Goal: Task Accomplishment & Management: Manage account settings

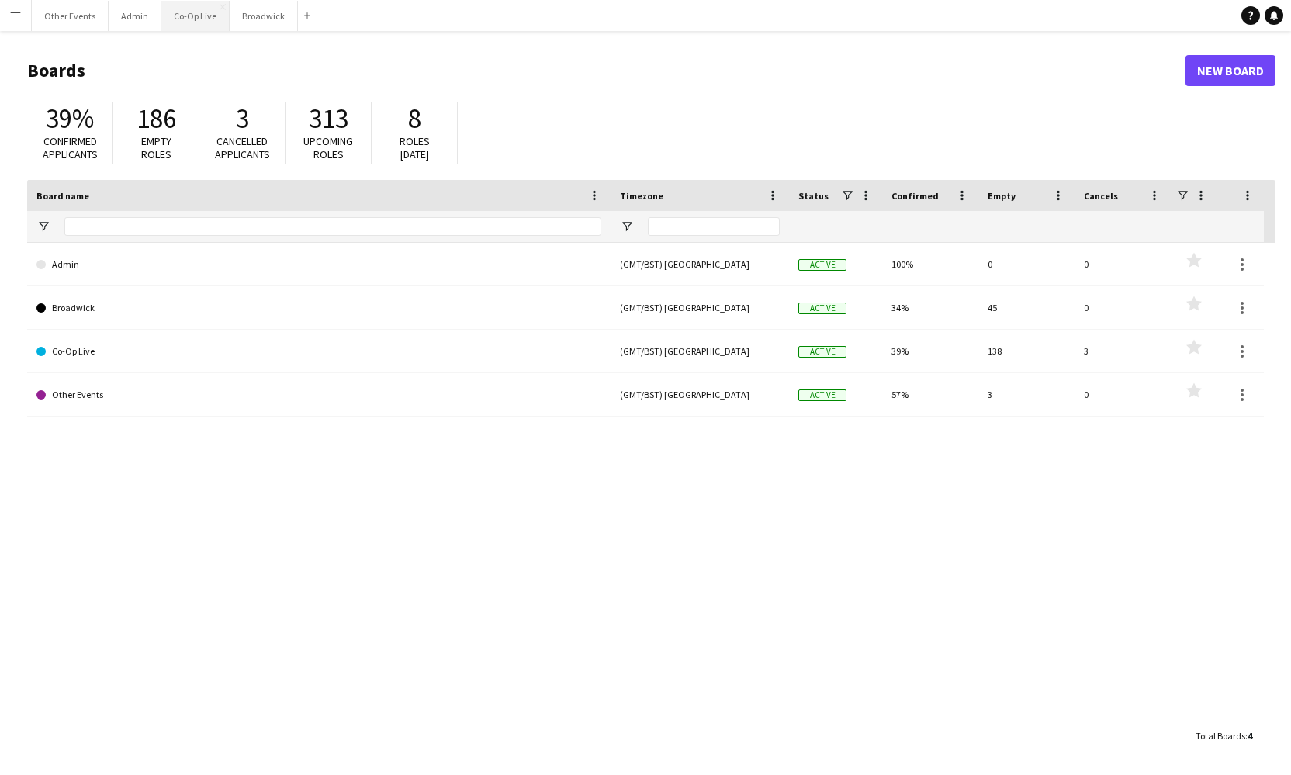
click at [203, 23] on button "Co-Op Live Close" at bounding box center [195, 16] width 68 height 30
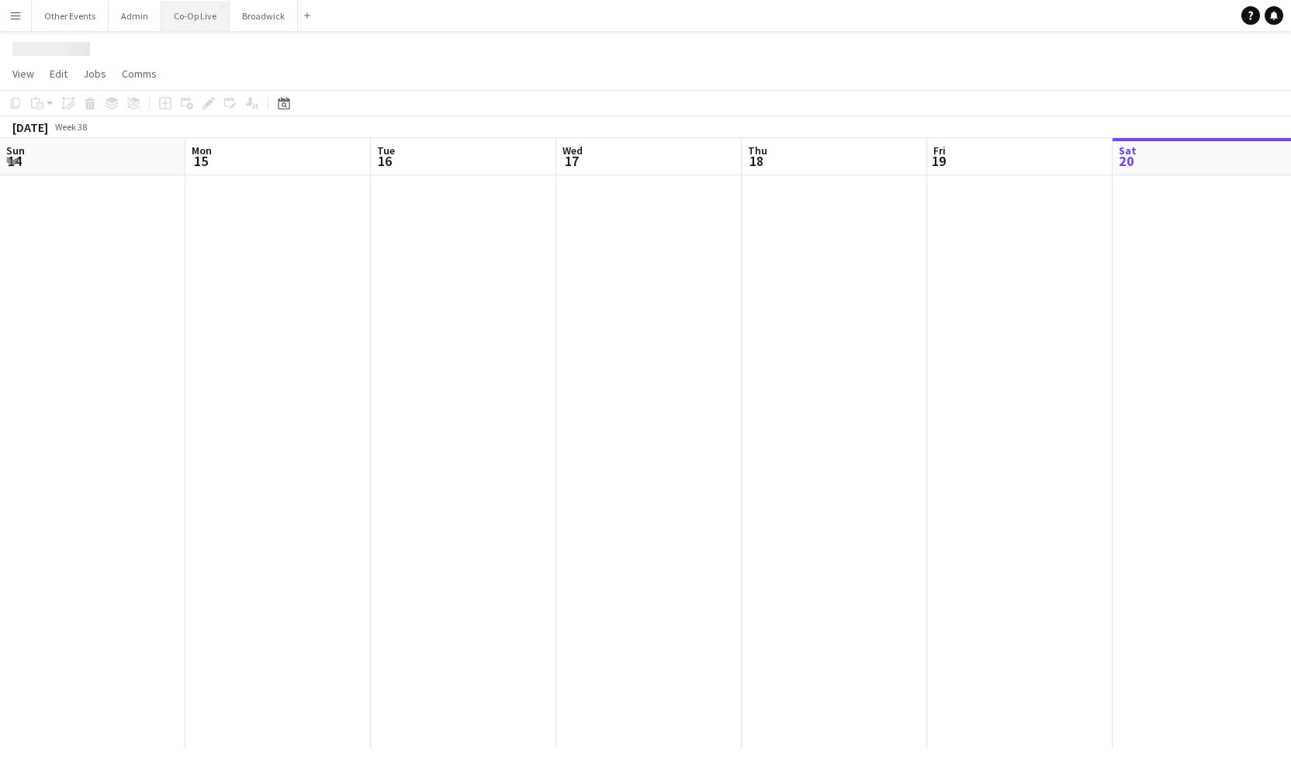
scroll to position [0, 358]
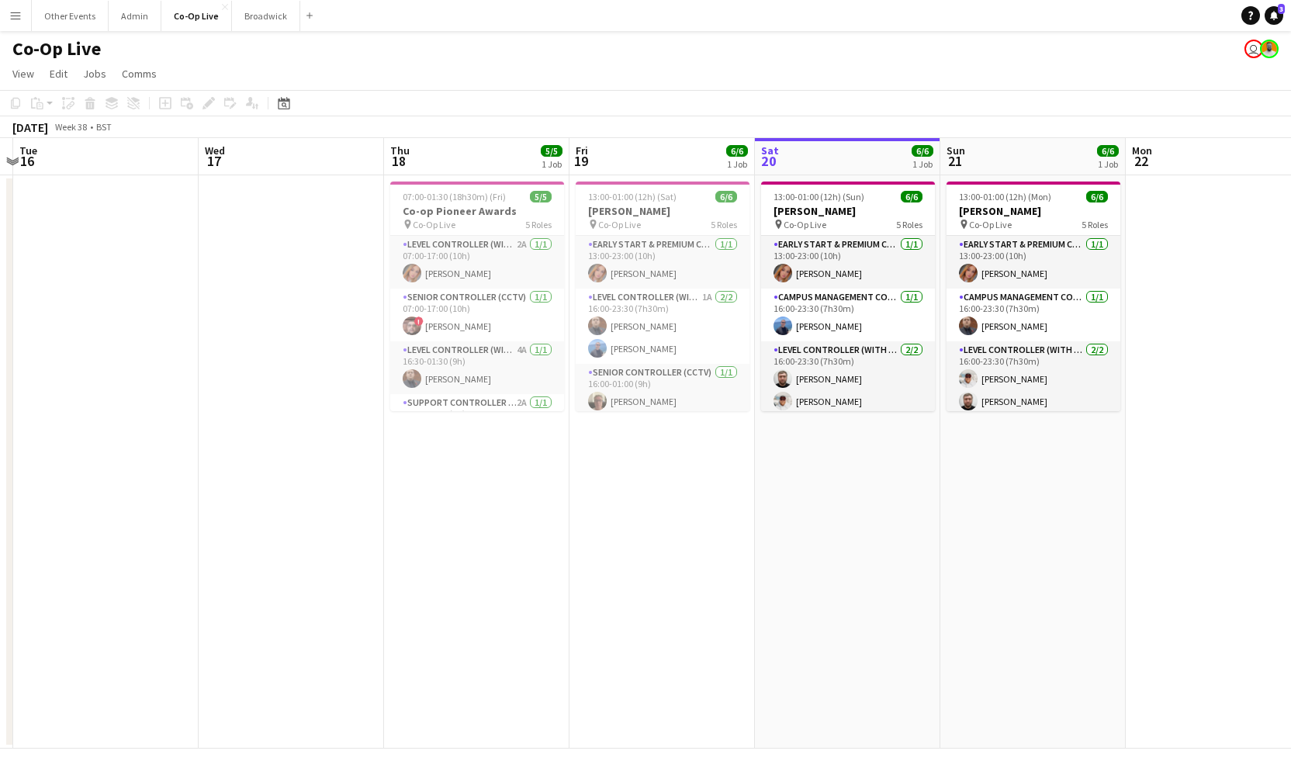
click at [265, 33] on div "Co-Op Live user" at bounding box center [645, 45] width 1291 height 29
click at [262, 26] on button "Broadwick Close" at bounding box center [266, 16] width 68 height 30
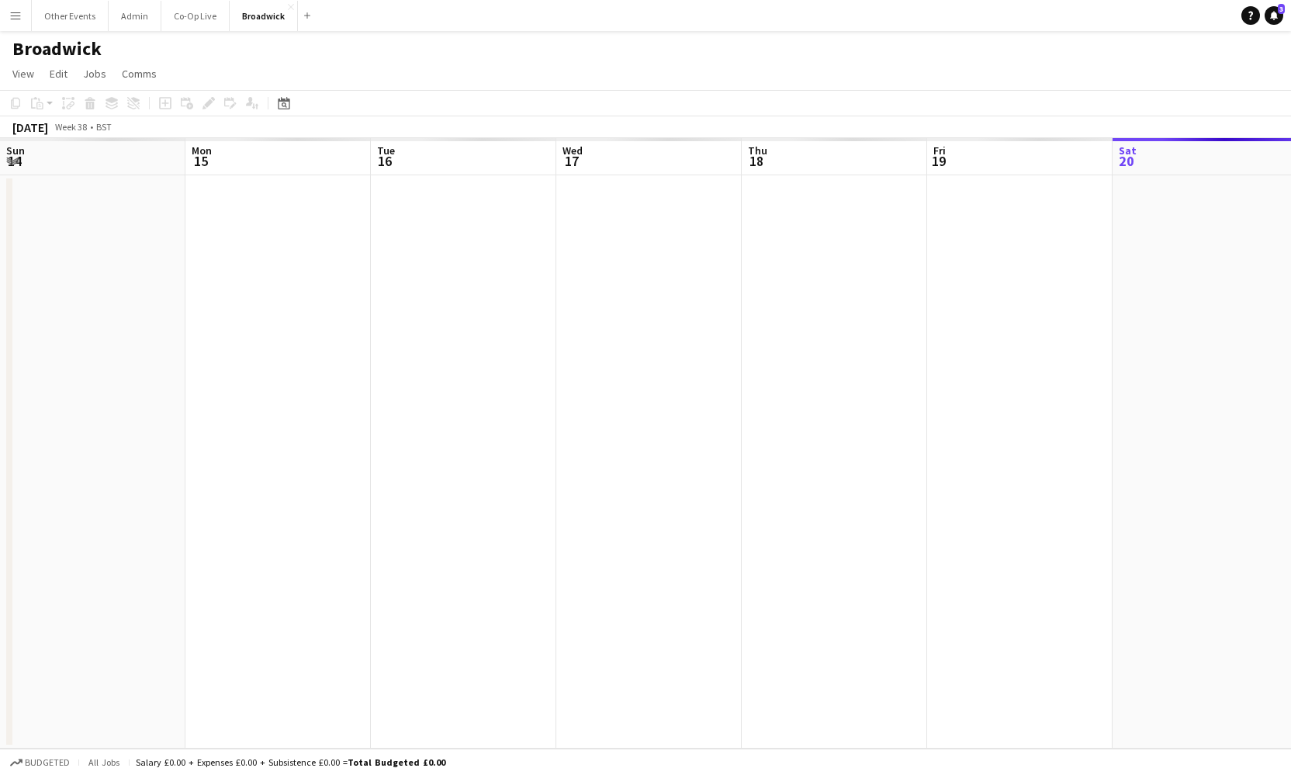
scroll to position [0, 532]
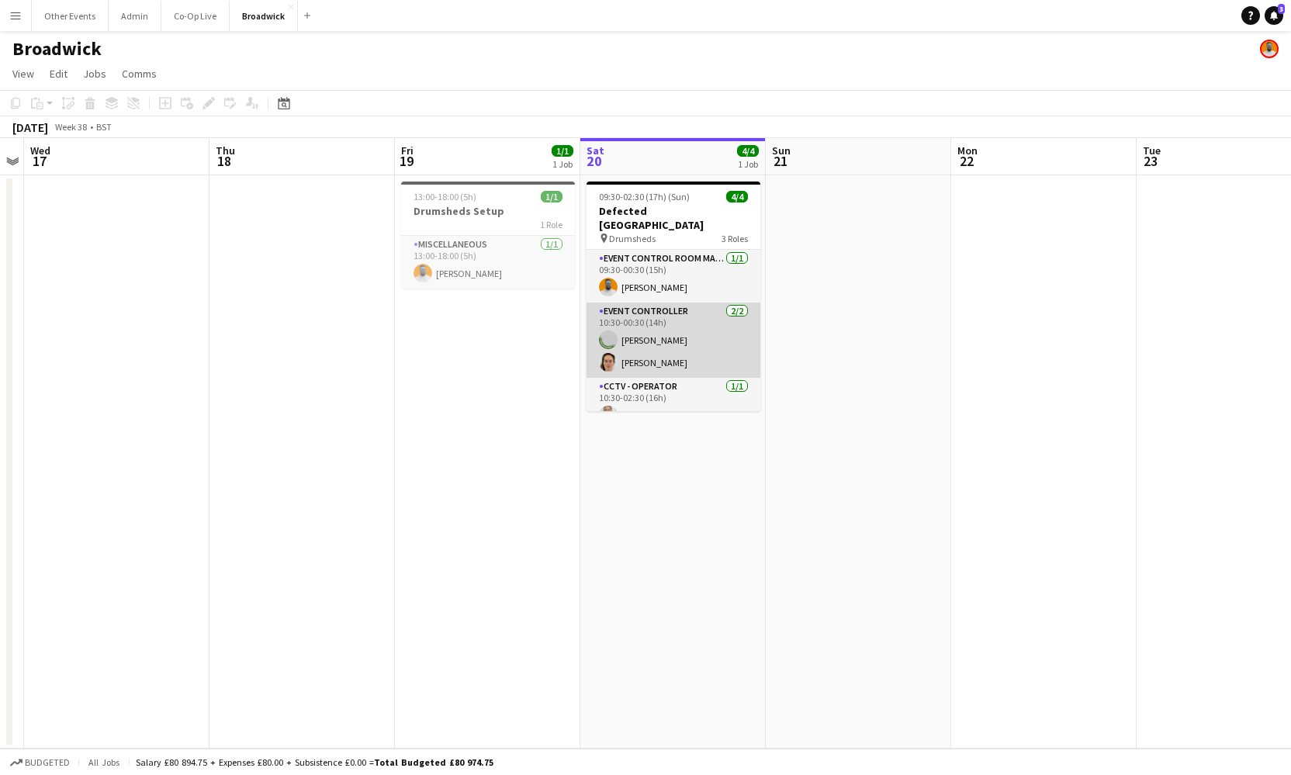
click at [694, 328] on app-card-role "Event Controller [DATE] 10:30-00:30 (14h) [PERSON_NAME] [PERSON_NAME]" at bounding box center [674, 340] width 174 height 75
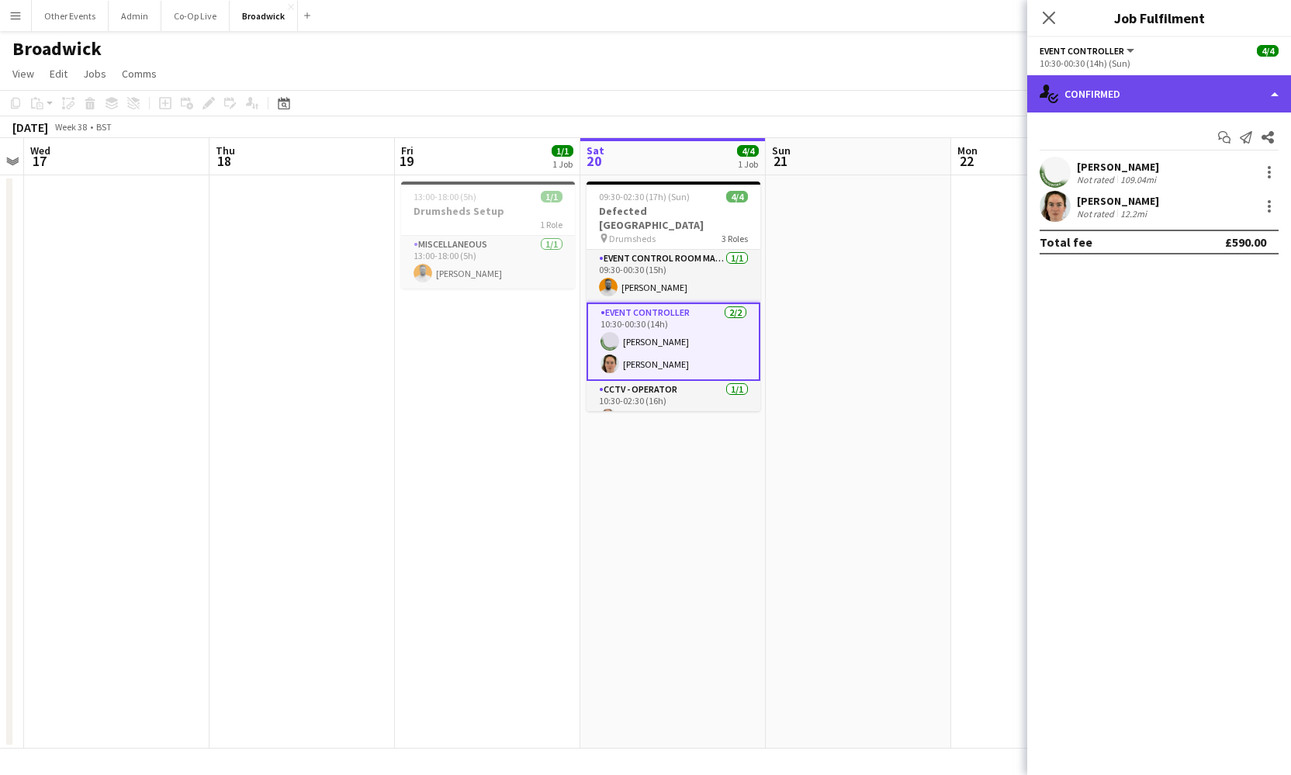
click at [1180, 86] on div "single-neutral-actions-check-2 Confirmed" at bounding box center [1159, 93] width 264 height 37
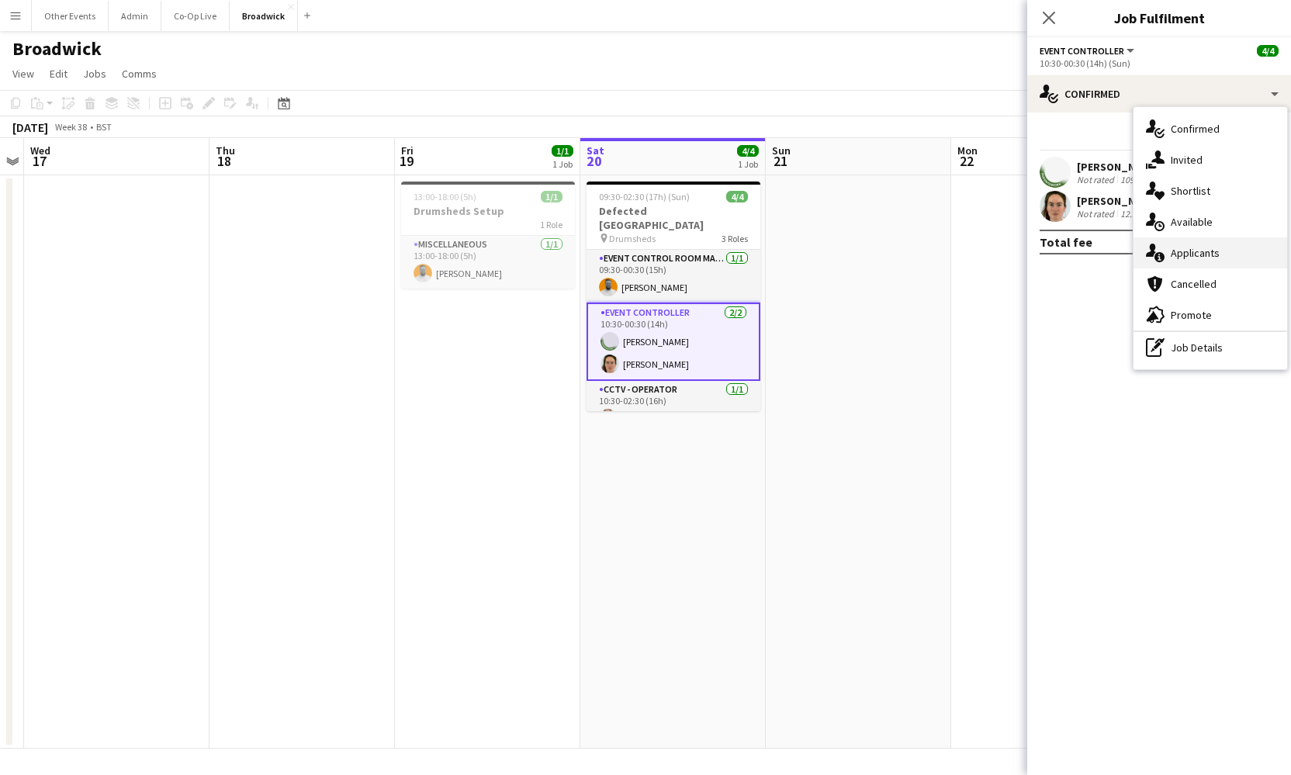
click at [1244, 255] on div "single-neutral-actions-information Applicants" at bounding box center [1211, 252] width 154 height 31
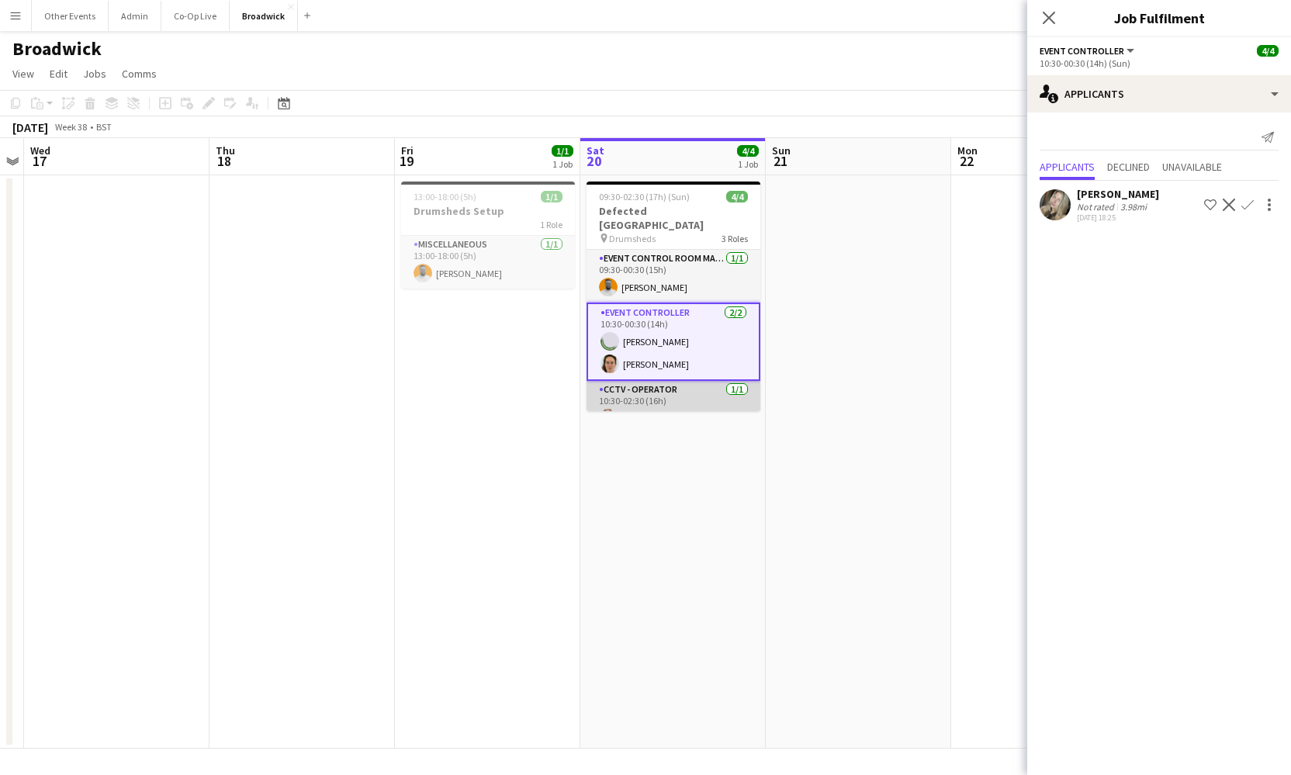
click at [675, 404] on app-card-role "CCTV - Operator [DATE] 10:30-02:30 (16h) [PERSON_NAME]" at bounding box center [674, 407] width 174 height 53
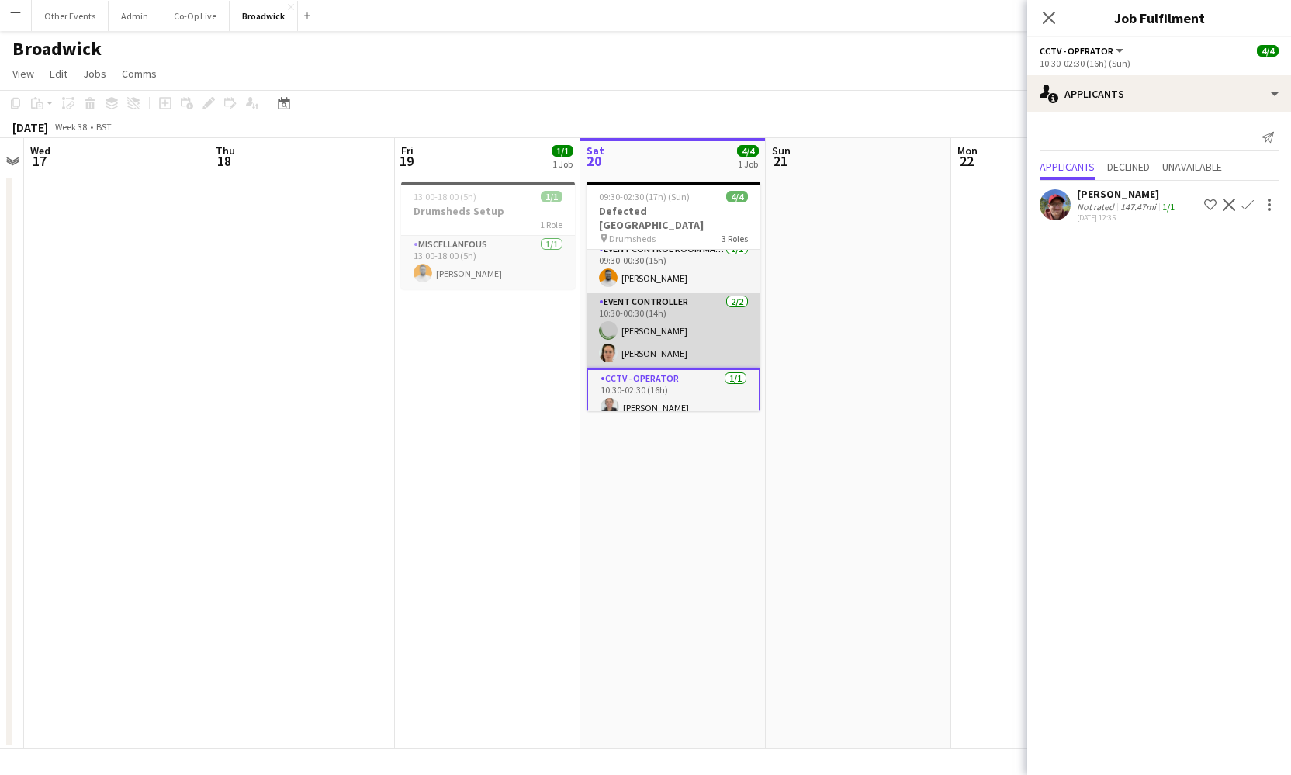
scroll to position [9, 0]
click at [680, 321] on app-card-role "Event Controller [DATE] 10:30-00:30 (14h) [PERSON_NAME] [PERSON_NAME]" at bounding box center [674, 331] width 174 height 75
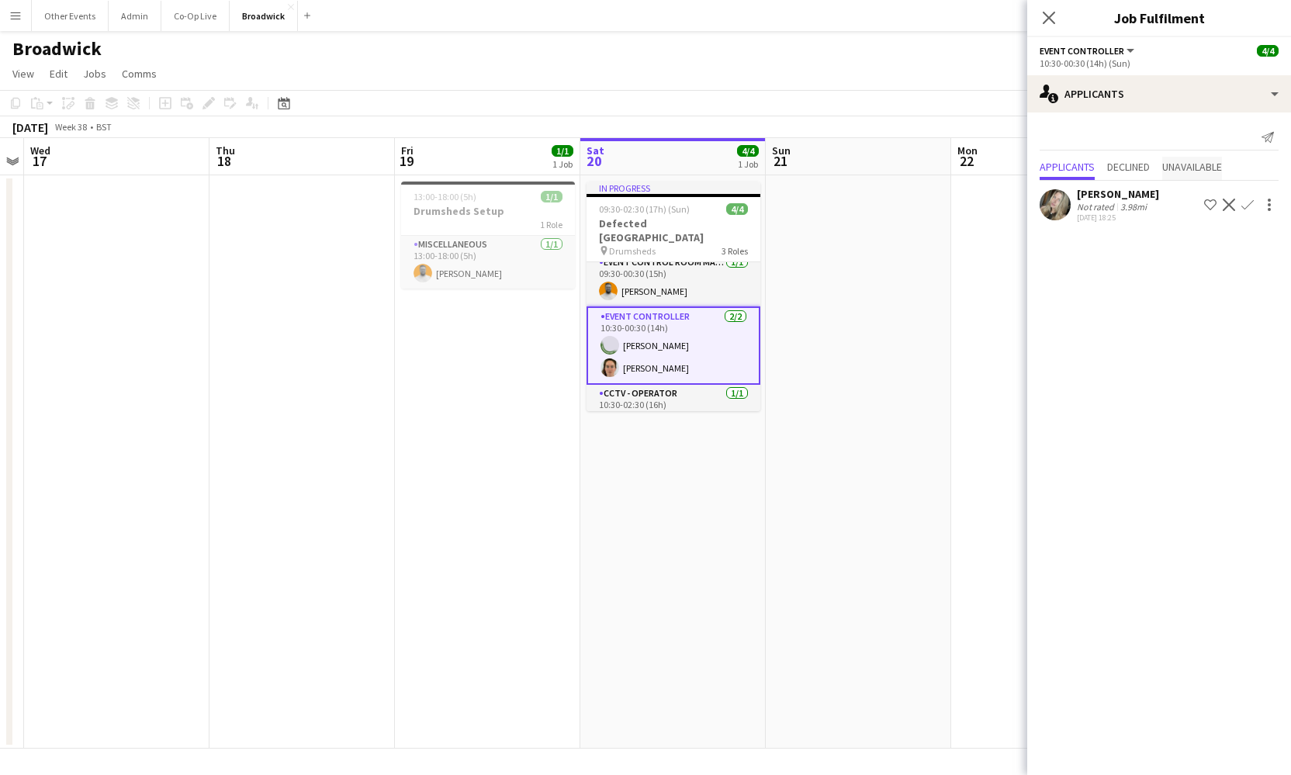
click at [1198, 165] on span "Unavailable" at bounding box center [1192, 166] width 60 height 11
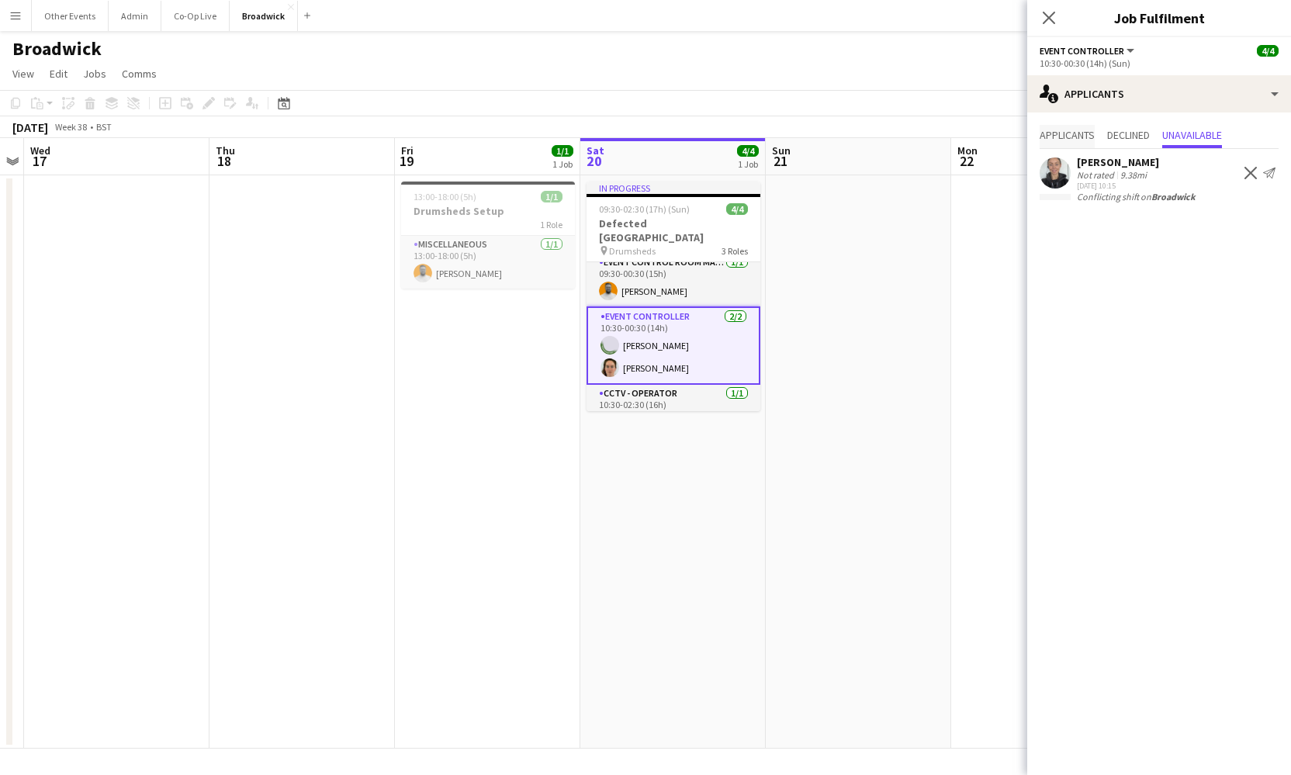
click at [1065, 136] on span "Applicants" at bounding box center [1067, 135] width 55 height 11
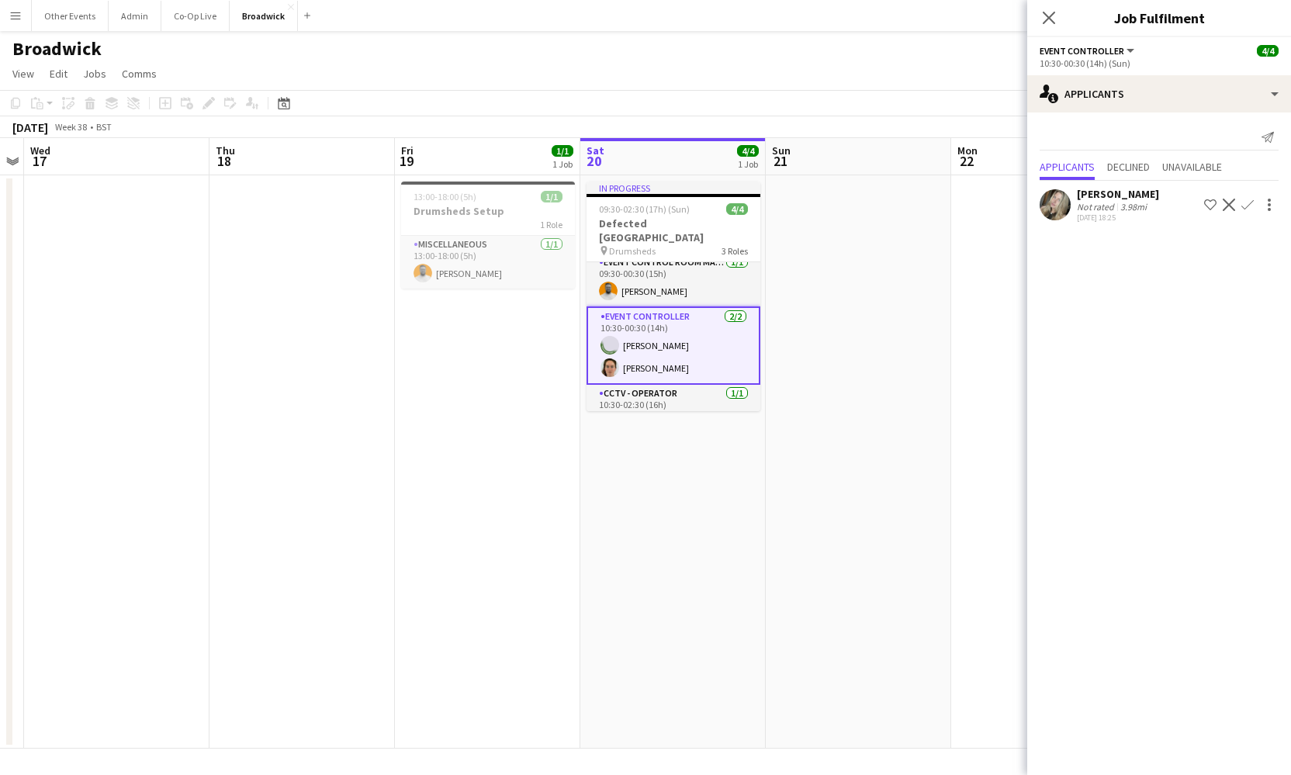
click at [881, 2] on app-navbar "Menu Boards Boards Boards All jobs Status Workforce Workforce My Workforce Recr…" at bounding box center [645, 15] width 1291 height 31
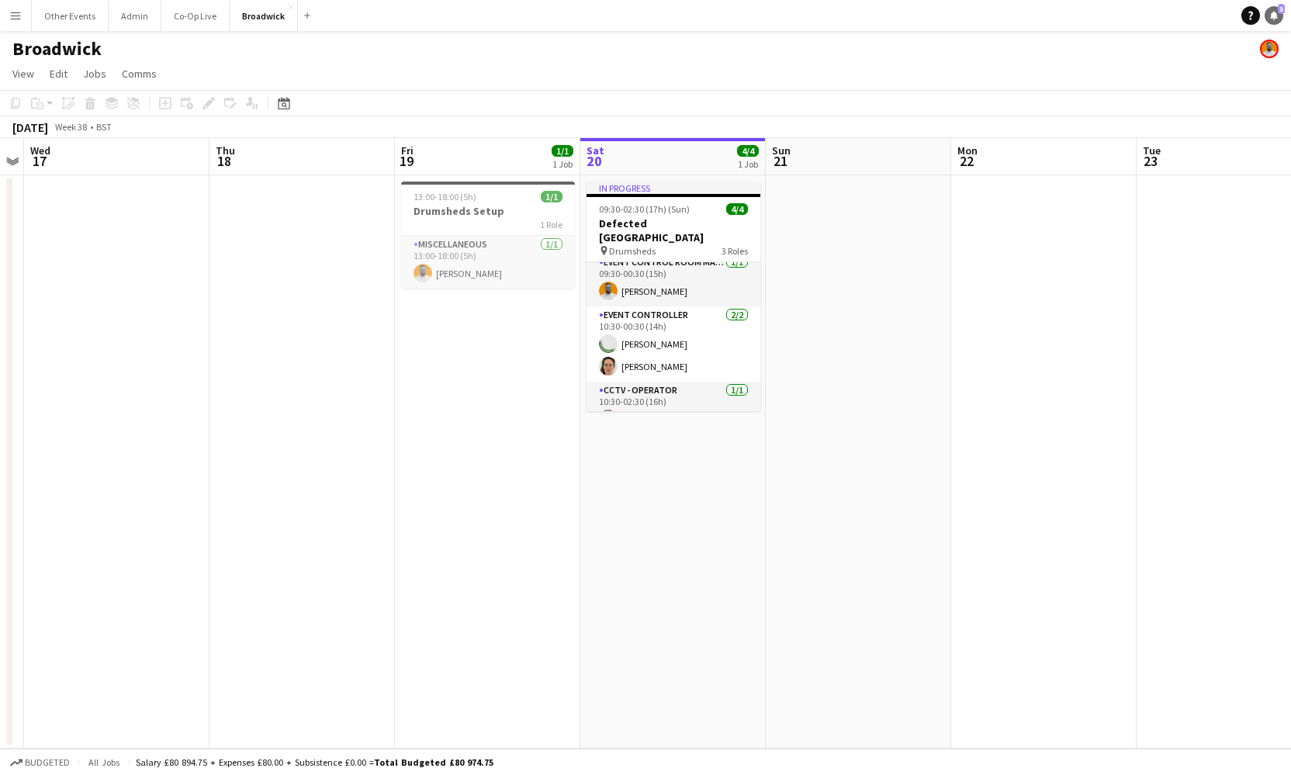
click at [1274, 19] on icon "Notifications" at bounding box center [1274, 15] width 9 height 9
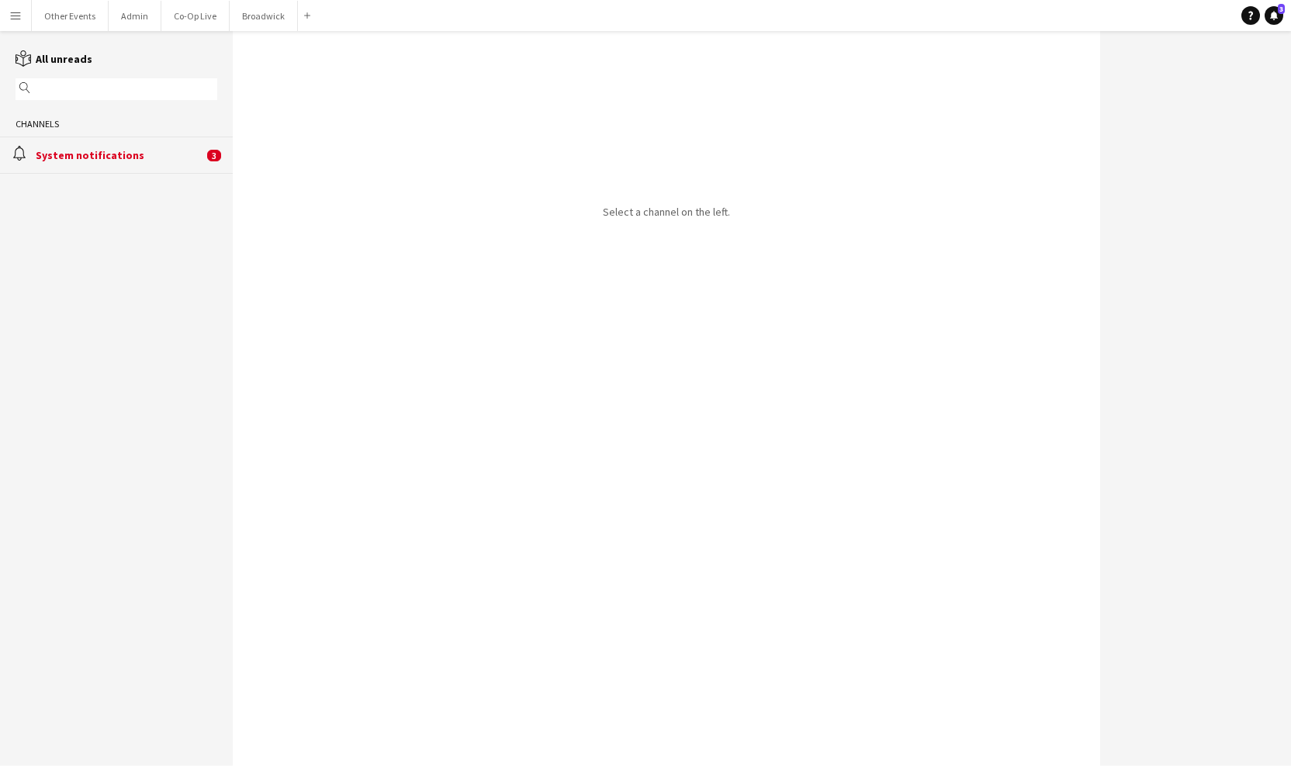
click at [107, 145] on div "alarm System notifications 3" at bounding box center [116, 155] width 233 height 36
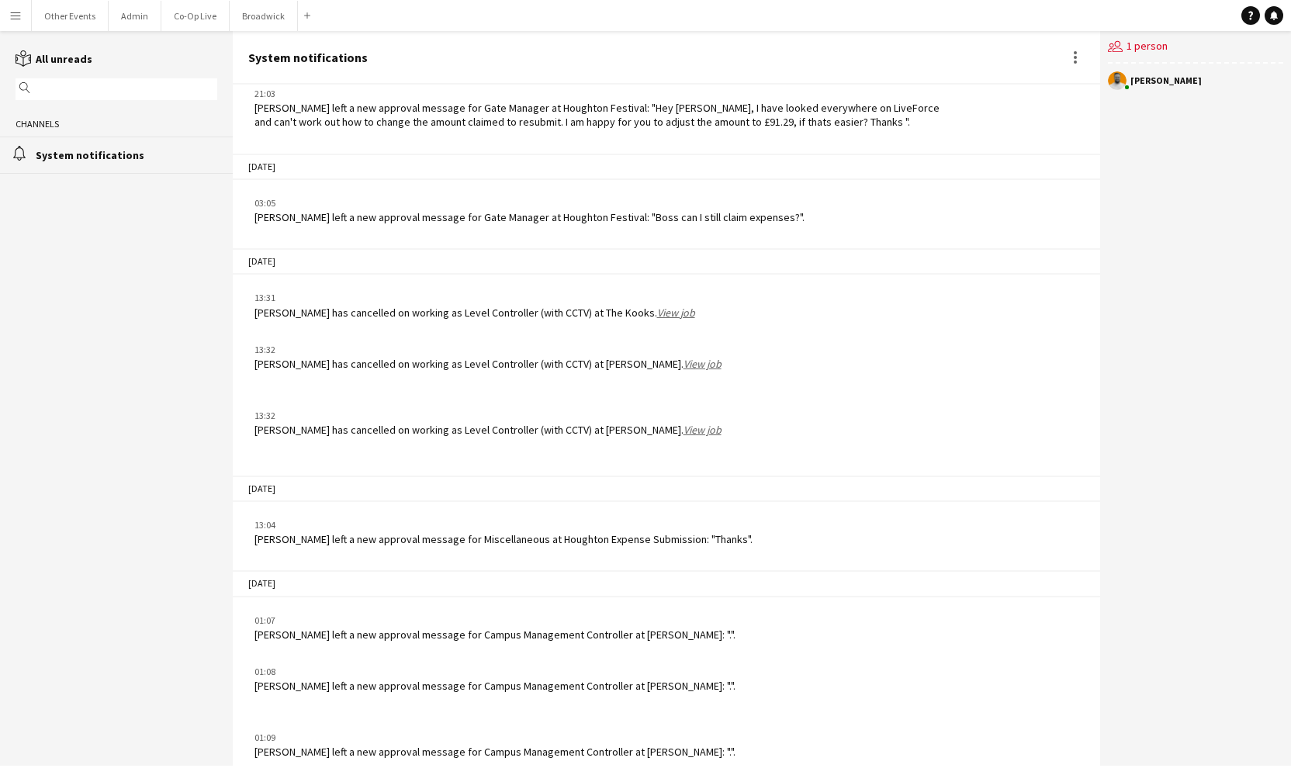
click at [22, 22] on button "Menu" at bounding box center [15, 15] width 31 height 31
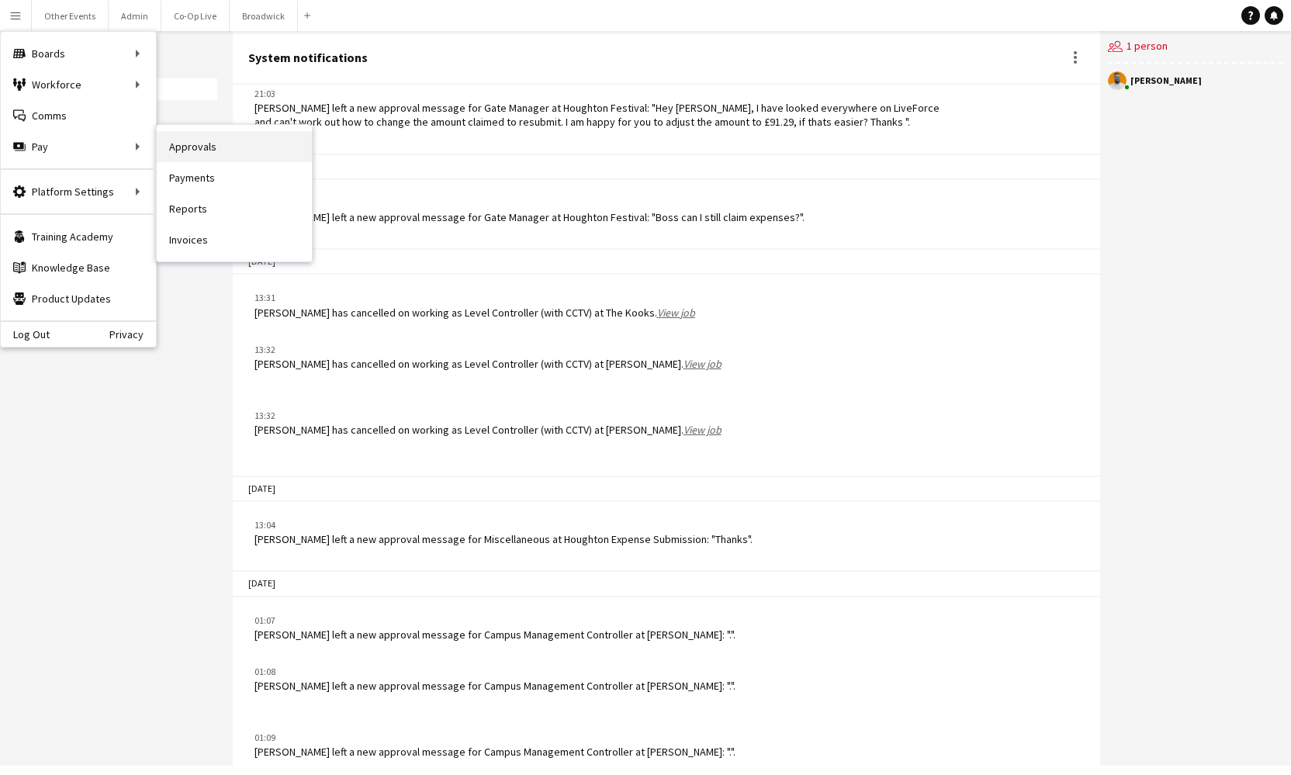
click at [223, 148] on link "Approvals" at bounding box center [234, 146] width 155 height 31
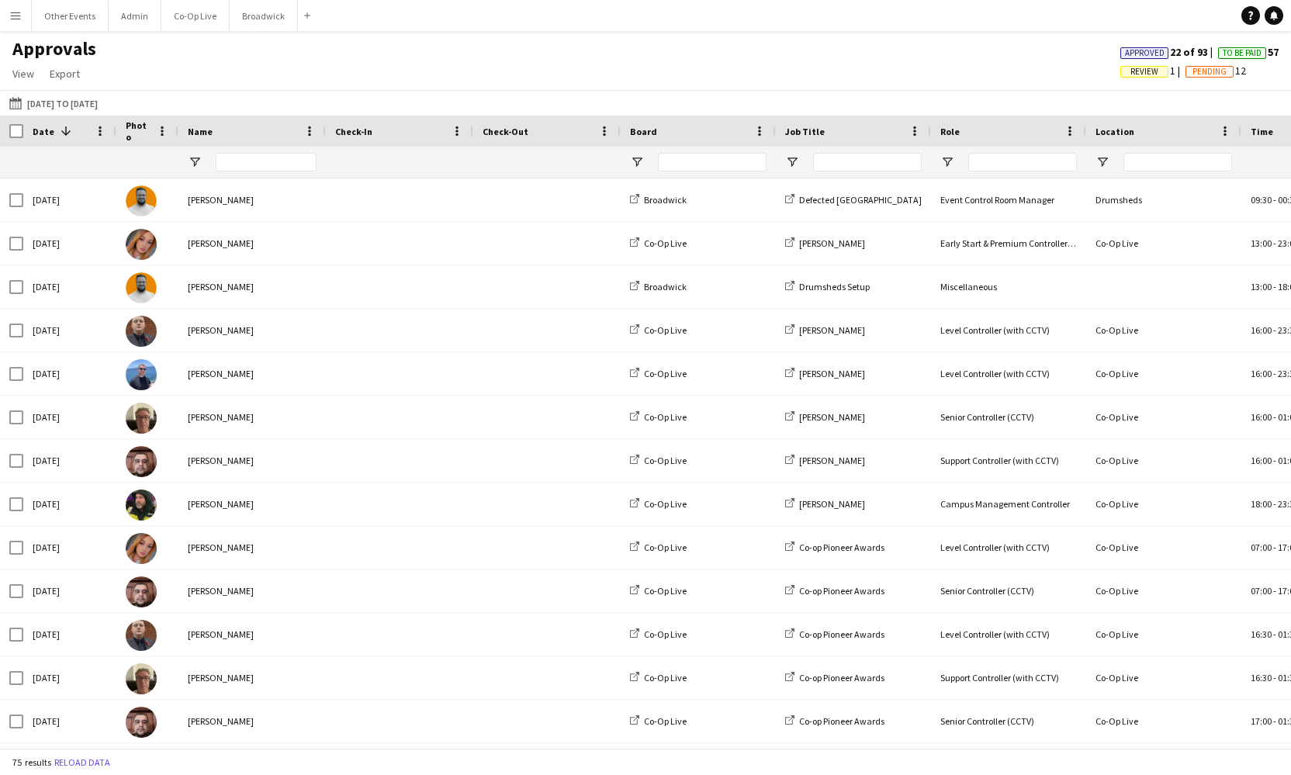
click at [1141, 61] on div "Approved 22 of 93 To Be Paid 57 Review 1 Pending 12" at bounding box center [1199, 63] width 183 height 37
click at [1140, 62] on div "Approved 22 of 93 To Be Paid 57 Review 1 Pending 12" at bounding box center [1199, 63] width 183 height 37
click at [1097, 71] on div "Approvals View Customise view Customise filters Reset Filters Reset View Reset …" at bounding box center [645, 63] width 1291 height 53
click at [1150, 71] on span "Review" at bounding box center [1145, 72] width 28 height 10
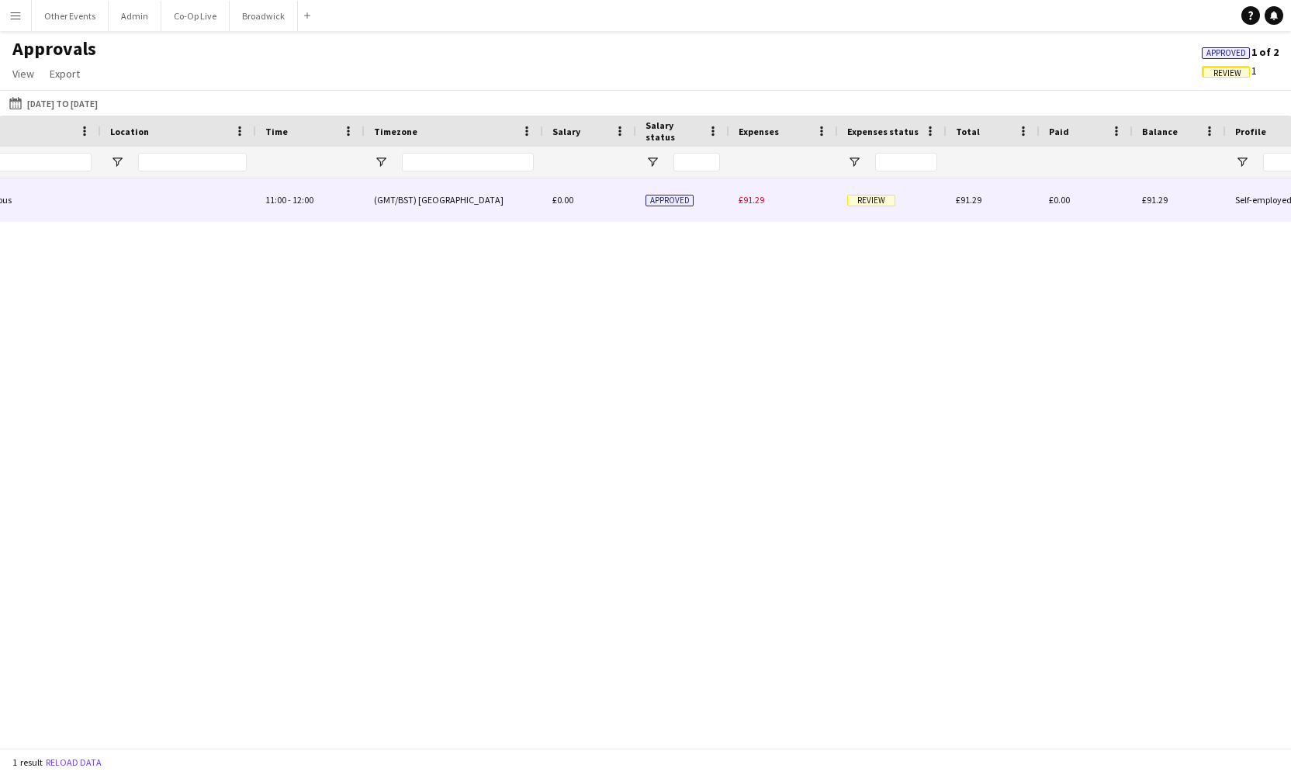
scroll to position [0, 1162]
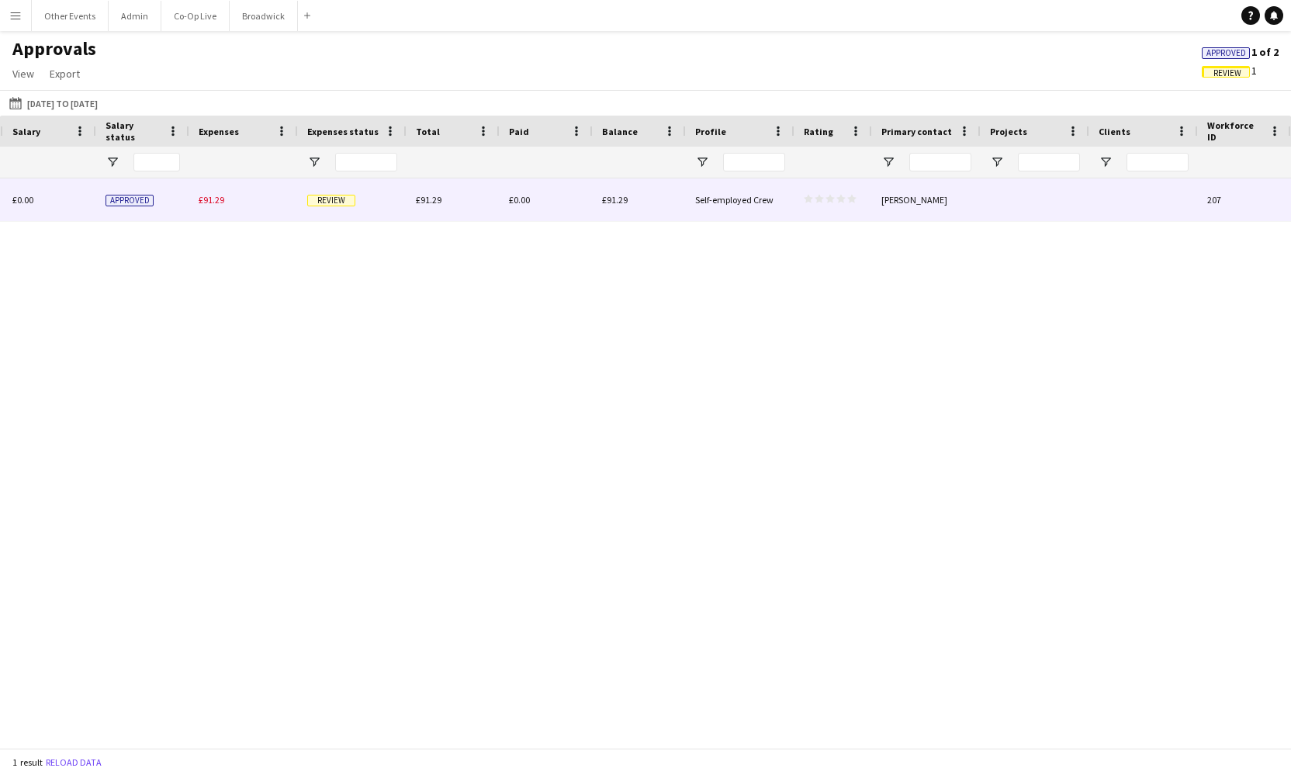
click at [1056, 211] on div at bounding box center [1035, 199] width 109 height 43
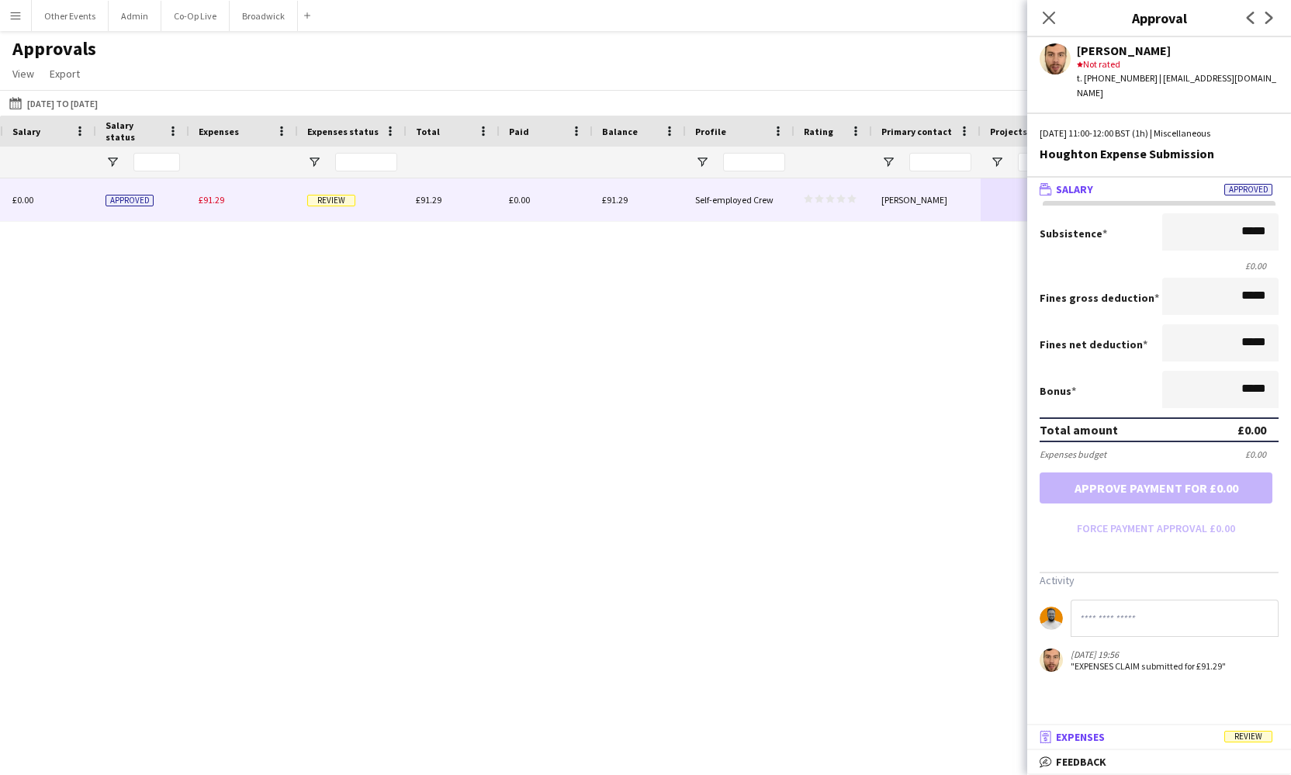
click at [1142, 730] on mat-panel-title "receipt Expenses Review" at bounding box center [1156, 737] width 258 height 14
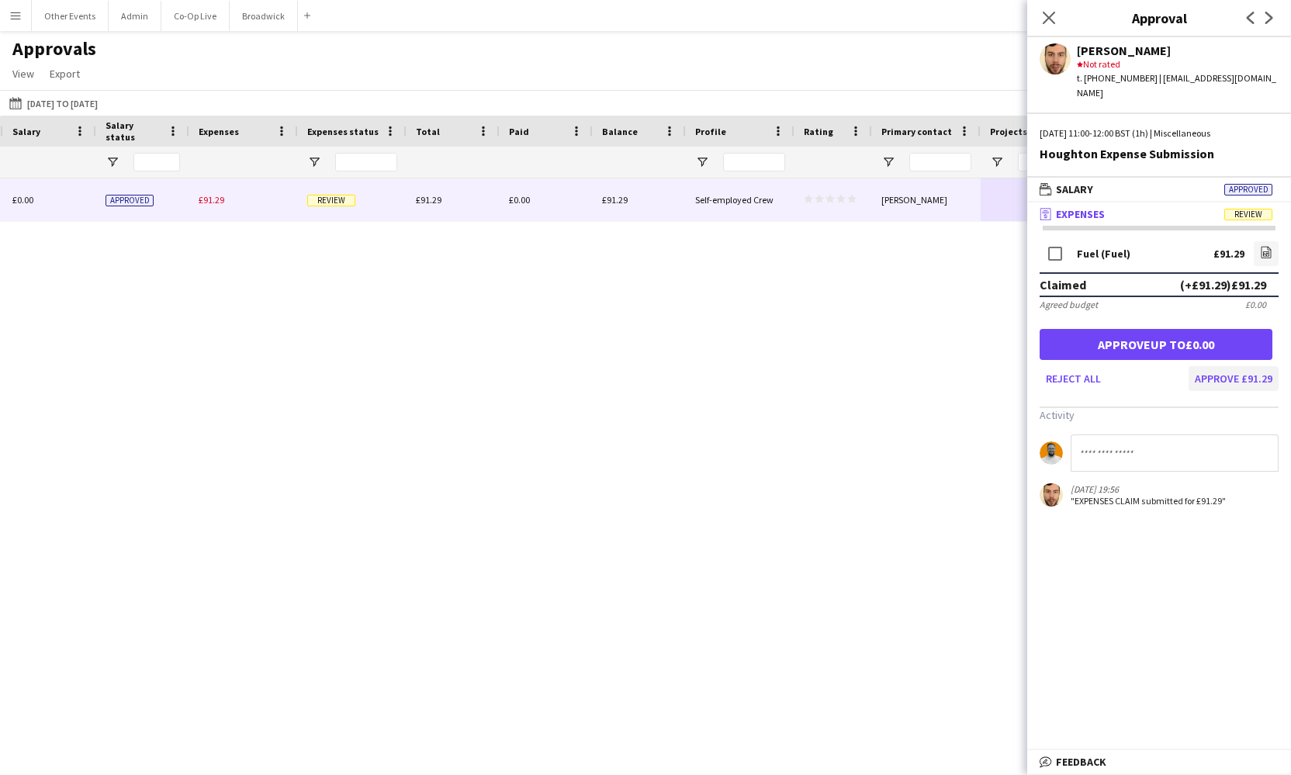
click at [1246, 367] on button "Approve £91.29" at bounding box center [1234, 378] width 90 height 25
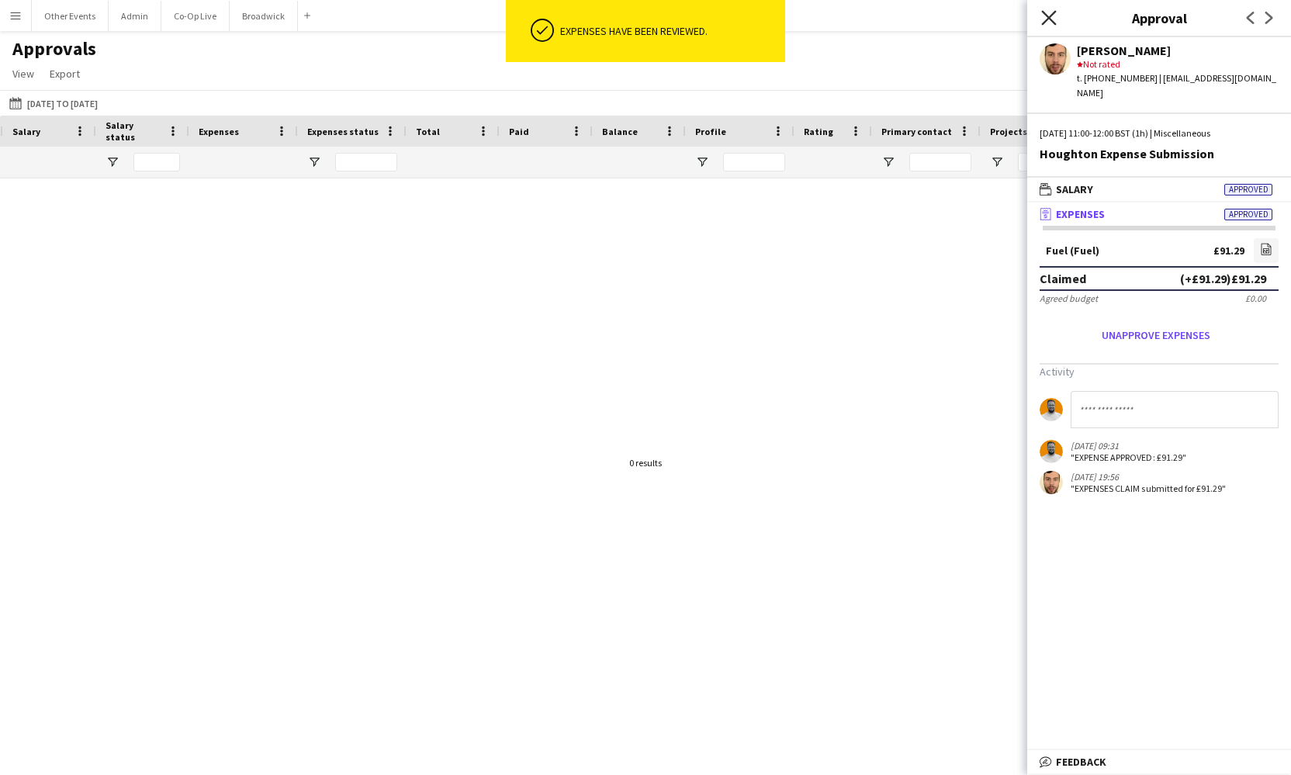
click at [1052, 17] on icon "Close pop-in" at bounding box center [1048, 17] width 15 height 15
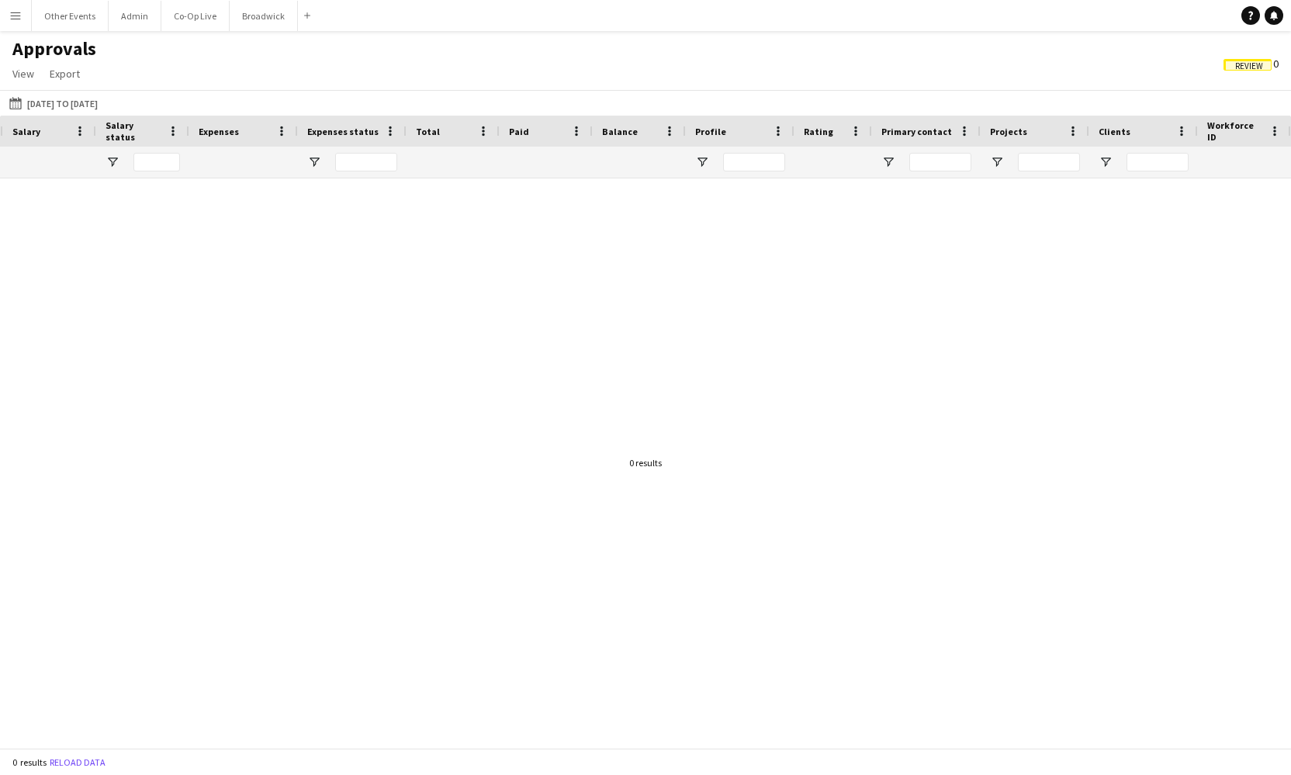
click at [1246, 68] on span "Review" at bounding box center [1249, 66] width 28 height 10
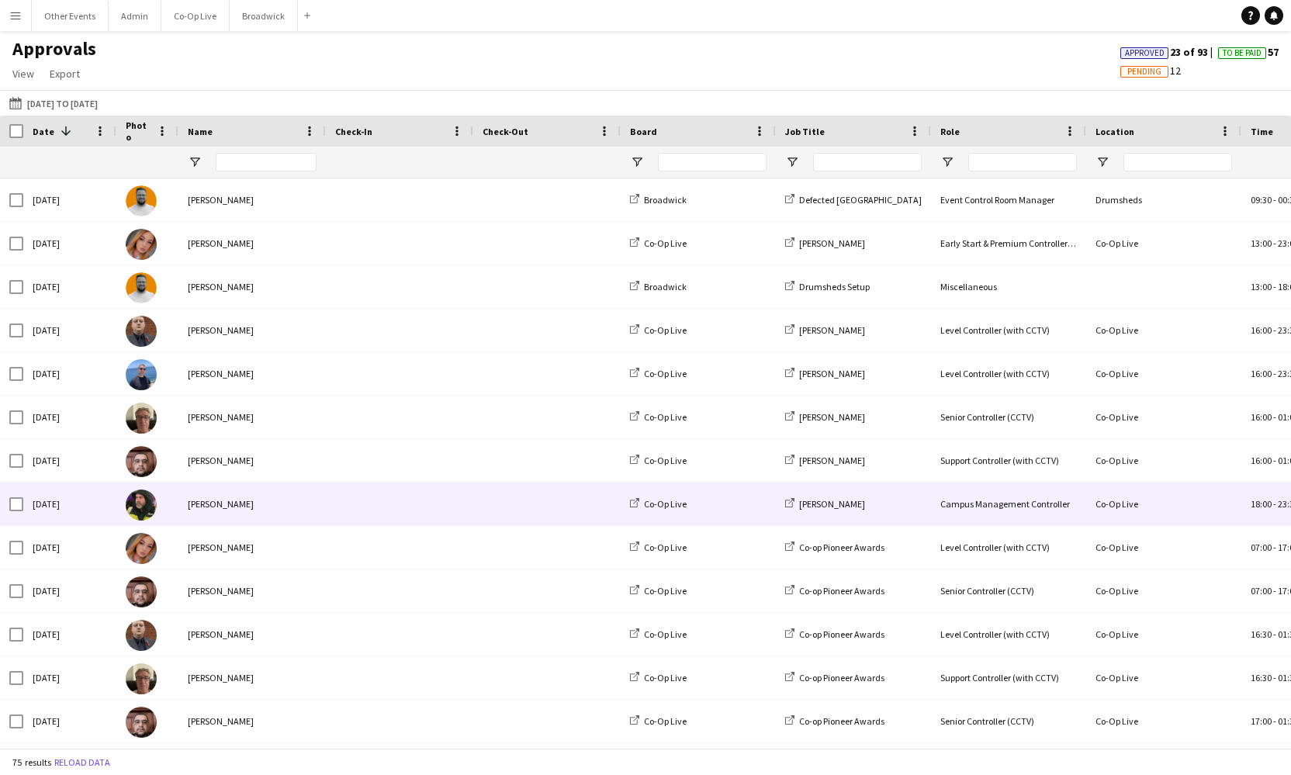
click at [348, 498] on span at bounding box center [399, 504] width 129 height 43
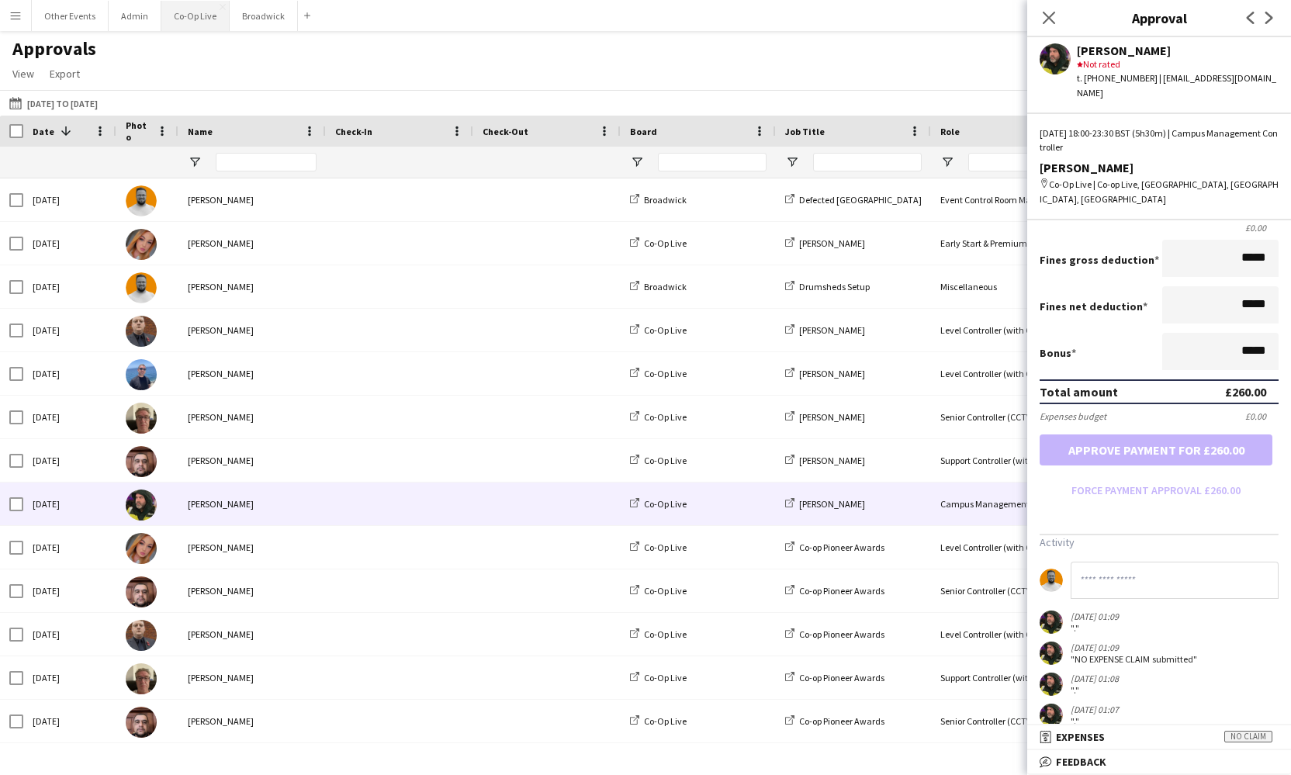
click at [195, 15] on button "Co-Op Live Close" at bounding box center [195, 16] width 68 height 30
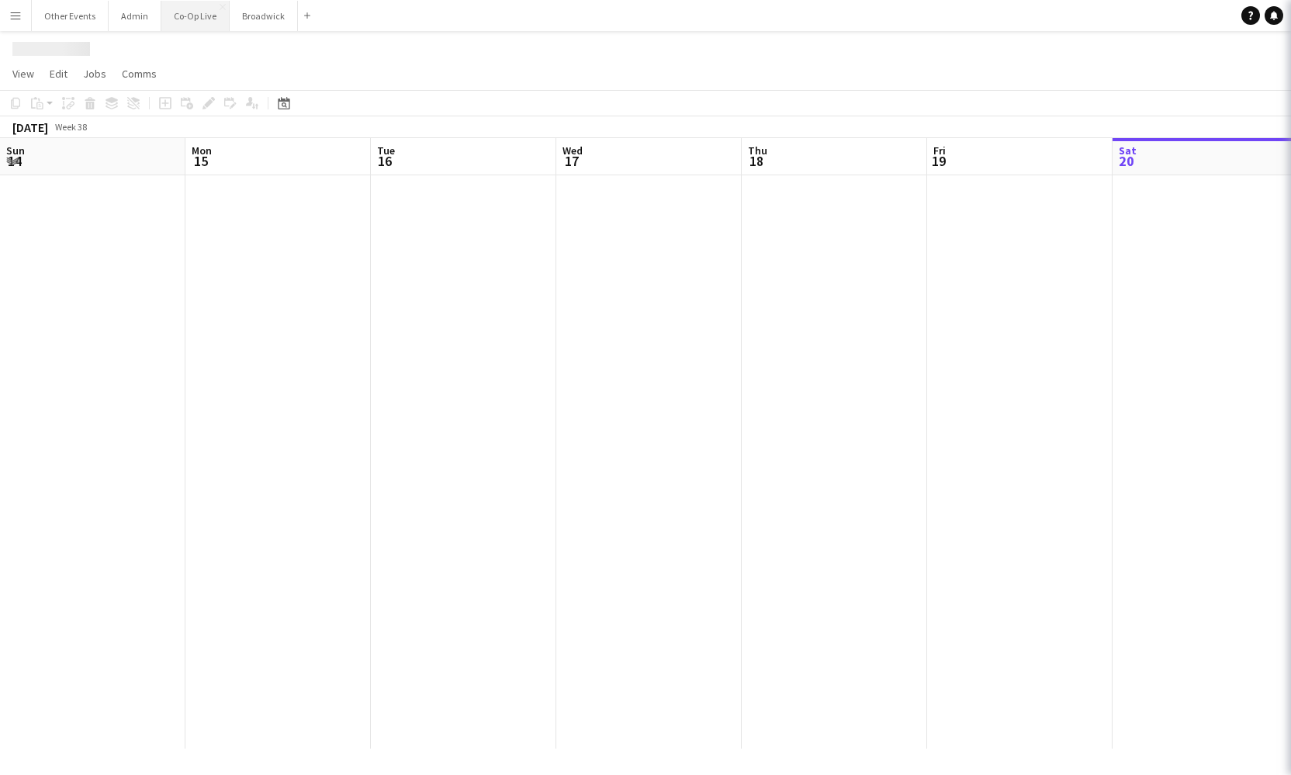
scroll to position [0, 358]
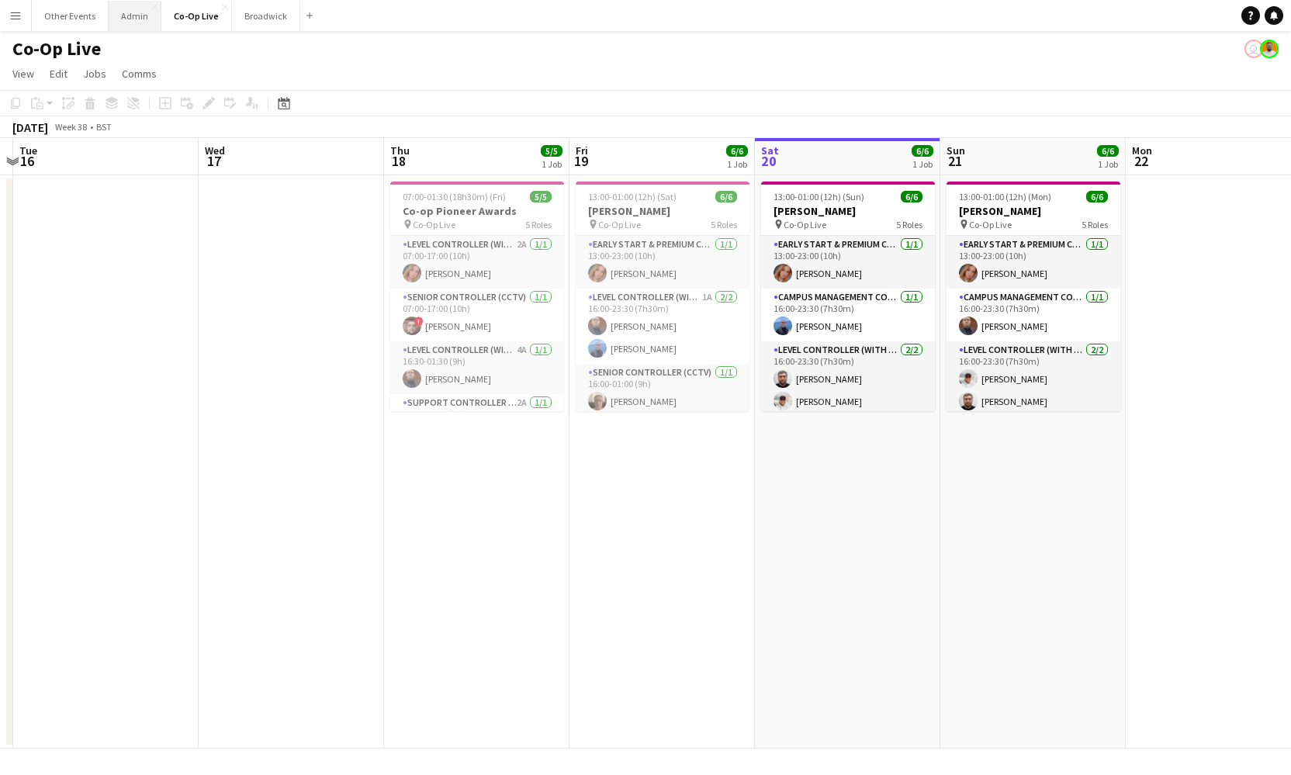
click at [133, 22] on button "Admin Close" at bounding box center [135, 16] width 53 height 30
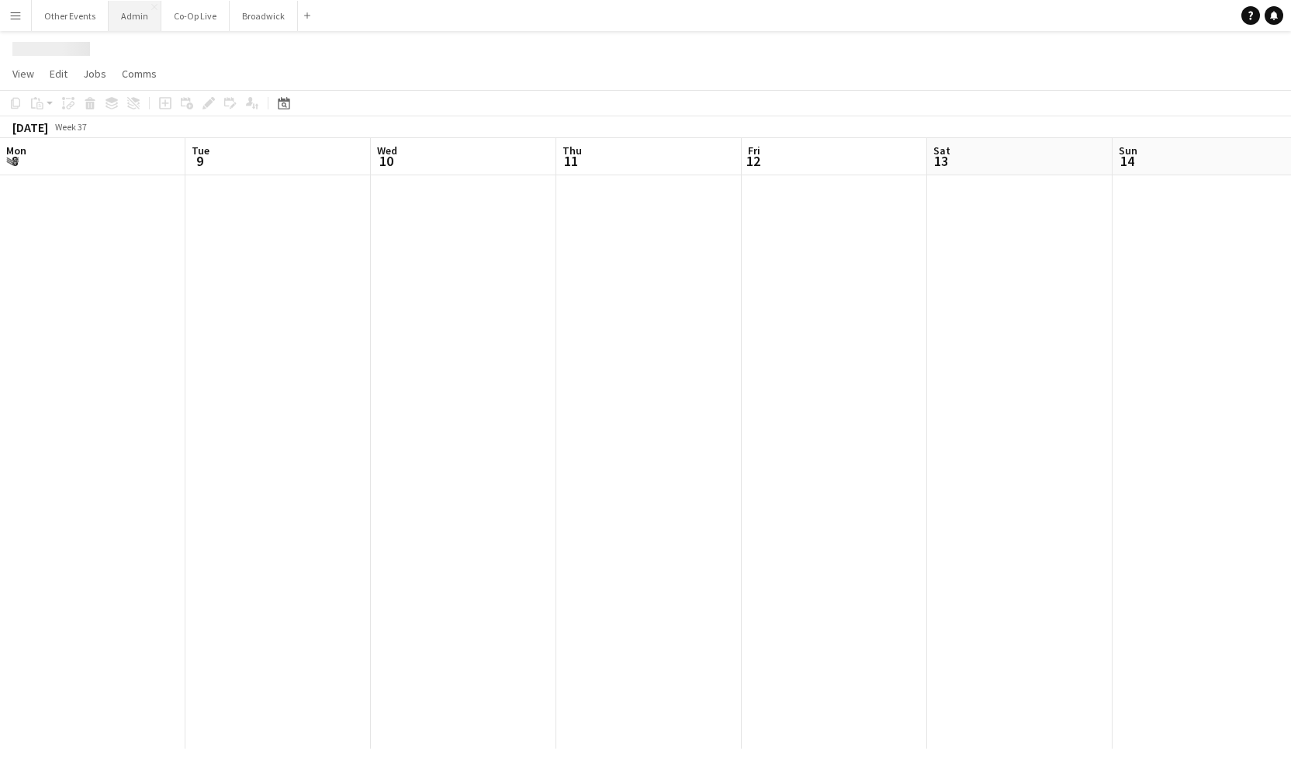
scroll to position [0, 578]
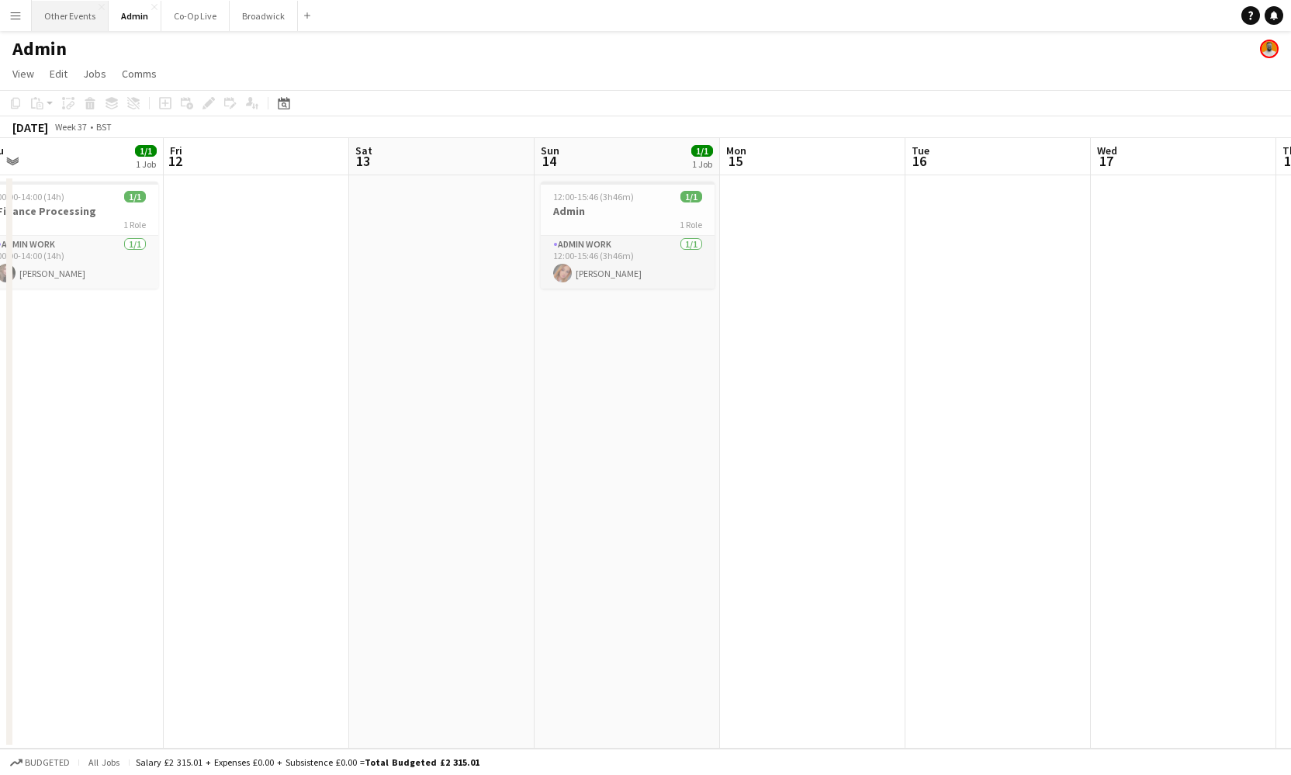
click at [75, 19] on button "Other Events Close" at bounding box center [70, 16] width 77 height 30
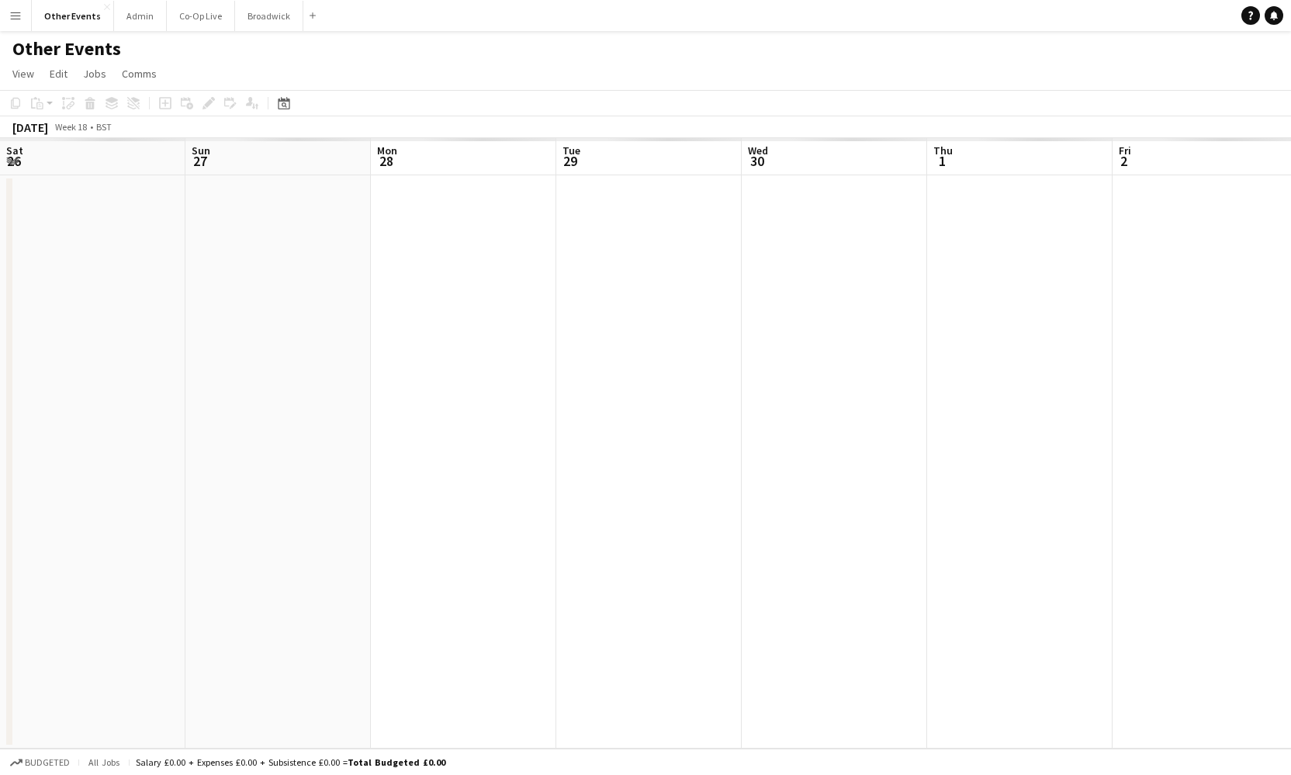
scroll to position [0, 484]
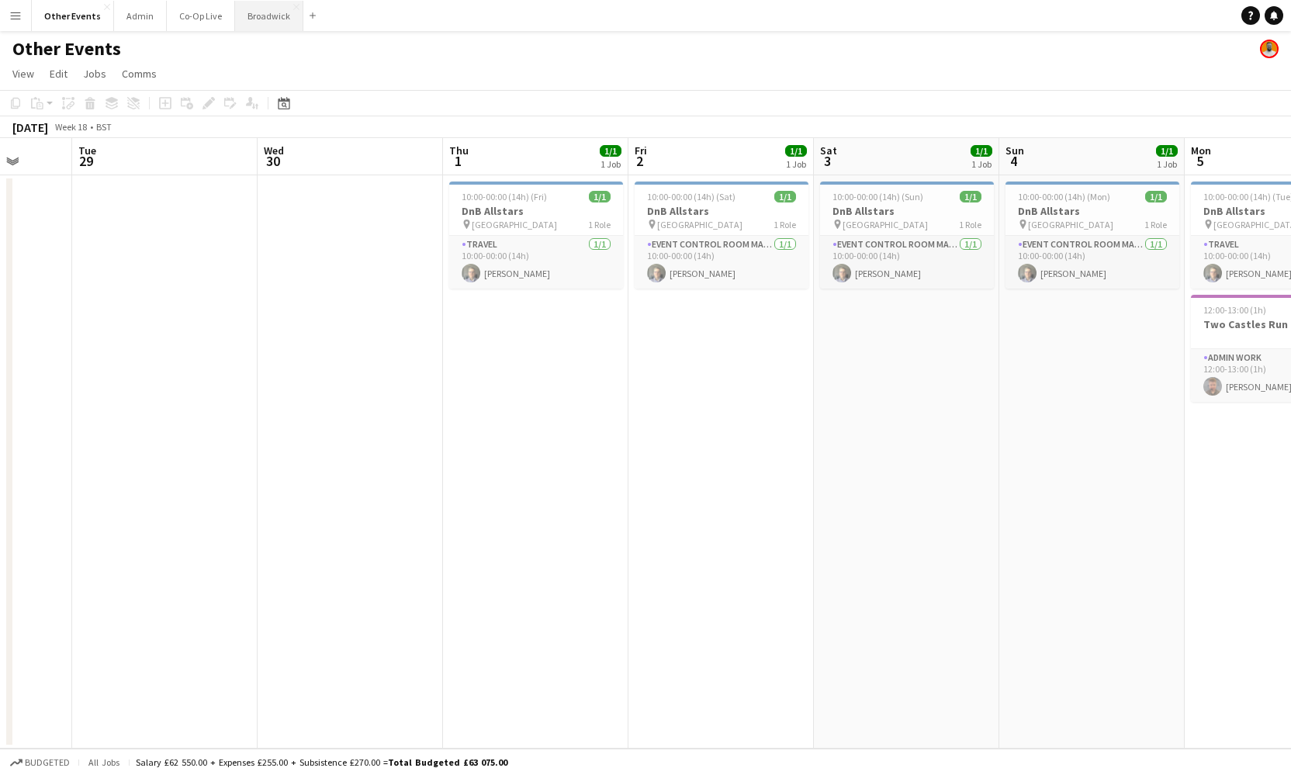
click at [258, 23] on button "Broadwick Close" at bounding box center [269, 16] width 68 height 30
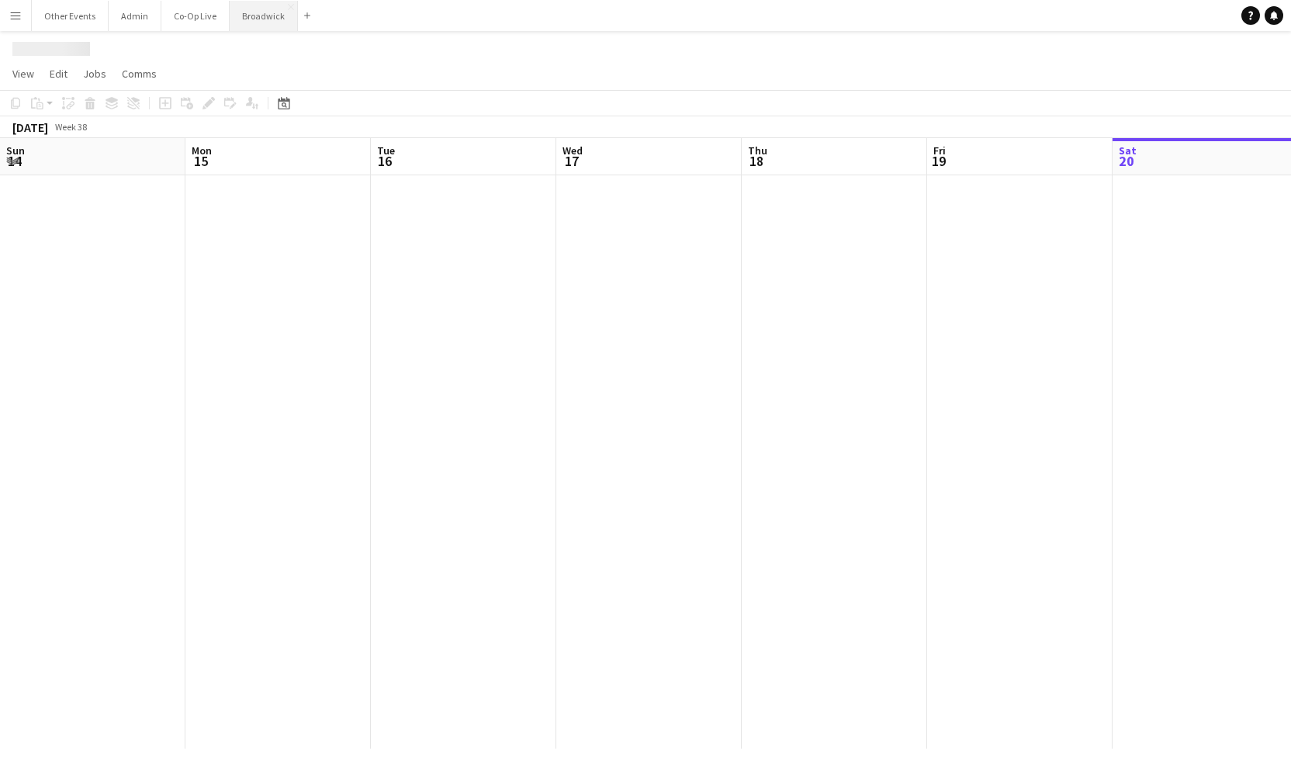
scroll to position [0, 532]
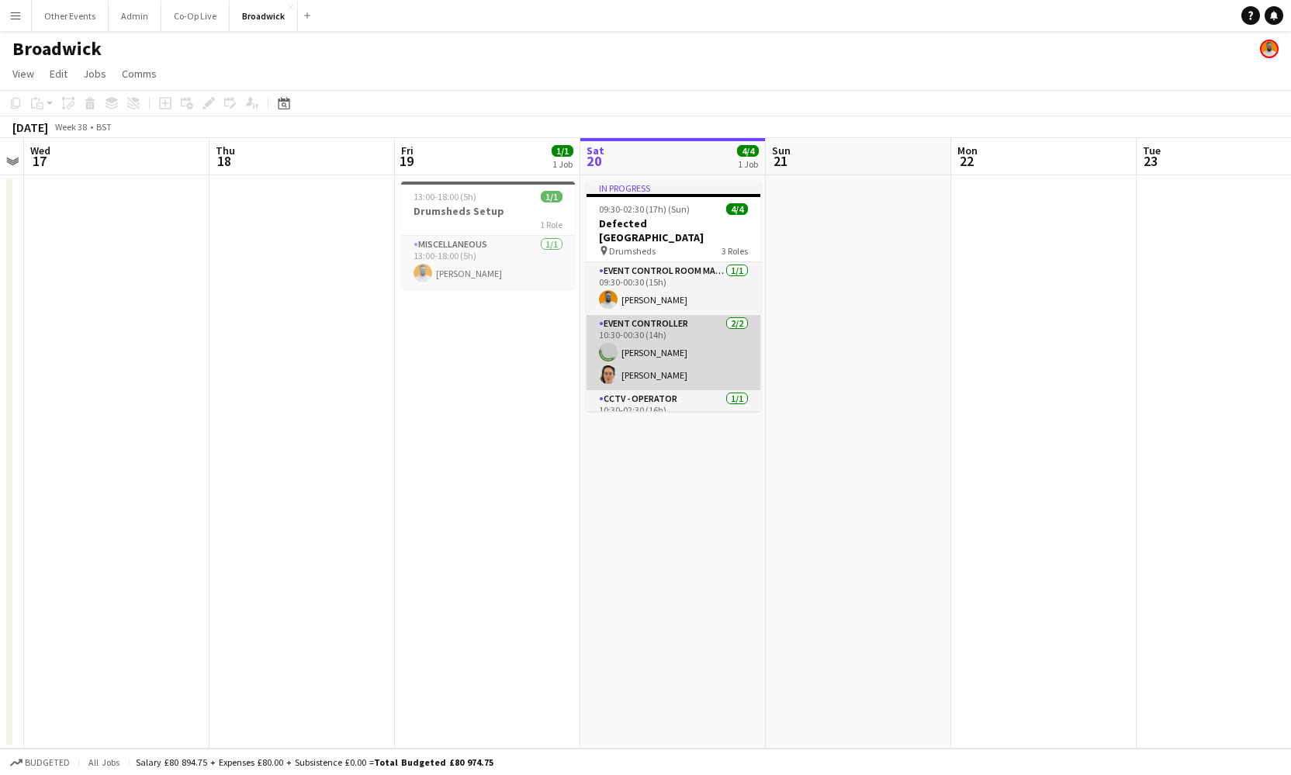
click at [698, 331] on app-card-role "Event Controller [DATE] 10:30-00:30 (14h) [PERSON_NAME] [PERSON_NAME]" at bounding box center [674, 352] width 174 height 75
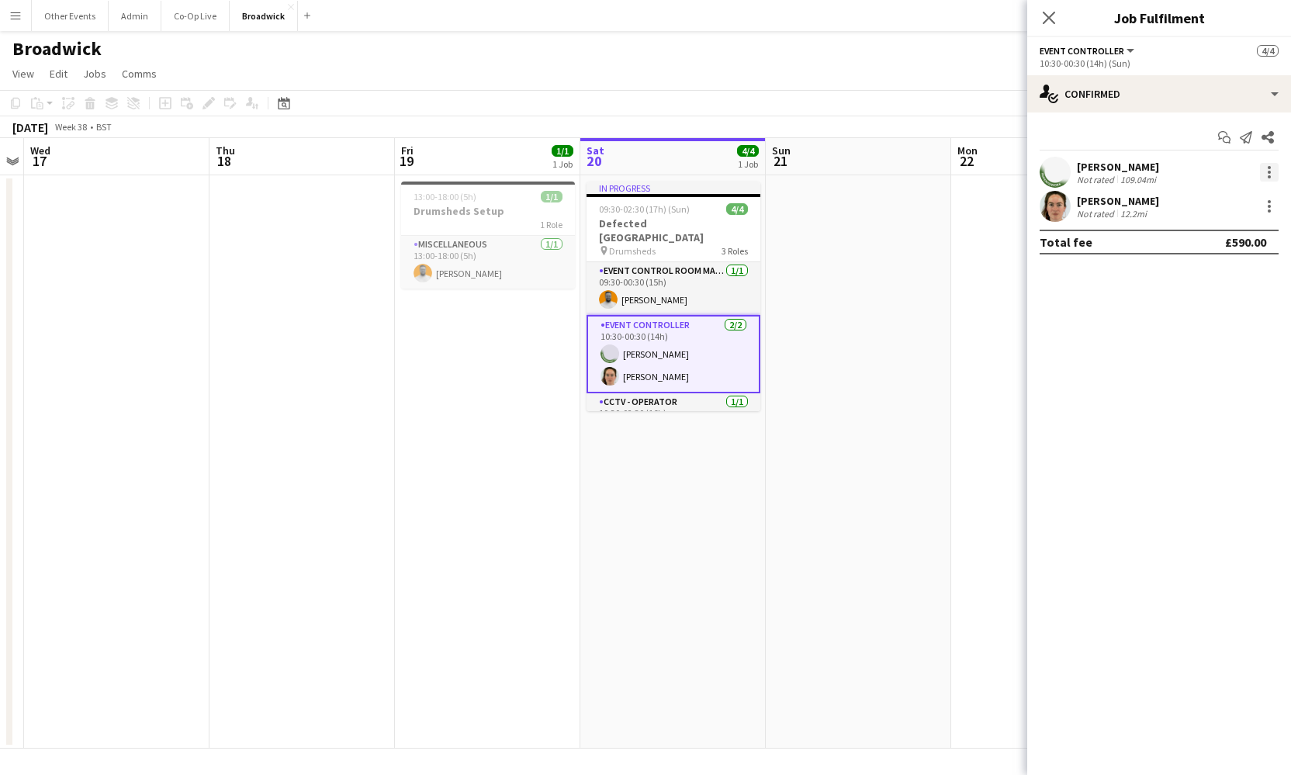
click at [1266, 171] on div at bounding box center [1269, 172] width 19 height 19
click at [1214, 350] on span "Remove" at bounding box center [1193, 349] width 47 height 13
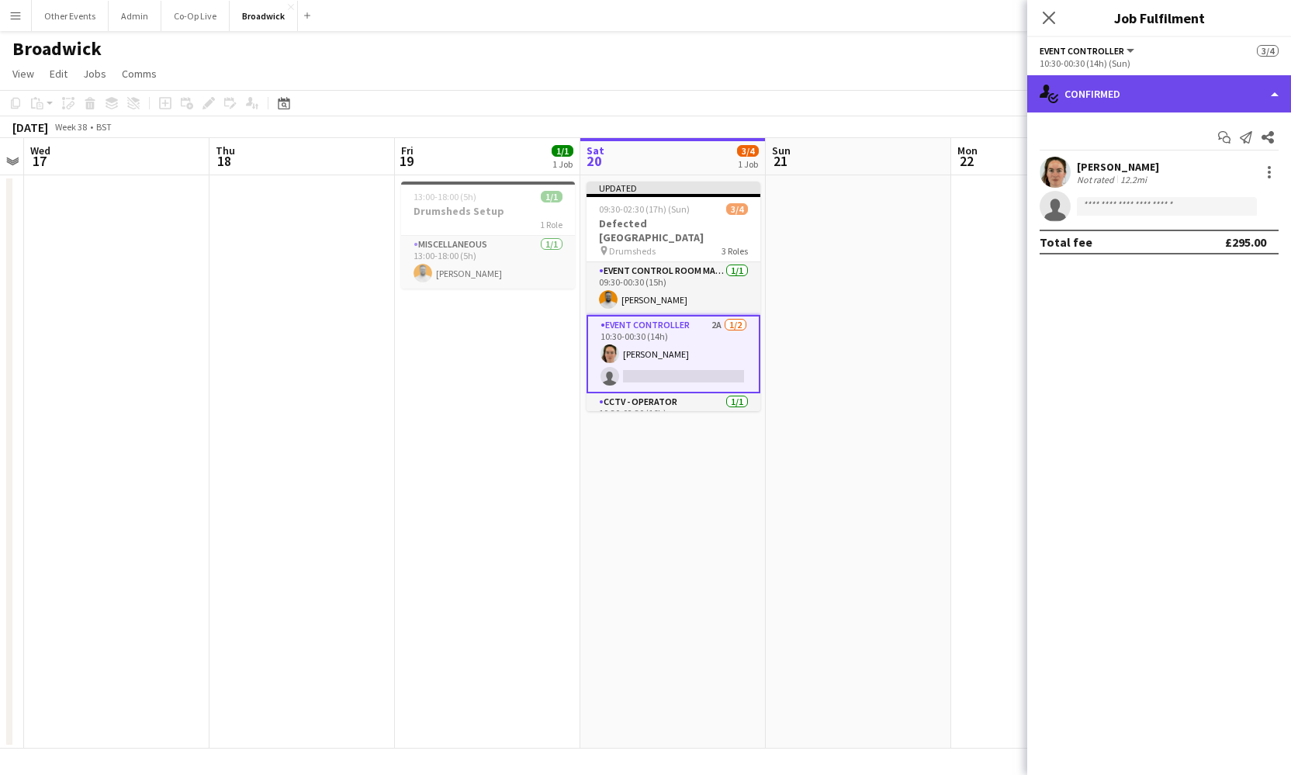
click at [1207, 91] on div "single-neutral-actions-check-2 Confirmed" at bounding box center [1159, 93] width 264 height 37
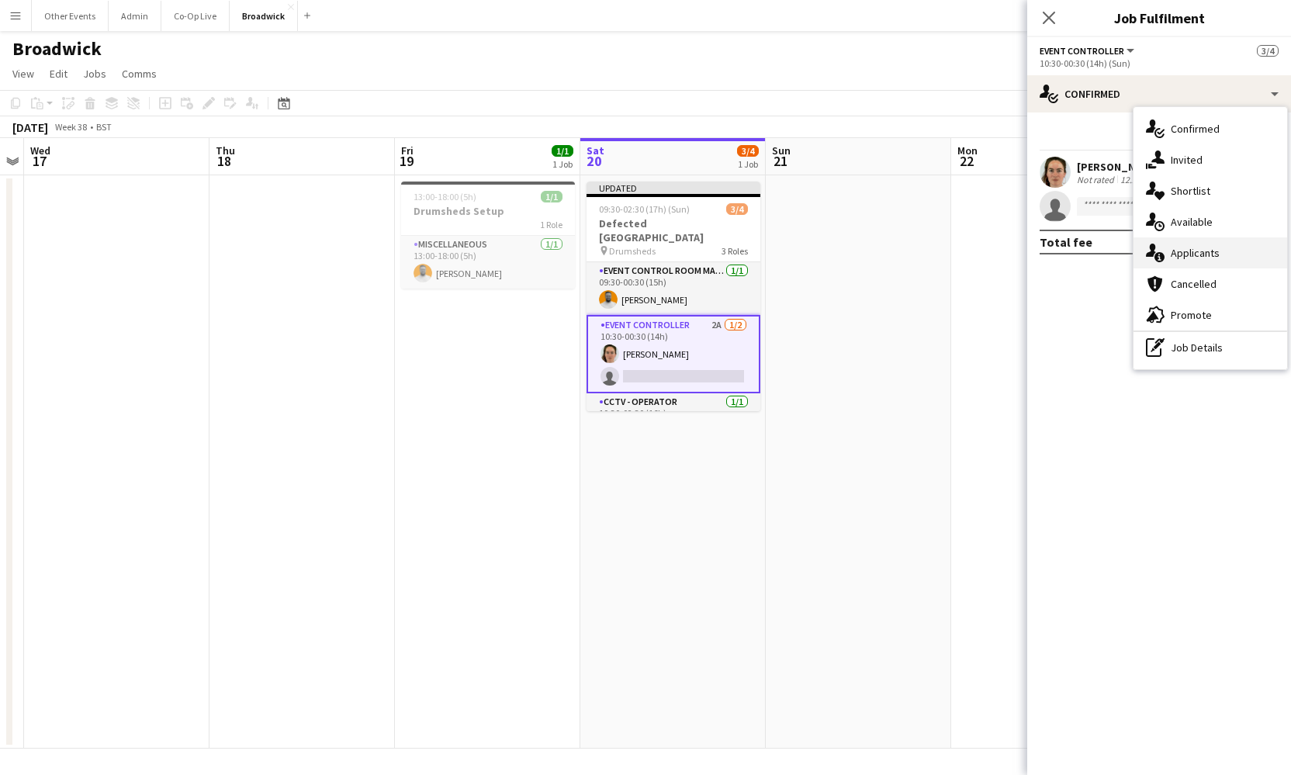
click at [1212, 258] on span "Applicants" at bounding box center [1195, 253] width 49 height 14
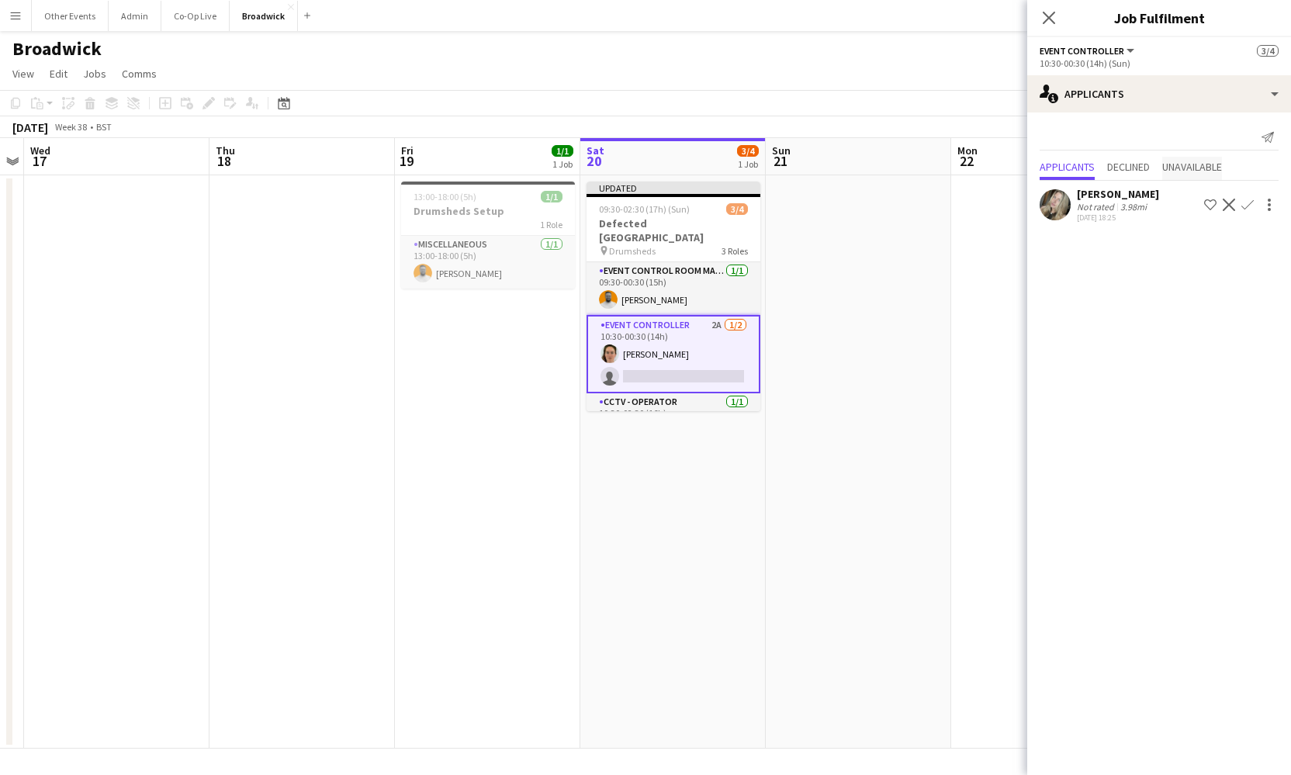
click at [1208, 167] on span "Unavailable" at bounding box center [1192, 166] width 60 height 11
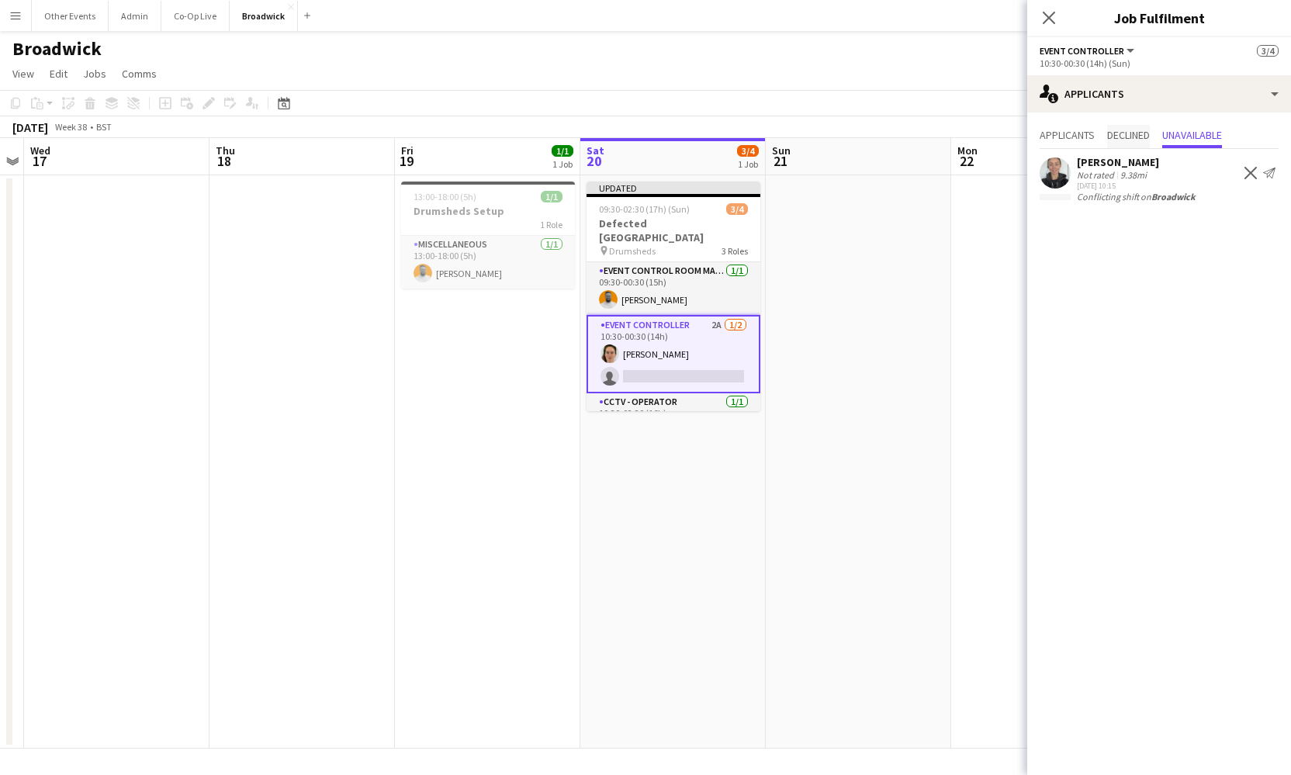
click at [1125, 140] on span "Declined" at bounding box center [1128, 135] width 43 height 11
click at [1085, 133] on span "Applicants" at bounding box center [1067, 135] width 55 height 11
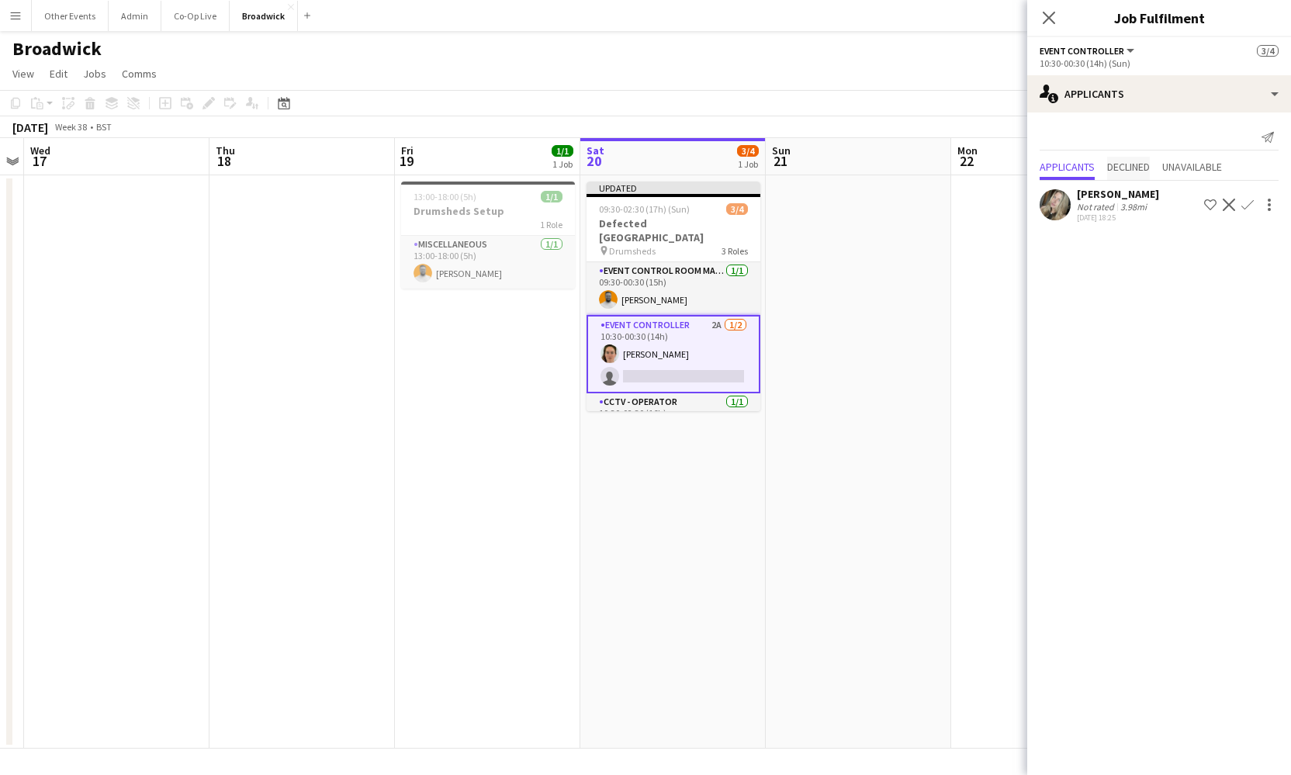
click at [1134, 172] on span "Declined" at bounding box center [1128, 166] width 43 height 11
click at [1086, 133] on span "Applicants" at bounding box center [1067, 135] width 55 height 11
click at [1046, 14] on icon at bounding box center [1048, 17] width 15 height 15
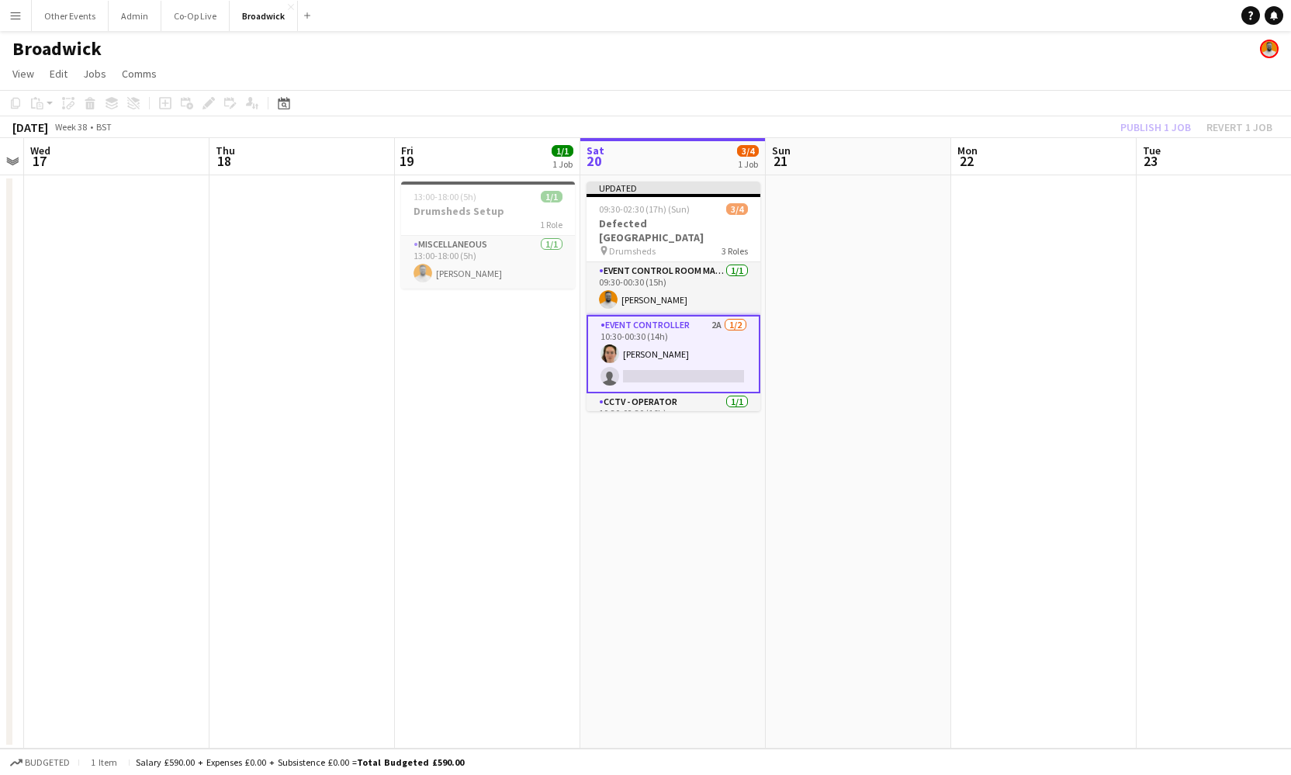
click at [760, 414] on app-date-cell "Updated 09:30-02:30 (17h) (Sun) 3/4 Defected [GEOGRAPHIC_DATA] pin Drumsheds 3 …" at bounding box center [672, 461] width 185 height 573
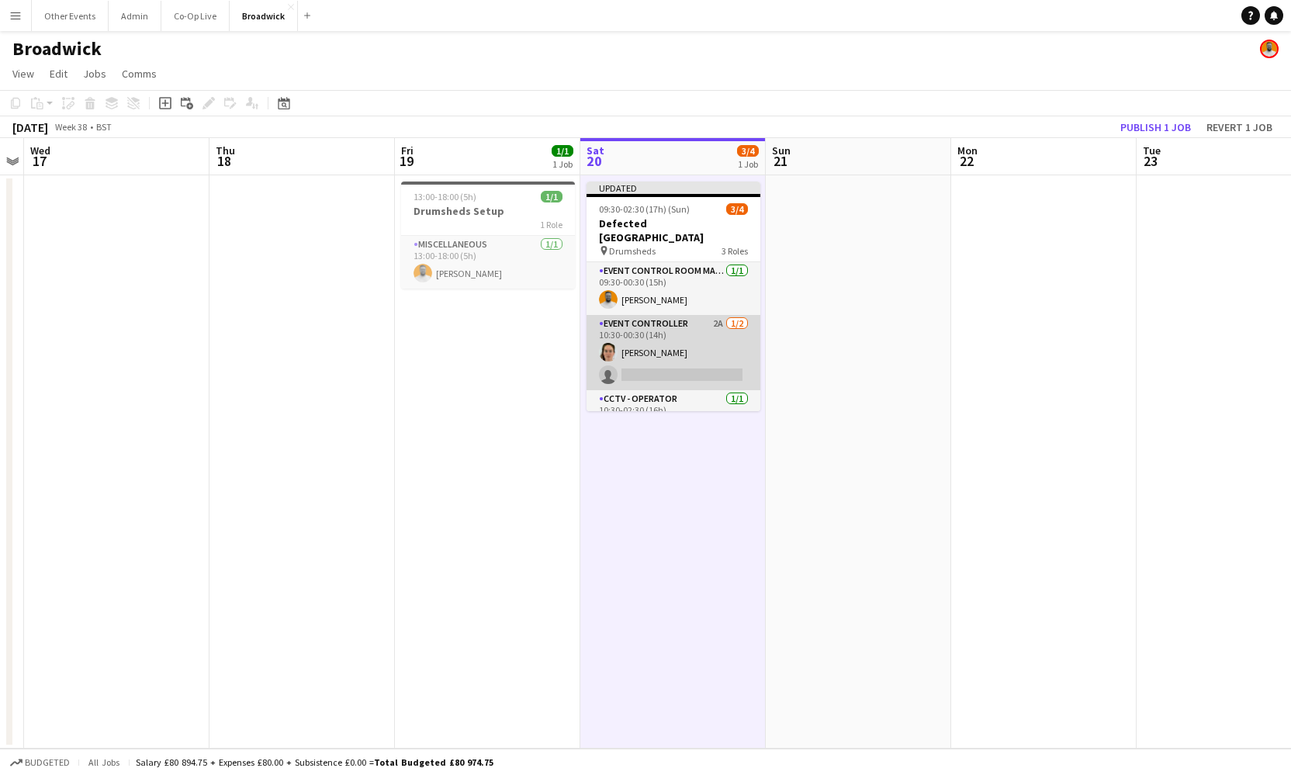
click at [705, 346] on app-card-role "Event Controller 2A [DATE] 10:30-00:30 (14h) [PERSON_NAME] single-neutral-actio…" at bounding box center [674, 352] width 174 height 75
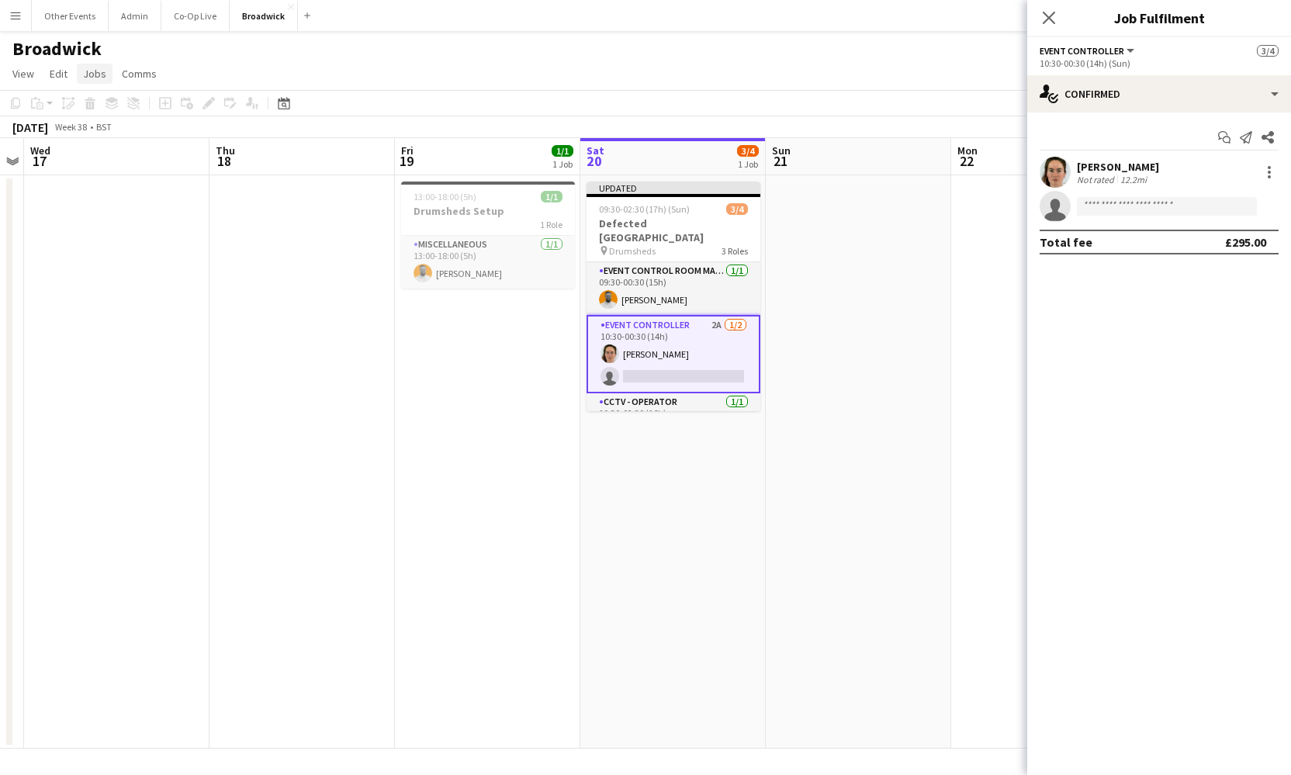
click at [93, 74] on span "Jobs" at bounding box center [94, 74] width 23 height 14
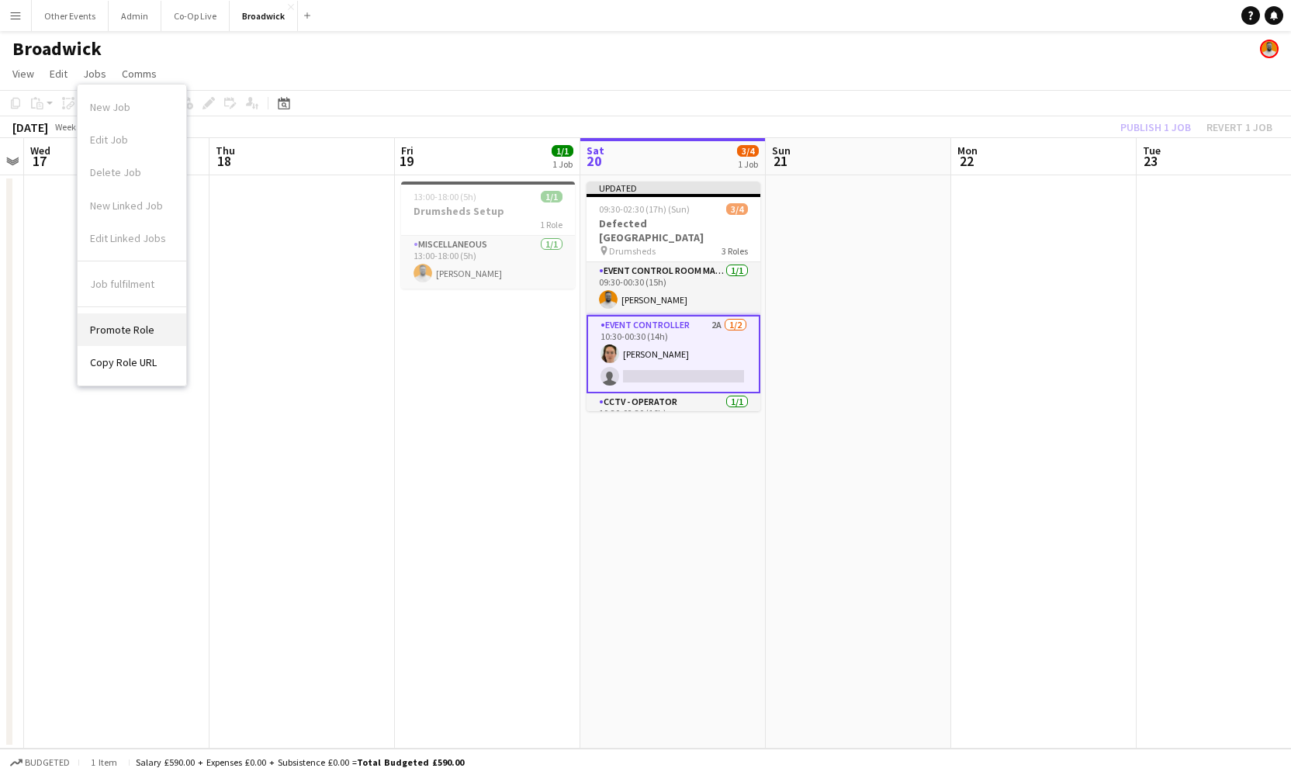
click at [168, 334] on link "Promote Role" at bounding box center [132, 329] width 109 height 33
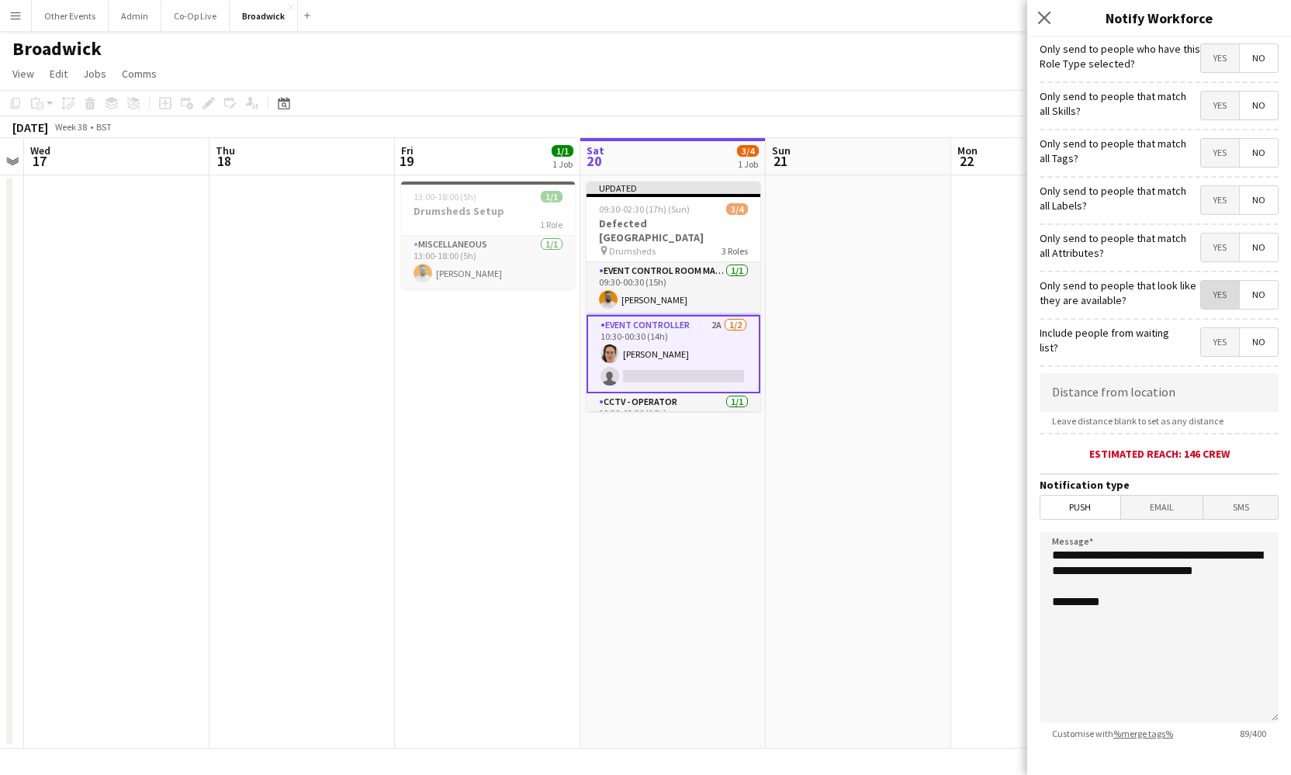
click at [1218, 294] on span "Yes" at bounding box center [1220, 295] width 38 height 28
click at [1178, 404] on input at bounding box center [1159, 392] width 239 height 39
click at [1166, 511] on span "Email" at bounding box center [1162, 507] width 82 height 23
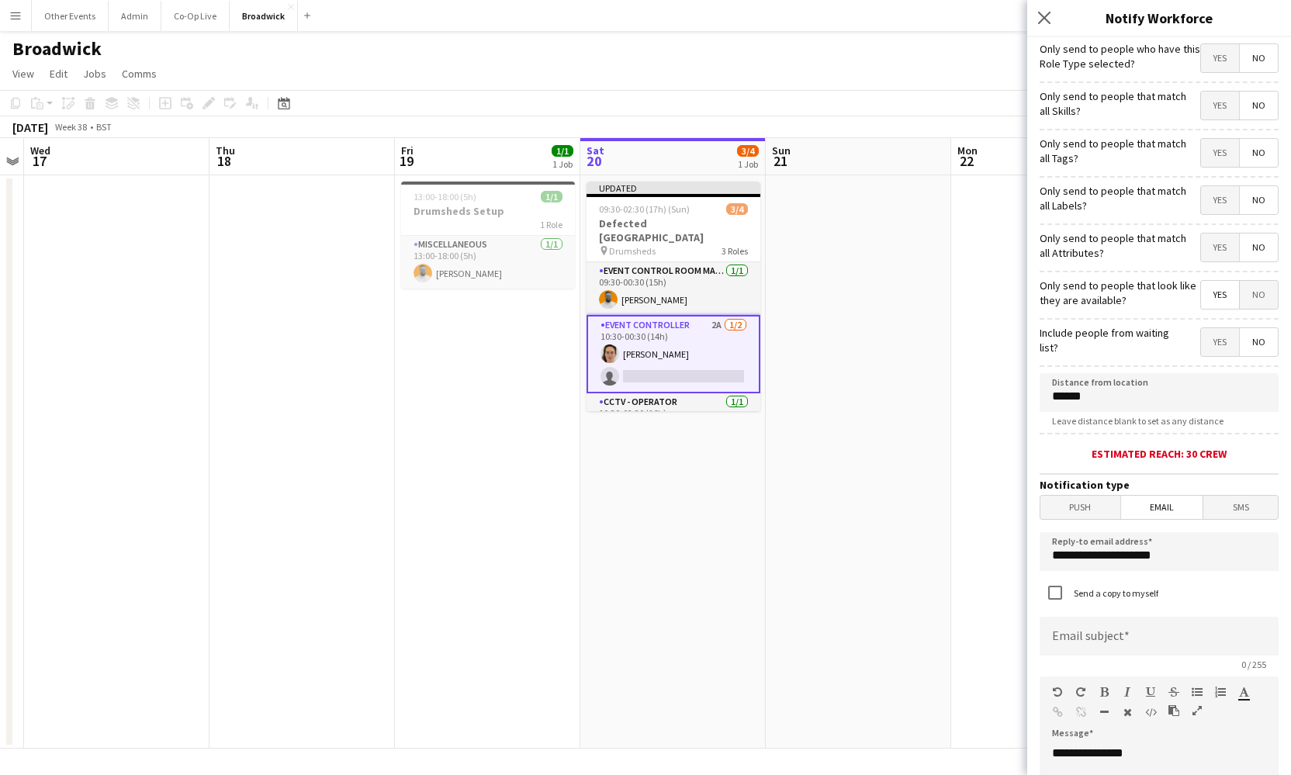
click at [1243, 503] on span "SMS" at bounding box center [1241, 507] width 74 height 23
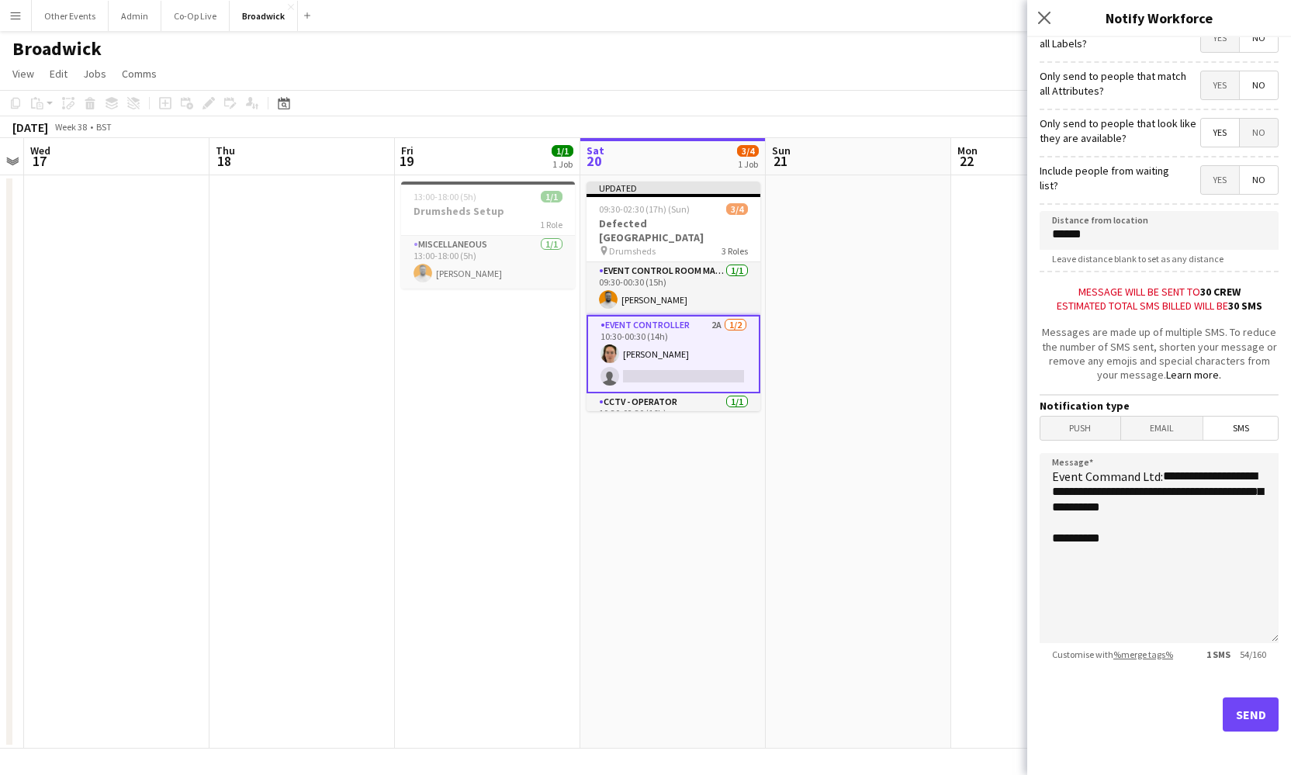
scroll to position [161, 0]
drag, startPoint x: 1070, startPoint y: 237, endPoint x: 1059, endPoint y: 237, distance: 10.9
click at [1059, 237] on input "******" at bounding box center [1159, 231] width 239 height 39
type input "******"
drag, startPoint x: 1152, startPoint y: 545, endPoint x: 1167, endPoint y: 480, distance: 66.8
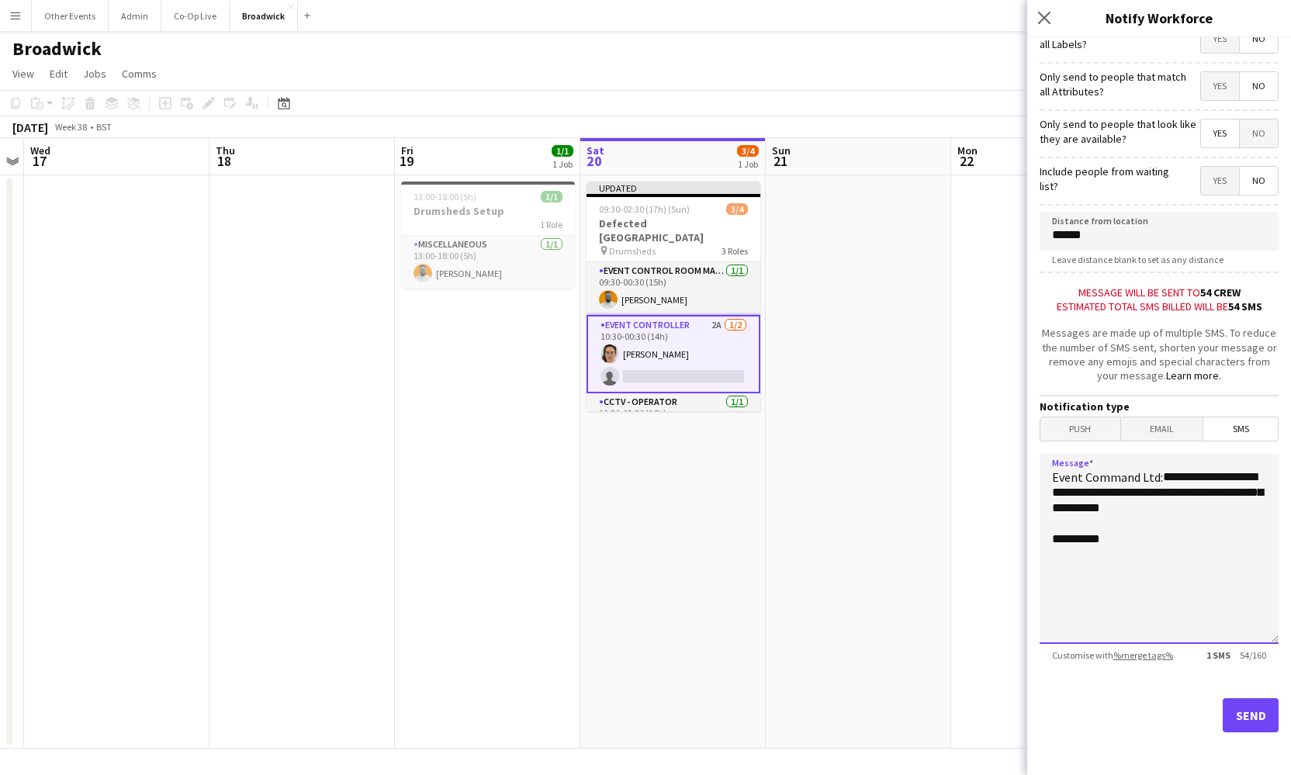
click at [1167, 480] on textarea "**********" at bounding box center [1159, 549] width 239 height 190
type textarea "**********"
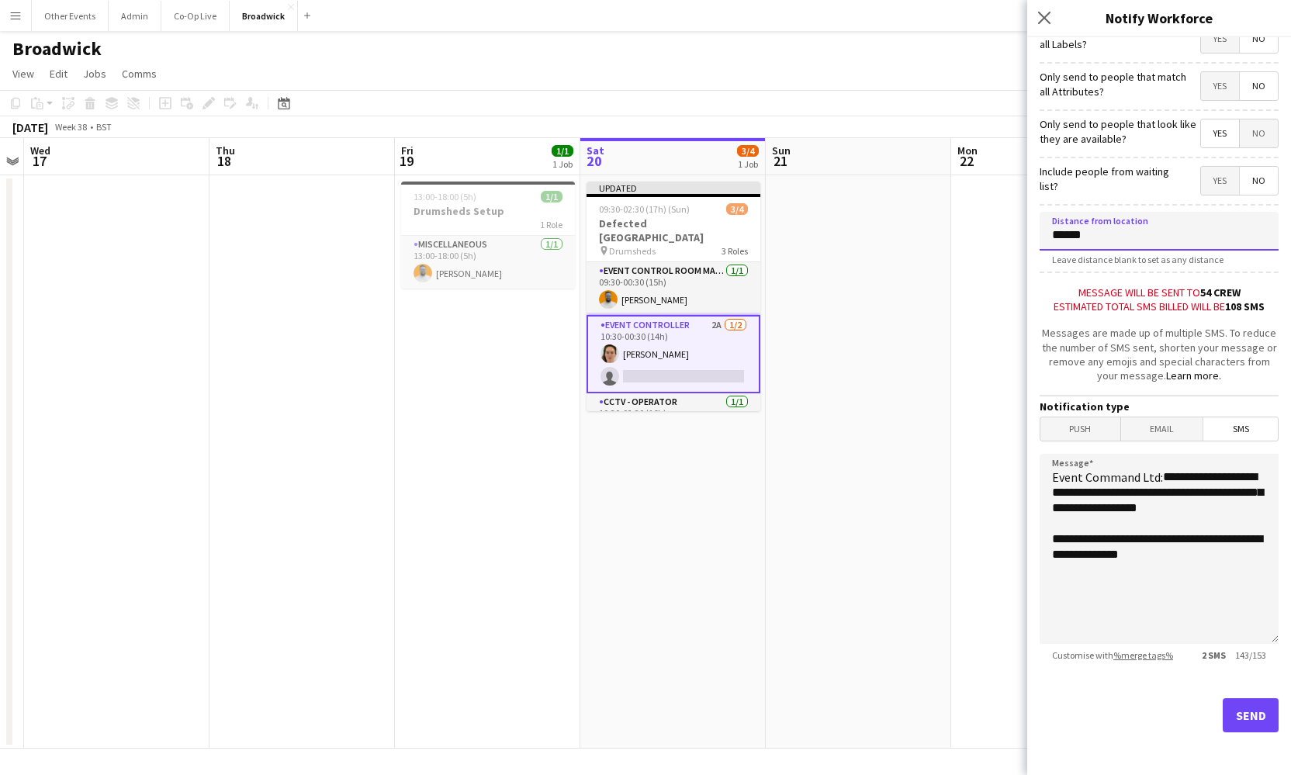
drag, startPoint x: 1070, startPoint y: 235, endPoint x: 1036, endPoint y: 235, distance: 34.1
click at [1036, 235] on form "**********" at bounding box center [1159, 326] width 264 height 900
type input "******"
click at [1147, 303] on div "Estimated total SMS billed will be 170 SMS" at bounding box center [1159, 307] width 239 height 14
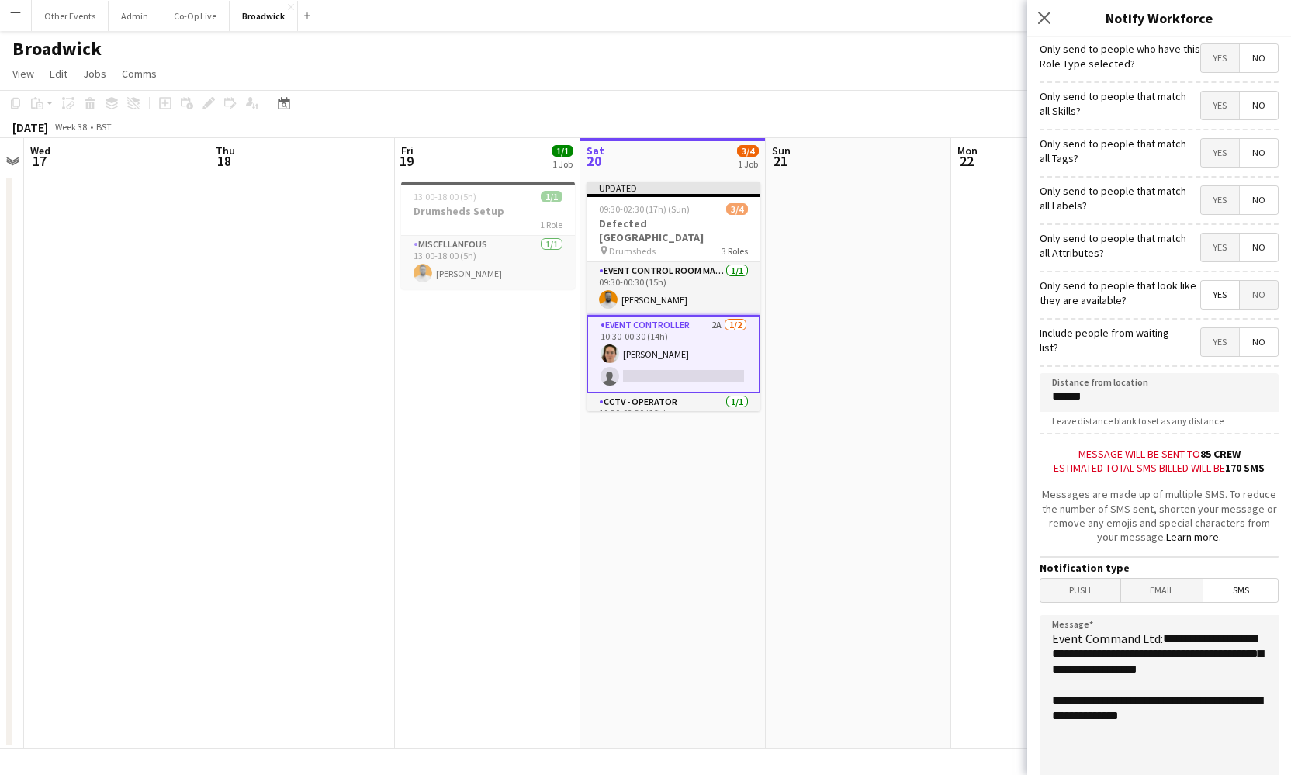
scroll to position [0, 0]
click at [1217, 68] on span "Yes" at bounding box center [1220, 58] width 38 height 28
click at [1247, 60] on span "No" at bounding box center [1259, 58] width 38 height 28
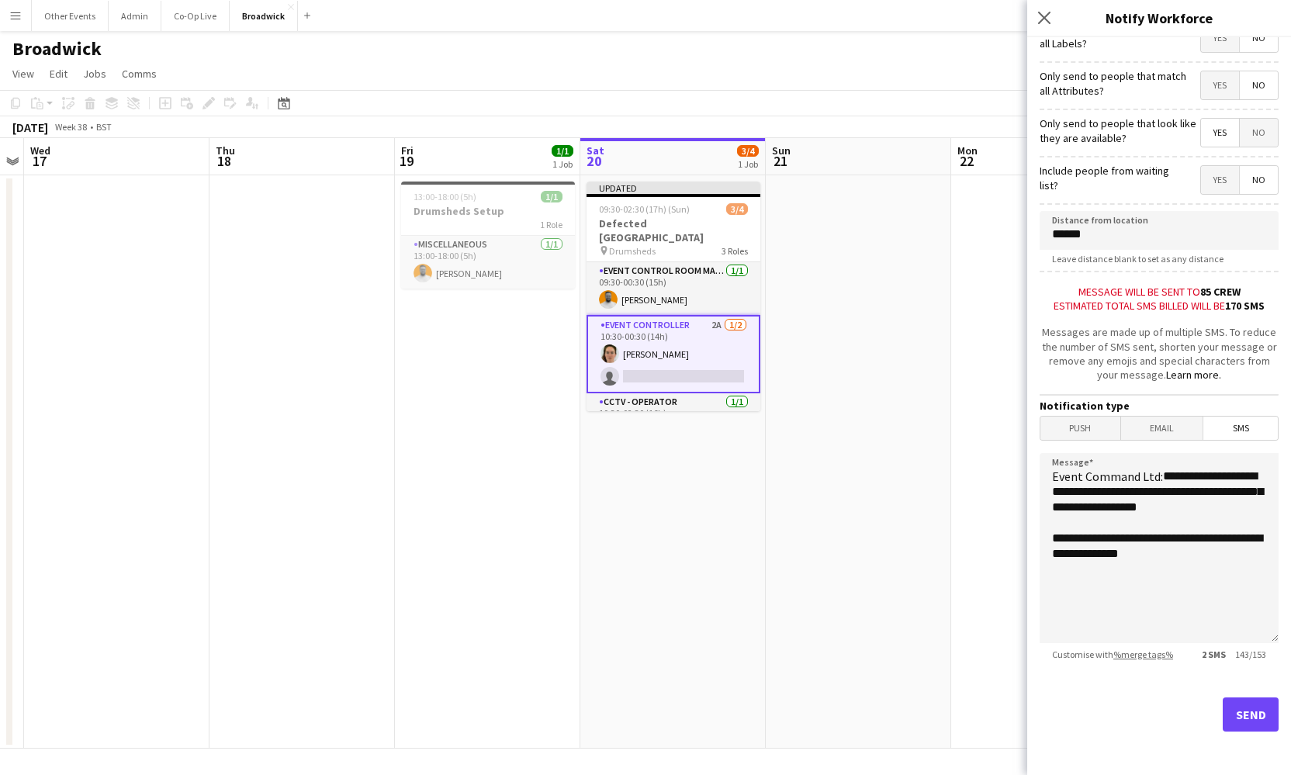
scroll to position [173, 0]
click at [1247, 715] on button "Send" at bounding box center [1251, 715] width 56 height 34
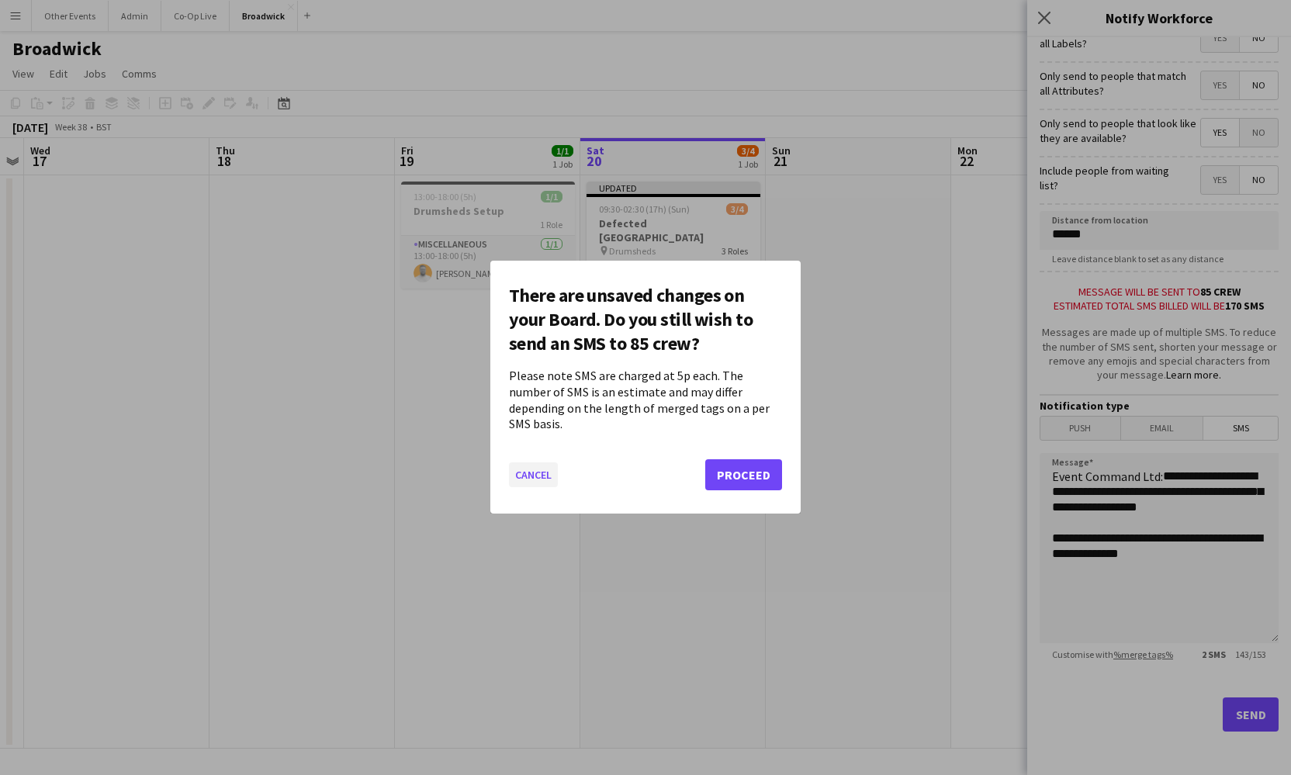
click at [550, 466] on button "Cancel" at bounding box center [533, 475] width 49 height 25
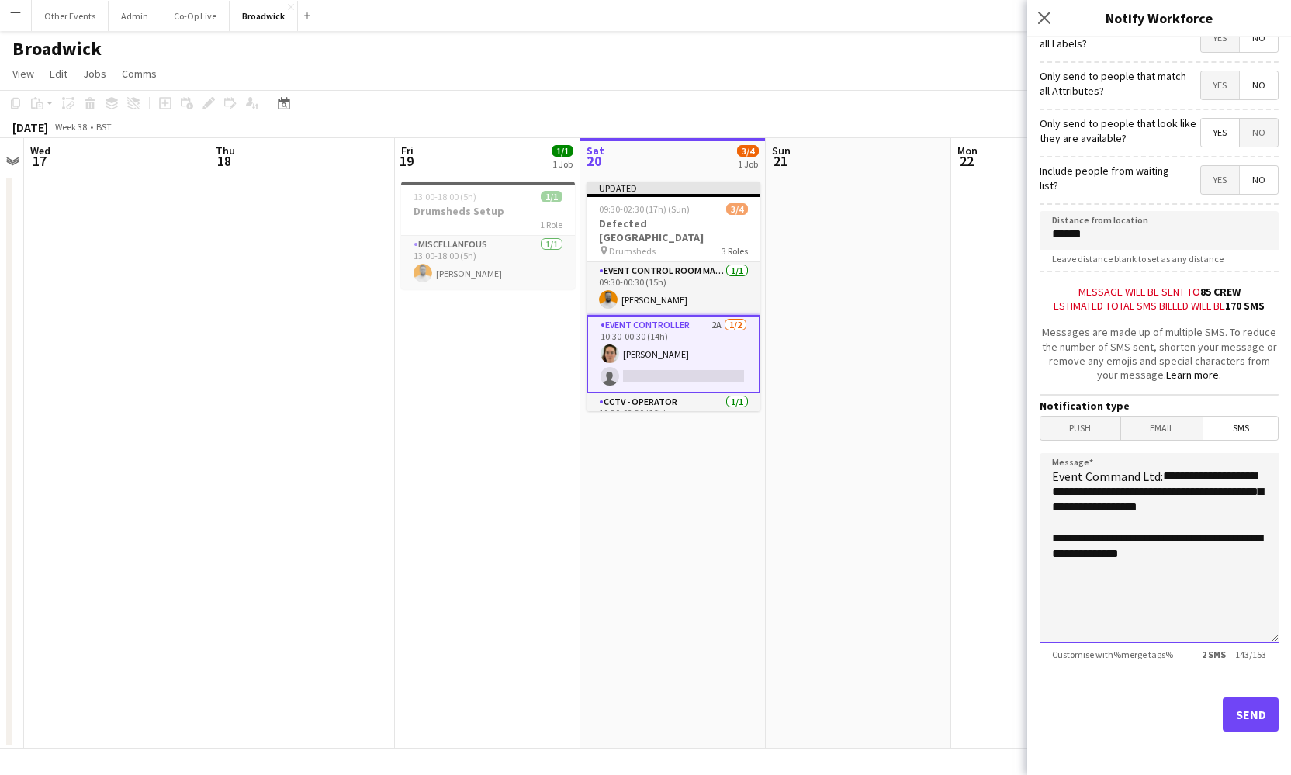
click at [1209, 495] on textarea "**********" at bounding box center [1159, 548] width 239 height 190
click at [1215, 499] on textarea "**********" at bounding box center [1159, 548] width 239 height 190
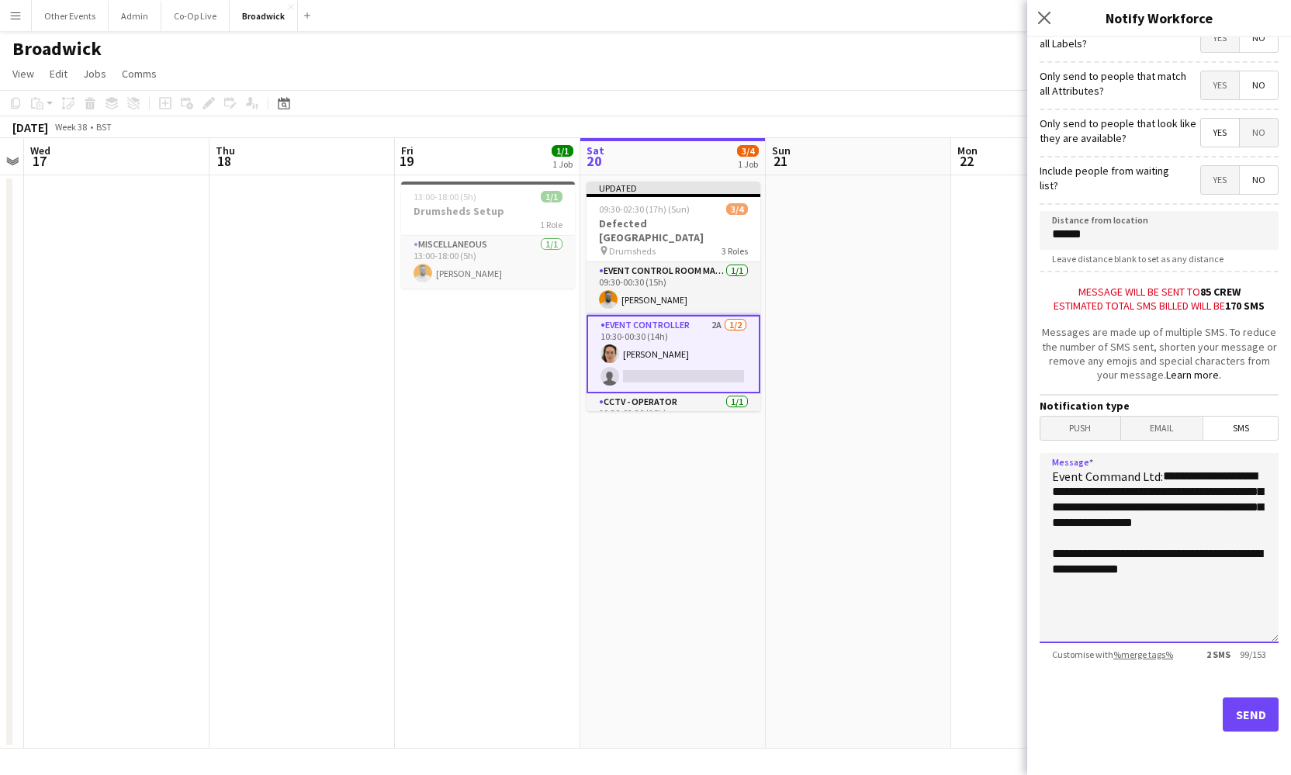
scroll to position [161, 0]
click at [1123, 525] on textarea "**********" at bounding box center [1159, 549] width 239 height 190
click at [1118, 533] on textarea "**********" at bounding box center [1159, 549] width 239 height 190
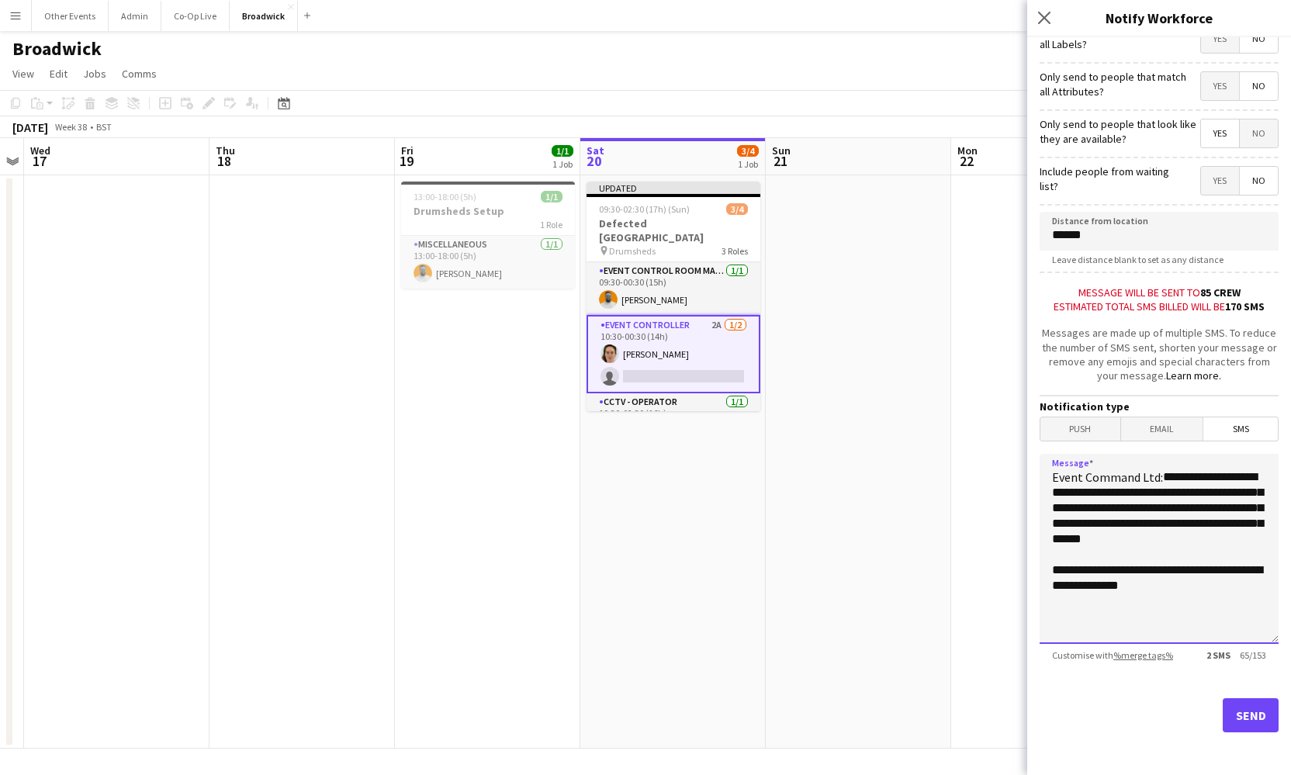
type textarea "**********"
click at [1258, 703] on button "Send" at bounding box center [1251, 715] width 56 height 34
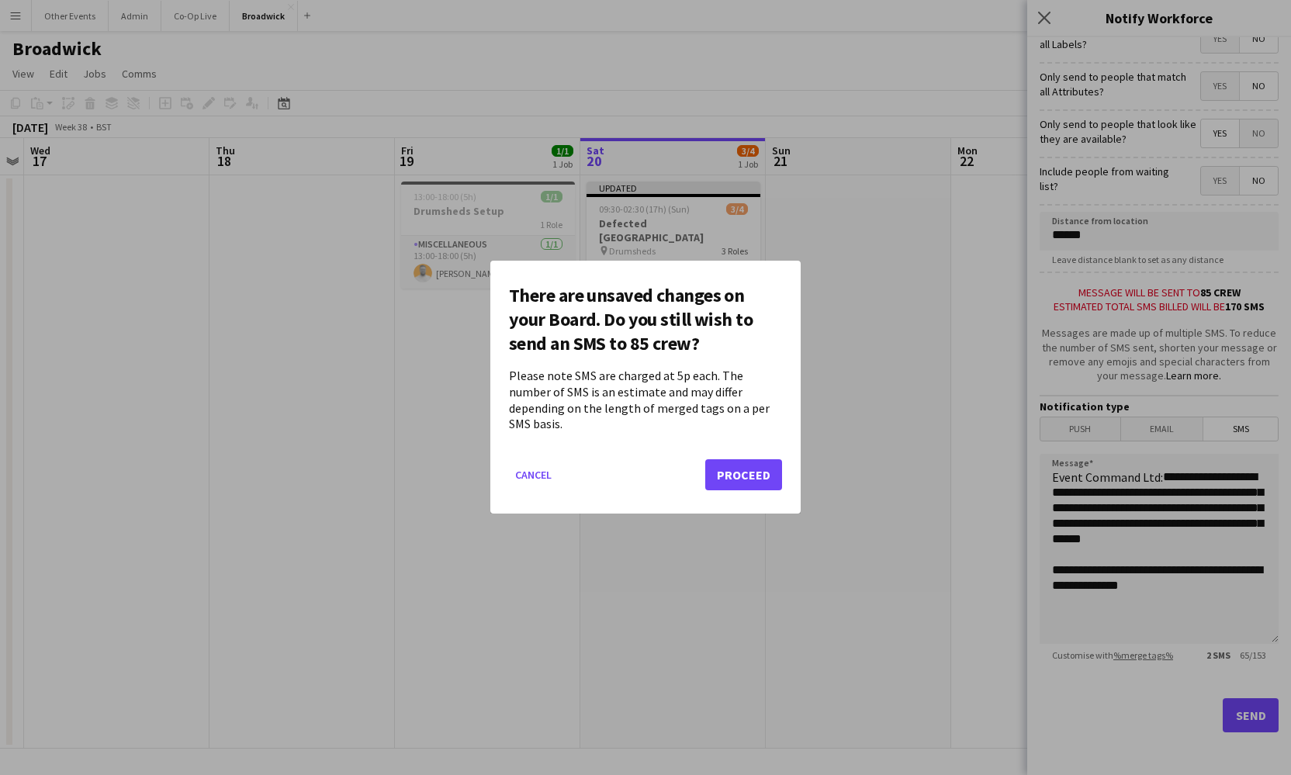
click at [759, 468] on button "Proceed" at bounding box center [743, 475] width 77 height 31
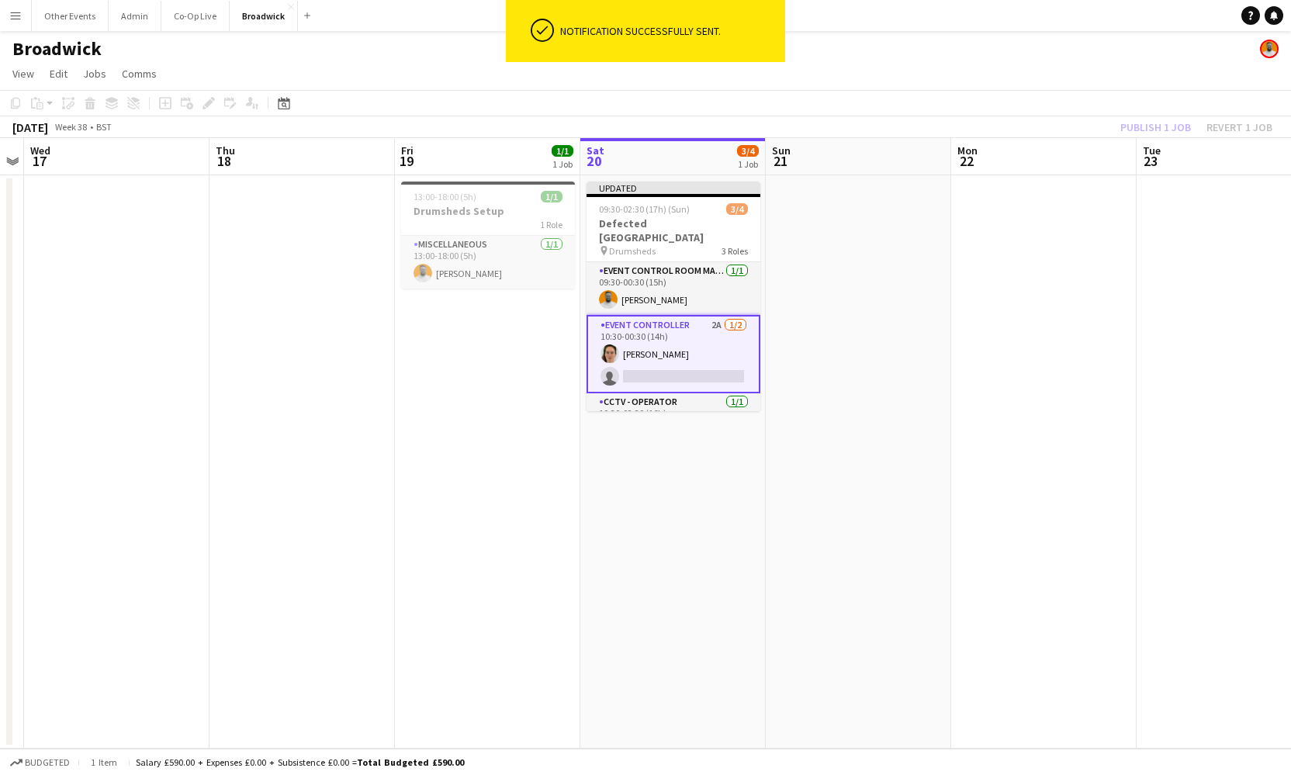
click at [1033, 251] on app-date-cell at bounding box center [1043, 461] width 185 height 573
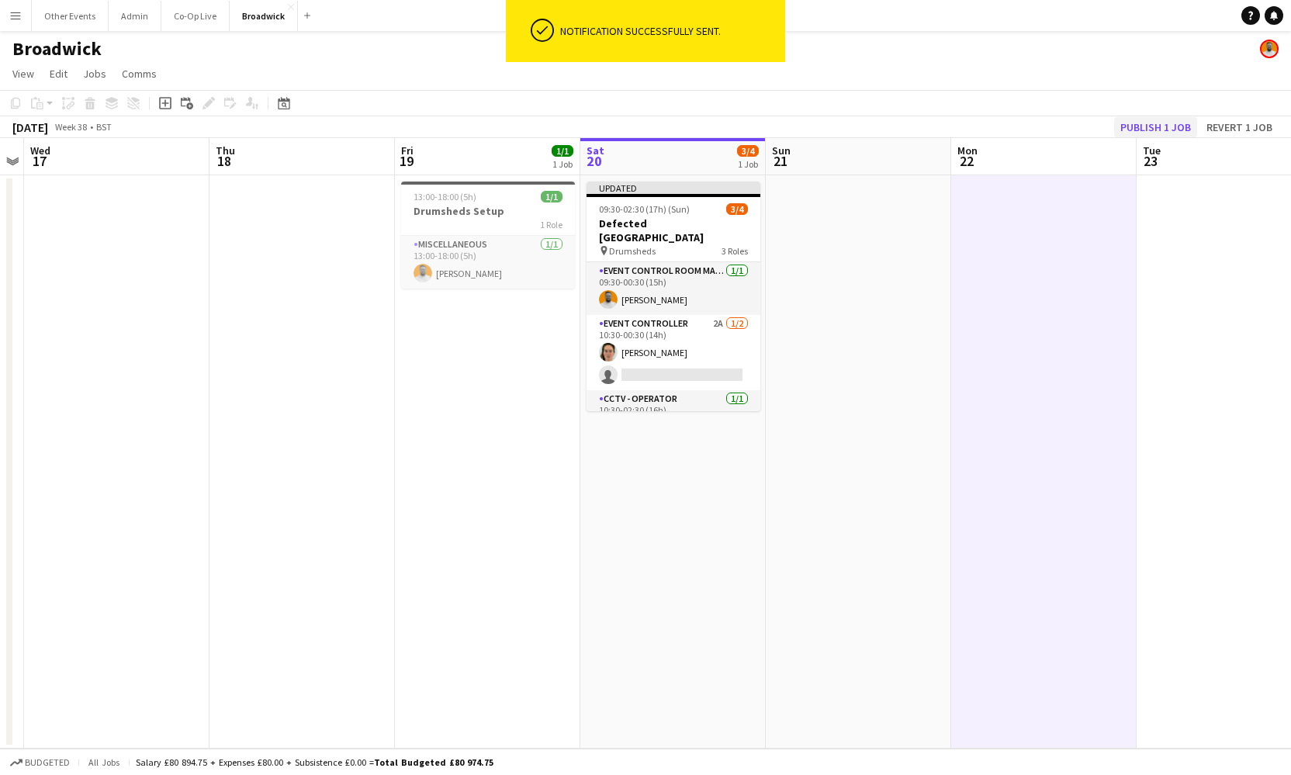
click at [1155, 129] on button "Publish 1 job" at bounding box center [1155, 127] width 83 height 20
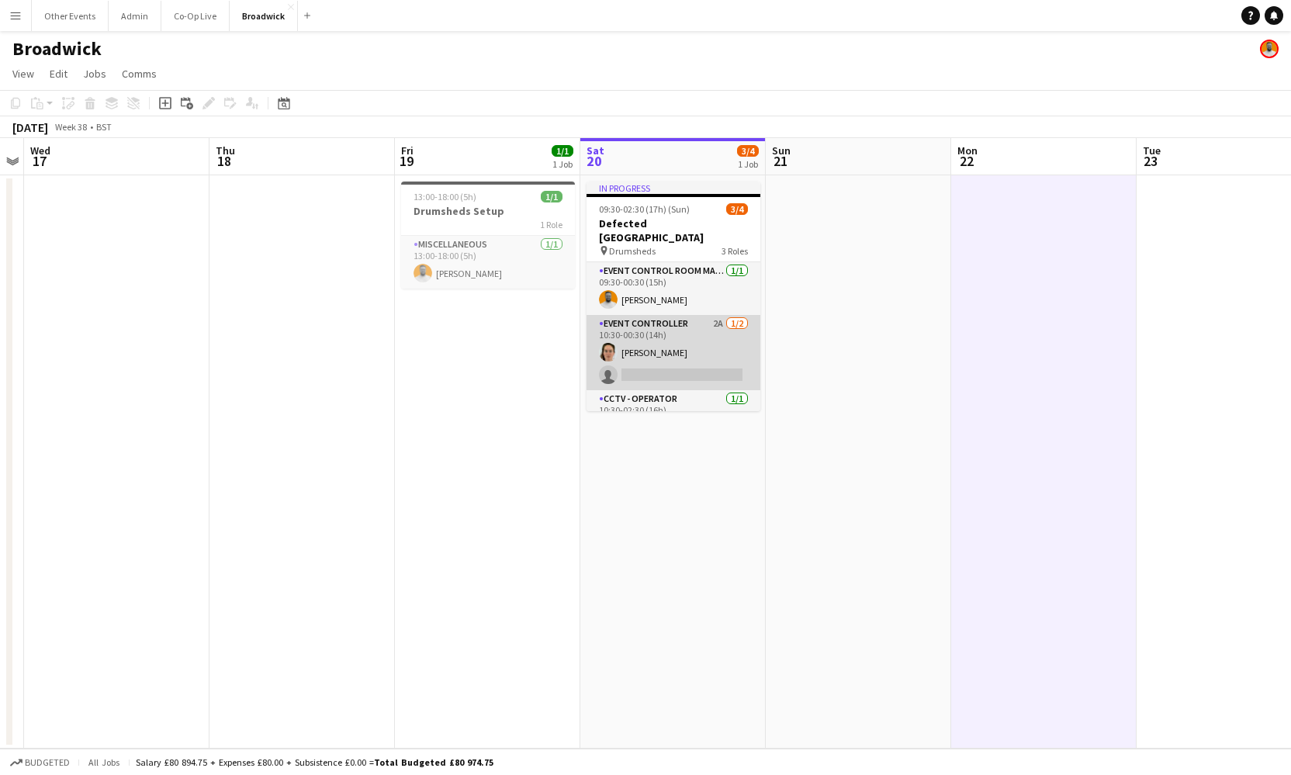
click at [708, 344] on app-card-role "Event Controller 2A [DATE] 10:30-00:30 (14h) [PERSON_NAME] single-neutral-actio…" at bounding box center [674, 352] width 174 height 75
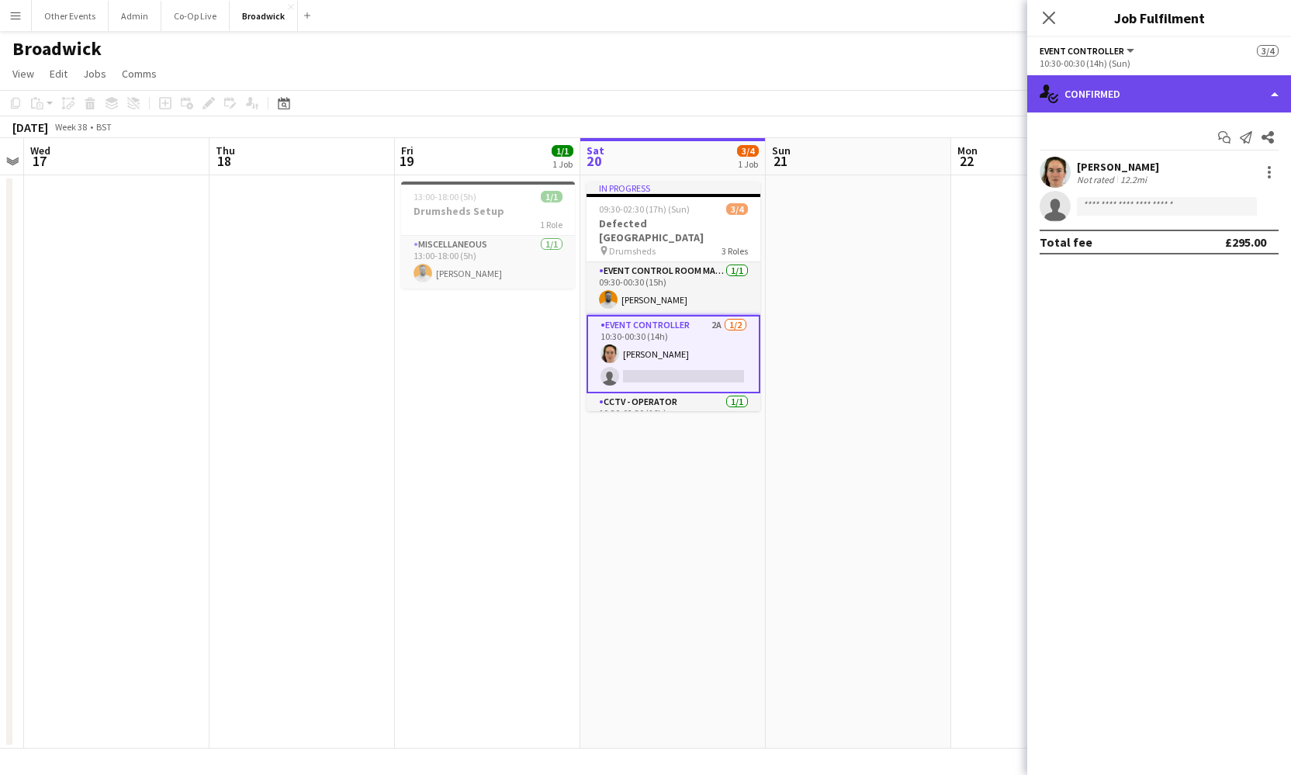
click at [1179, 89] on div "single-neutral-actions-check-2 Confirmed" at bounding box center [1159, 93] width 264 height 37
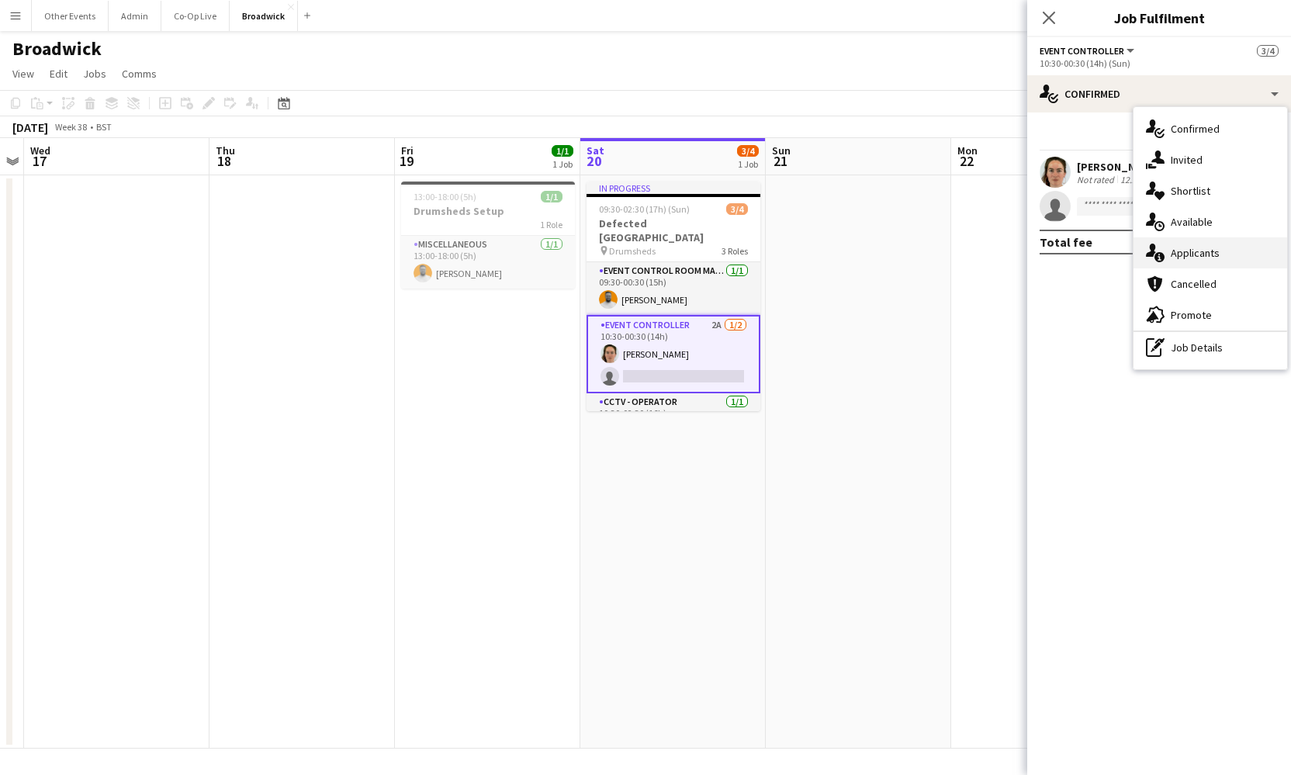
click at [1218, 253] on span "Applicants" at bounding box center [1195, 253] width 49 height 14
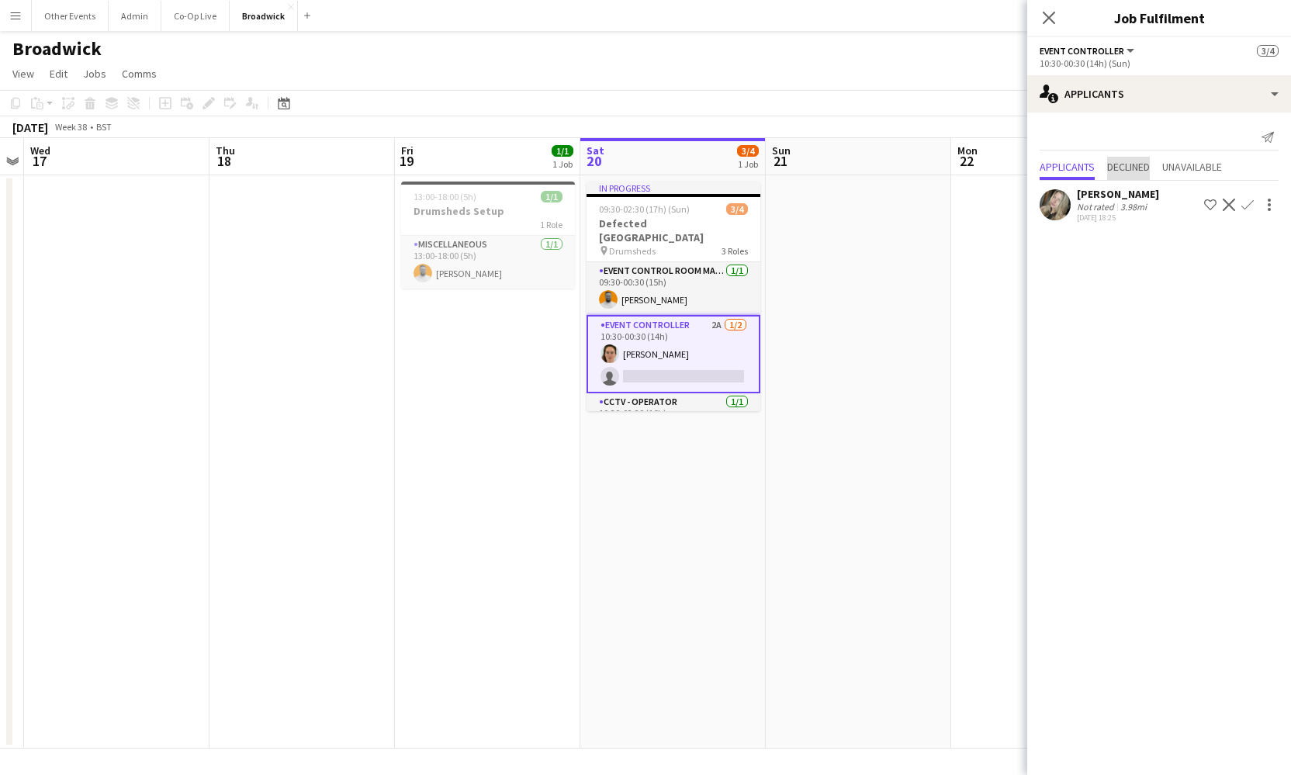
click at [1140, 168] on span "Declined" at bounding box center [1128, 166] width 43 height 11
click at [1077, 132] on span "Applicants" at bounding box center [1067, 135] width 55 height 11
click at [1077, 201] on div "Not rated" at bounding box center [1097, 207] width 40 height 12
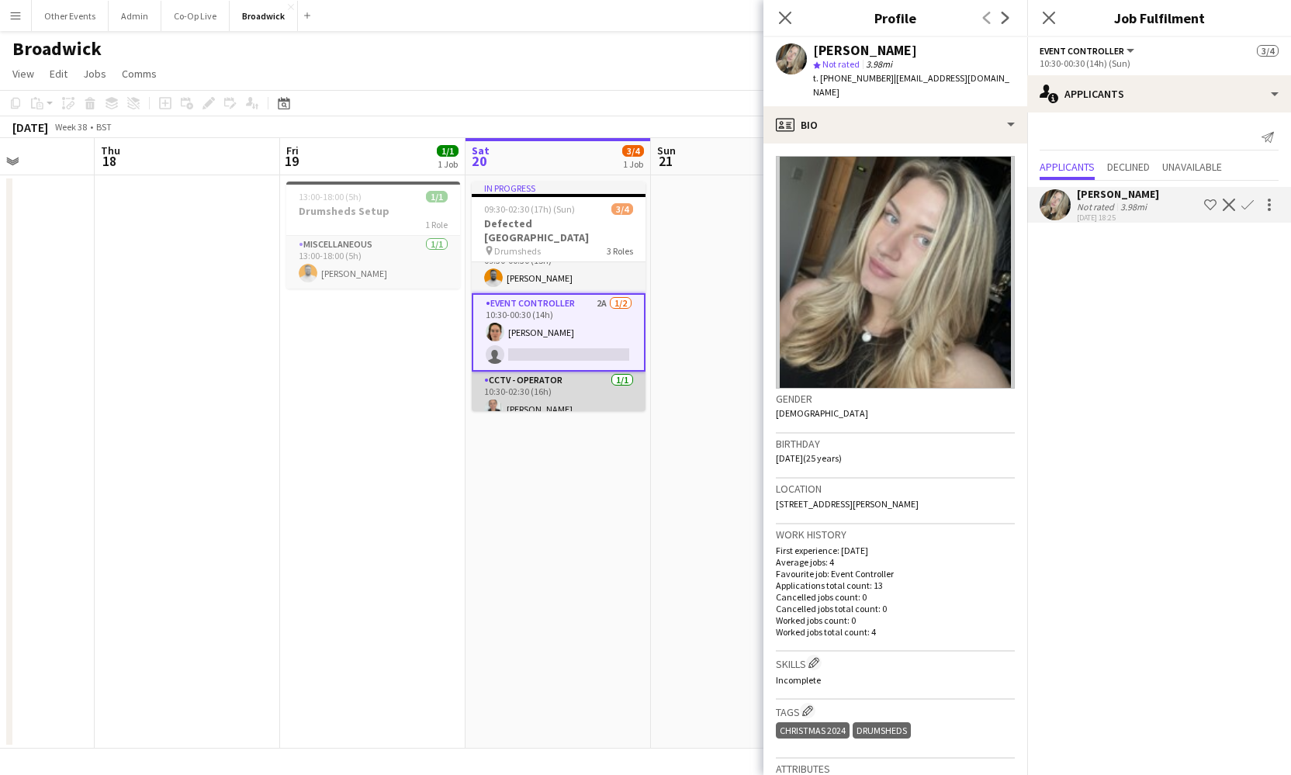
scroll to position [21, 0]
click at [568, 396] on app-card-role "CCTV - Operator [DATE] 10:30-02:30 (16h) [PERSON_NAME]" at bounding box center [559, 398] width 174 height 53
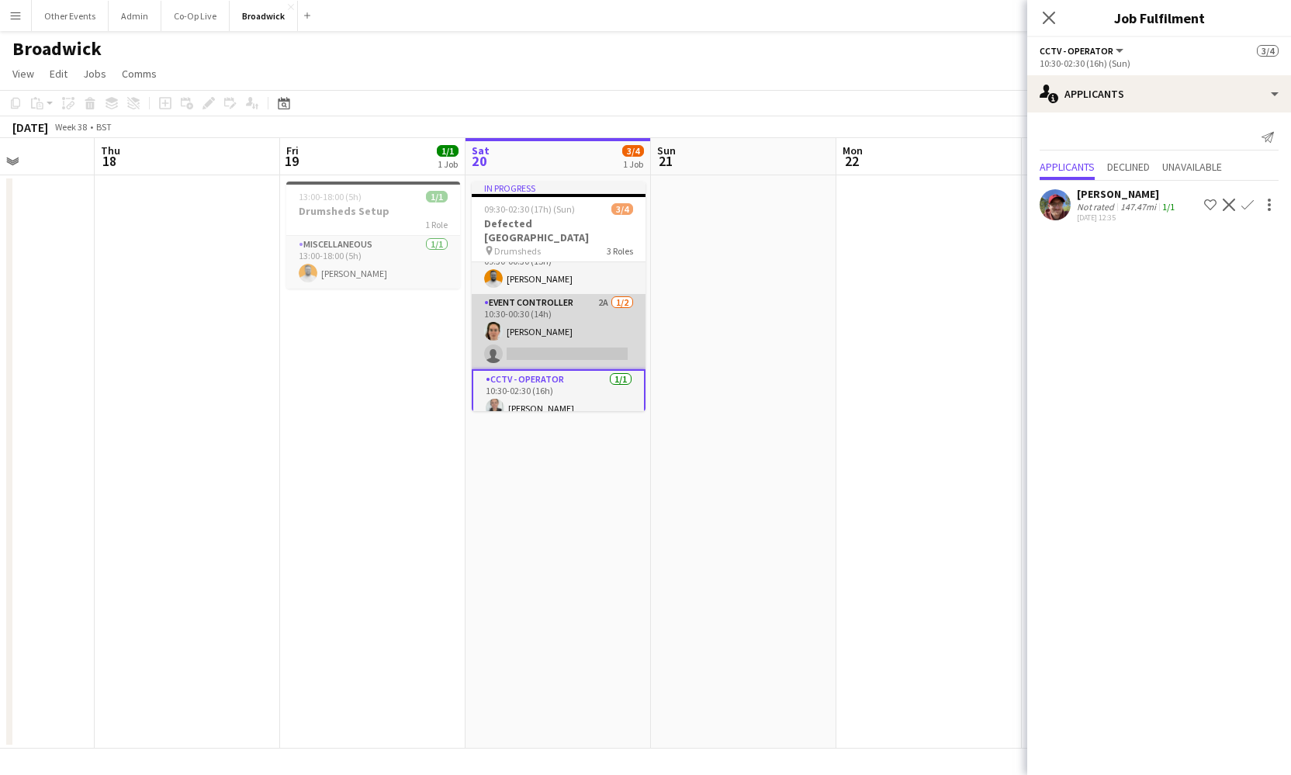
click at [560, 334] on app-card-role "Event Controller 2A [DATE] 10:30-00:30 (14h) [PERSON_NAME] single-neutral-actio…" at bounding box center [559, 331] width 174 height 75
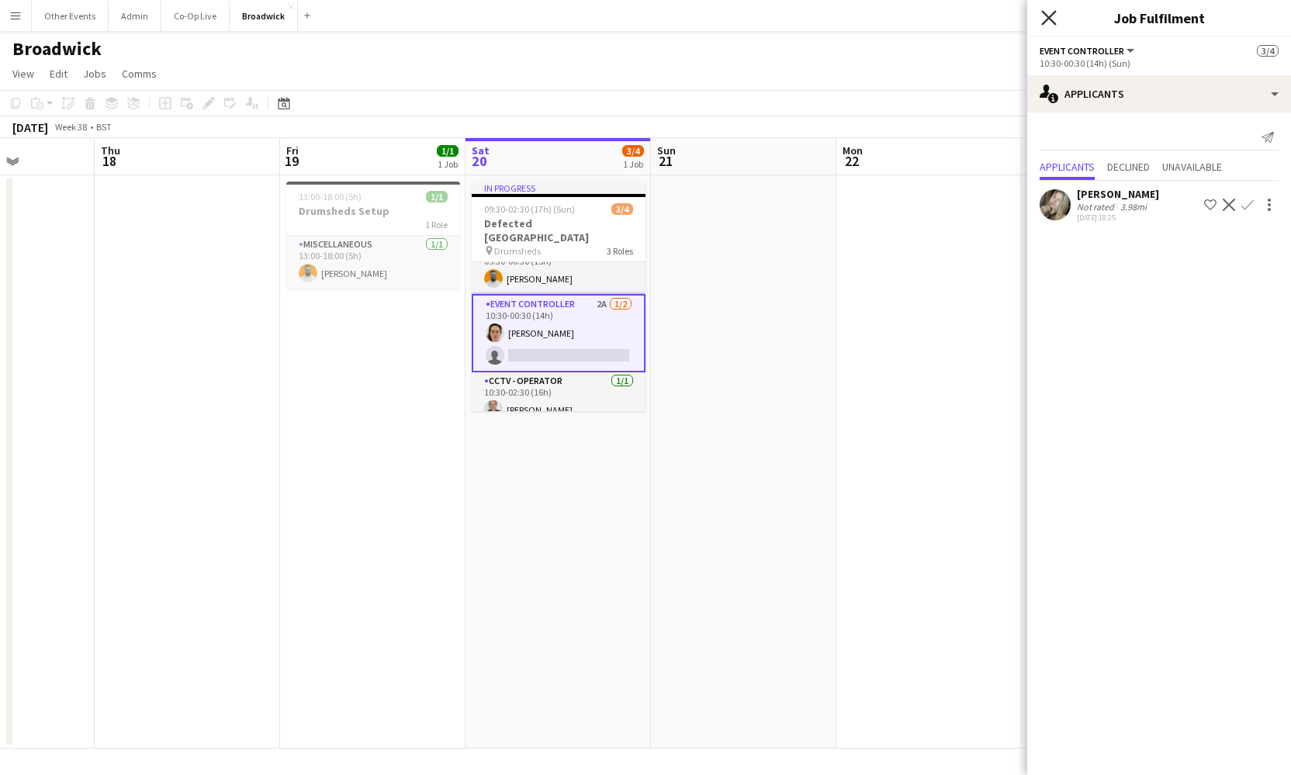
click at [1048, 13] on icon "Close pop-in" at bounding box center [1048, 17] width 15 height 15
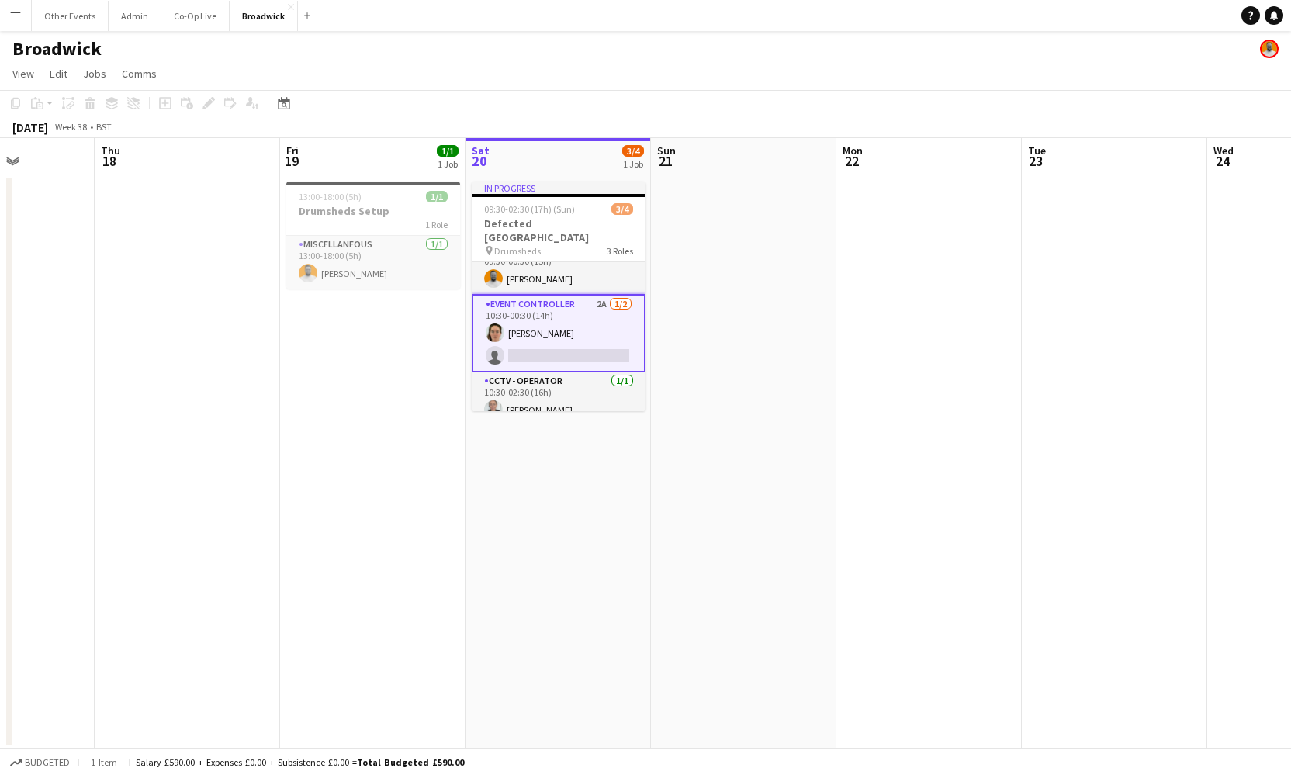
click at [699, 340] on app-date-cell at bounding box center [743, 461] width 185 height 573
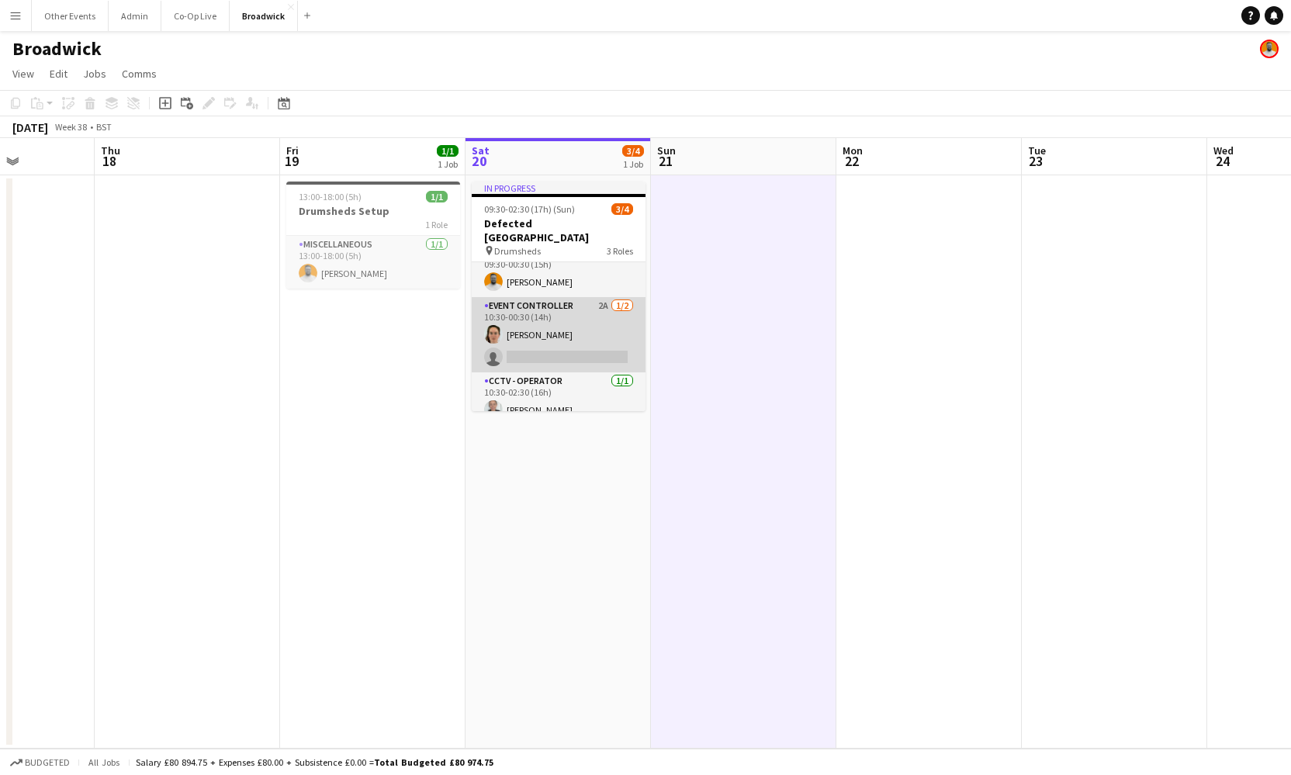
click at [595, 341] on app-card-role "Event Controller 2A [DATE] 10:30-00:30 (14h) [PERSON_NAME] single-neutral-actio…" at bounding box center [559, 334] width 174 height 75
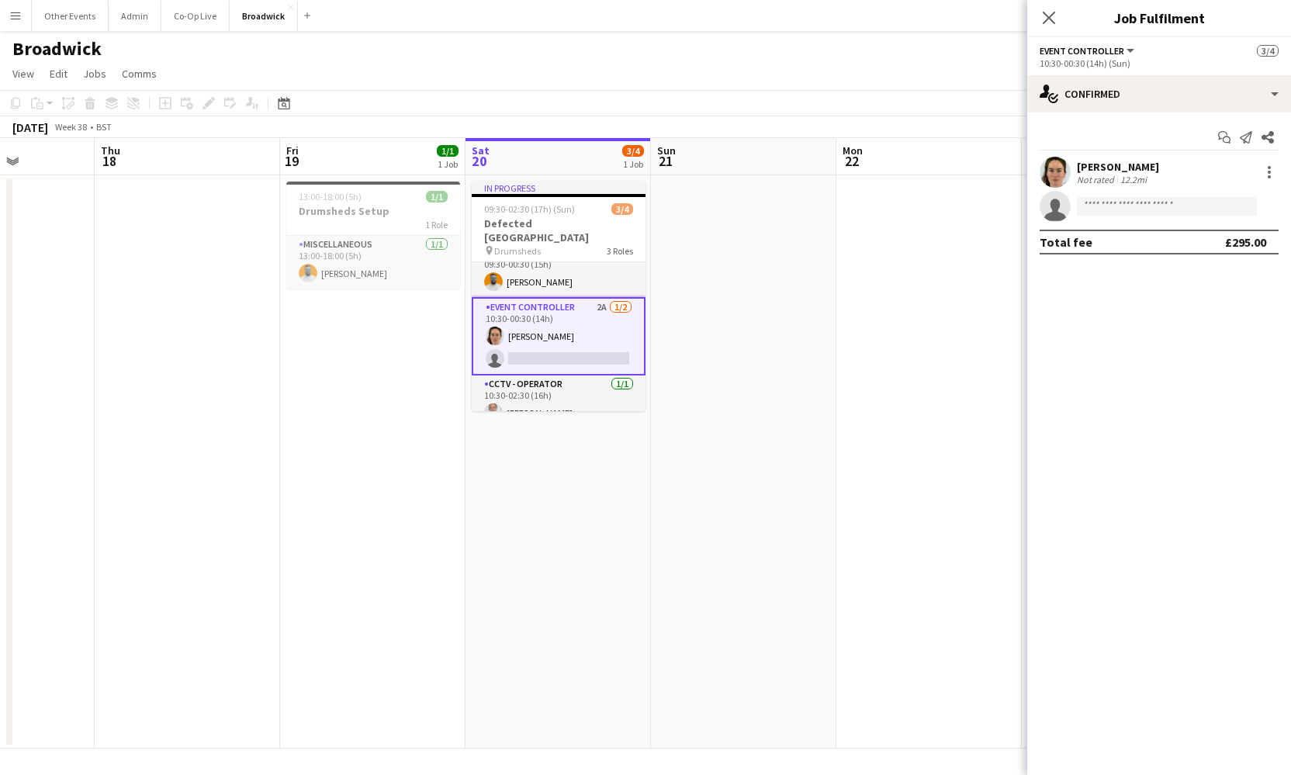
click at [903, 99] on app-toolbar "Copy Paste Paste Command V Paste with crew Command Shift V Paste linked Job [GE…" at bounding box center [645, 103] width 1291 height 26
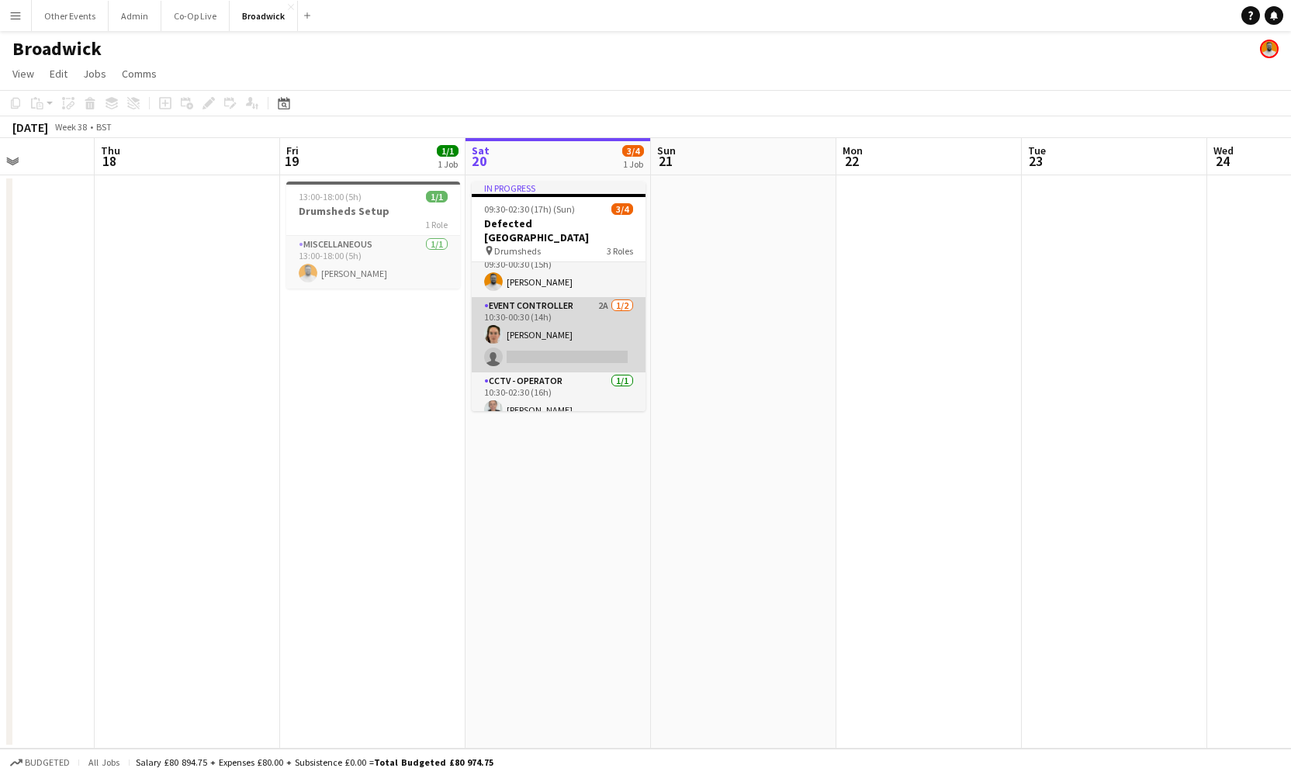
click at [548, 313] on app-card-role "Event Controller 2A [DATE] 10:30-00:30 (14h) [PERSON_NAME] single-neutral-actio…" at bounding box center [559, 334] width 174 height 75
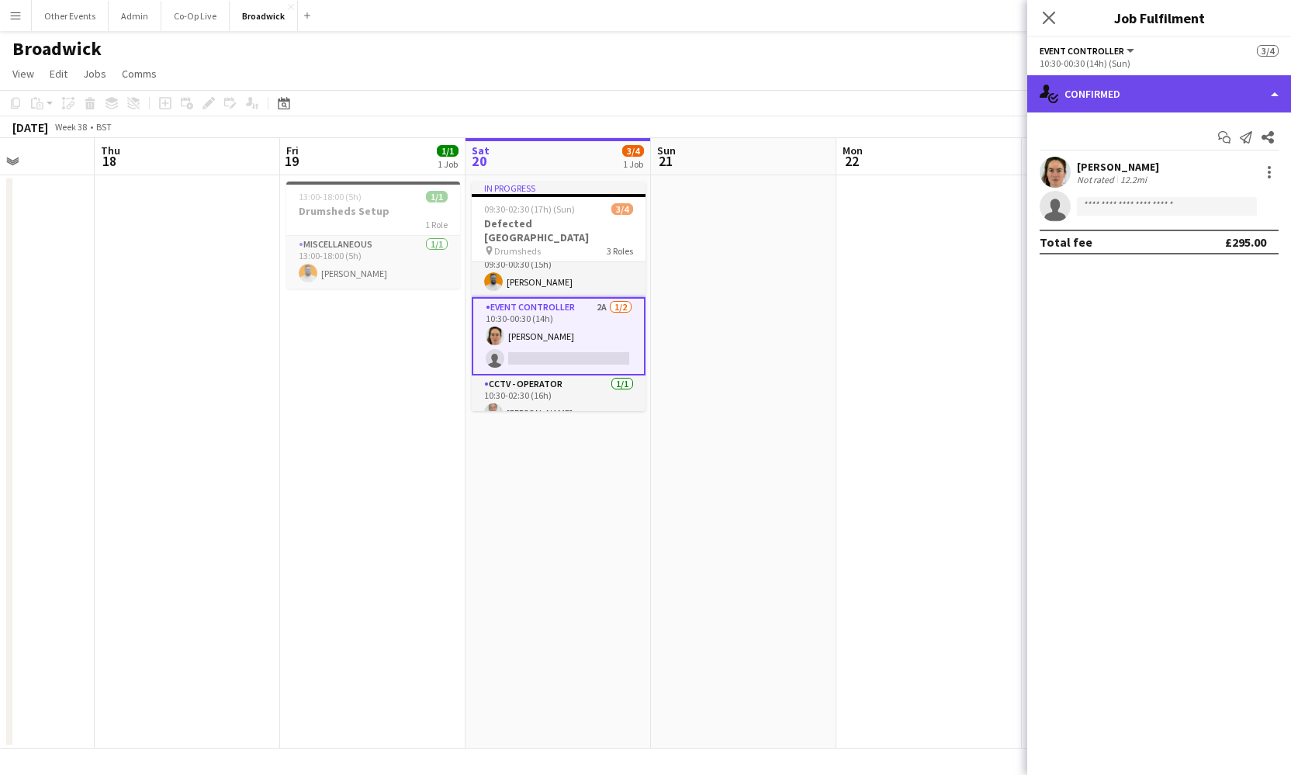
click at [1222, 102] on div "single-neutral-actions-check-2 Confirmed" at bounding box center [1159, 93] width 264 height 37
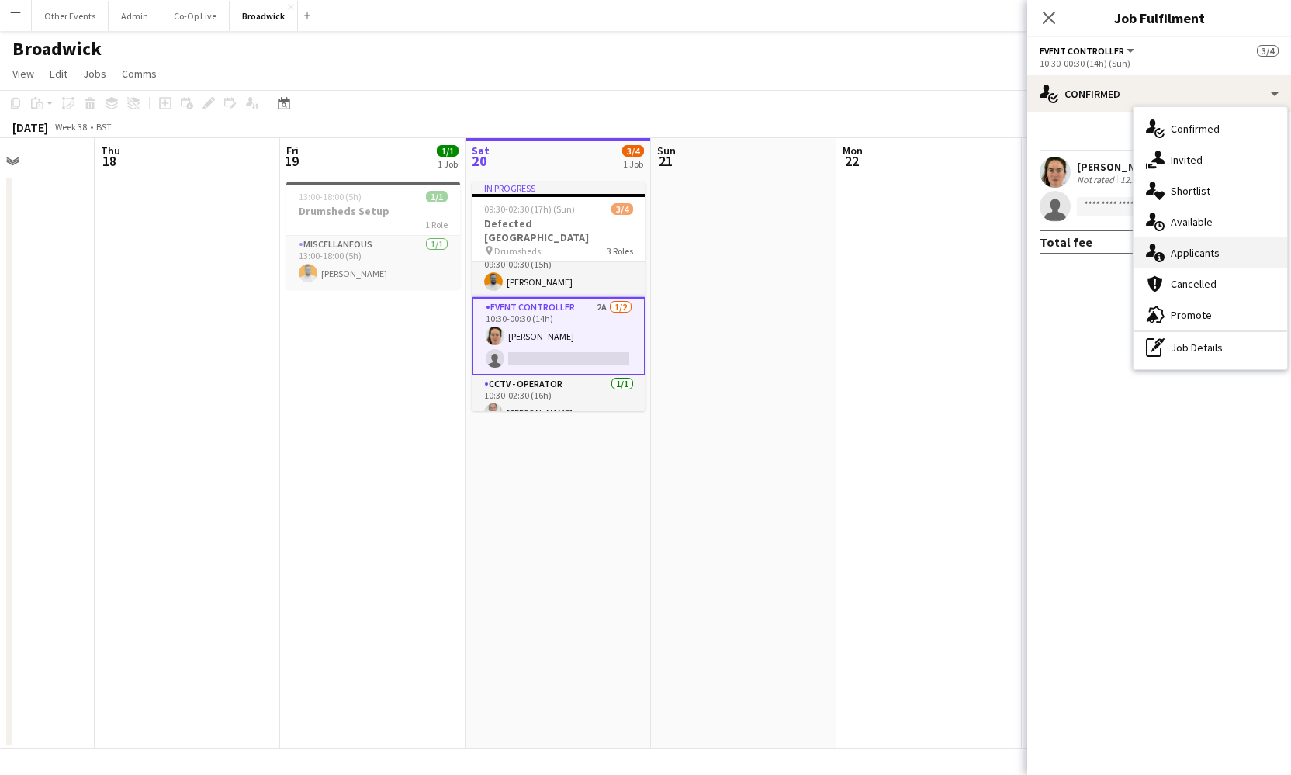
click at [1232, 255] on div "single-neutral-actions-information Applicants" at bounding box center [1211, 252] width 154 height 31
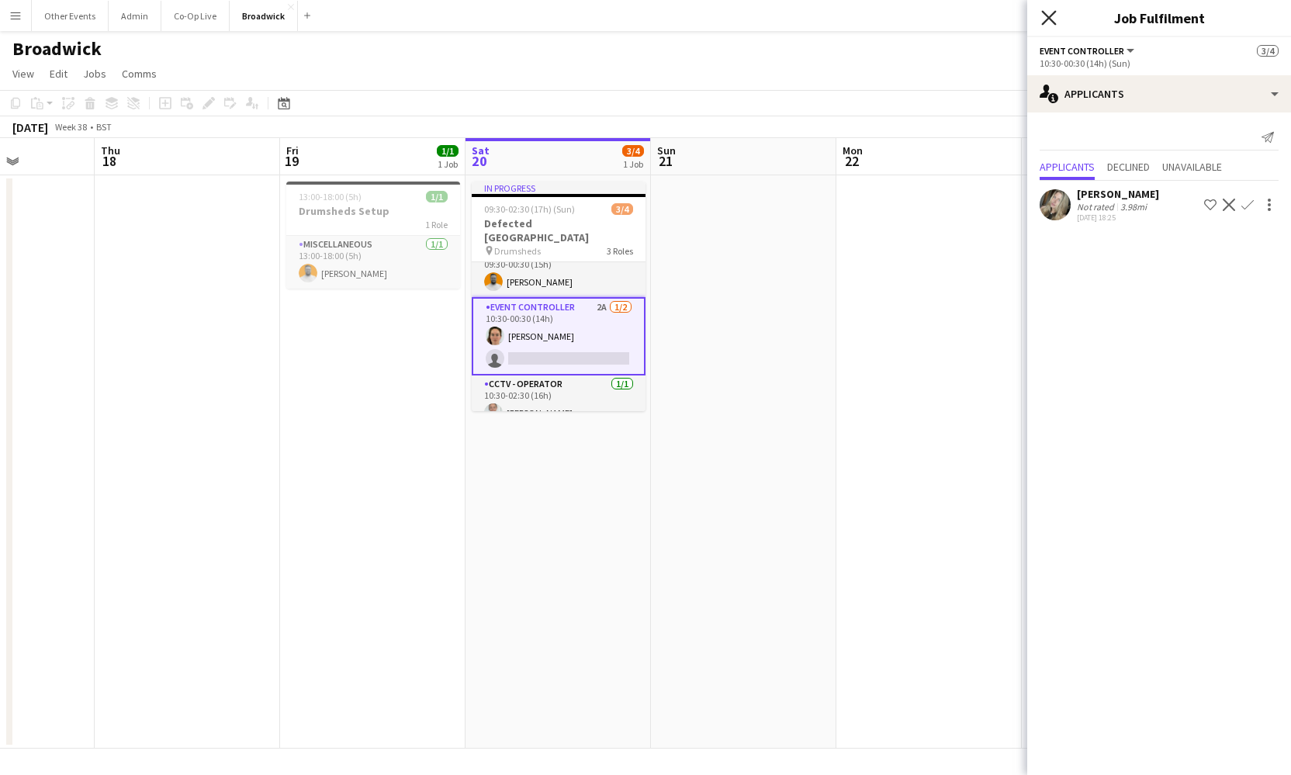
click at [1046, 18] on icon "Close pop-in" at bounding box center [1048, 17] width 15 height 15
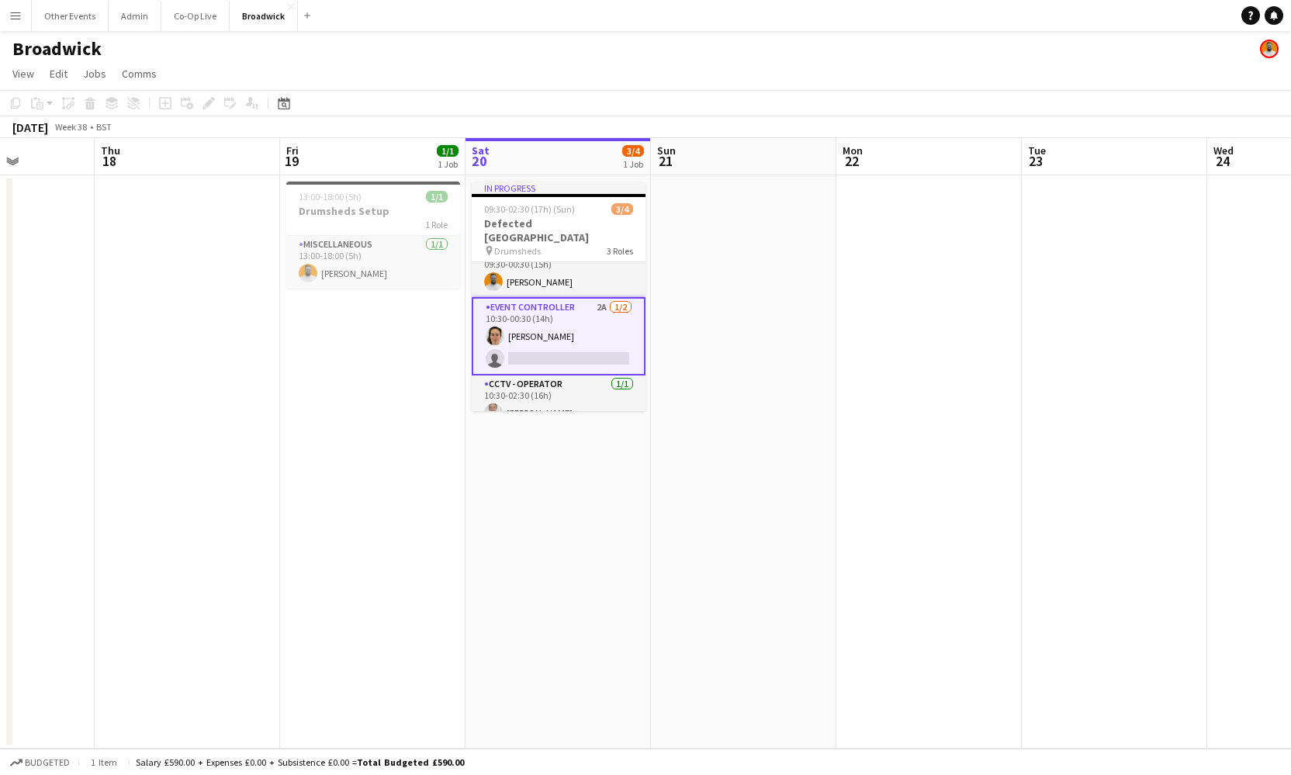
click at [564, 329] on app-card-role "Event Controller 2A [DATE] 10:30-00:30 (14h) [PERSON_NAME] single-neutral-actio…" at bounding box center [559, 336] width 174 height 78
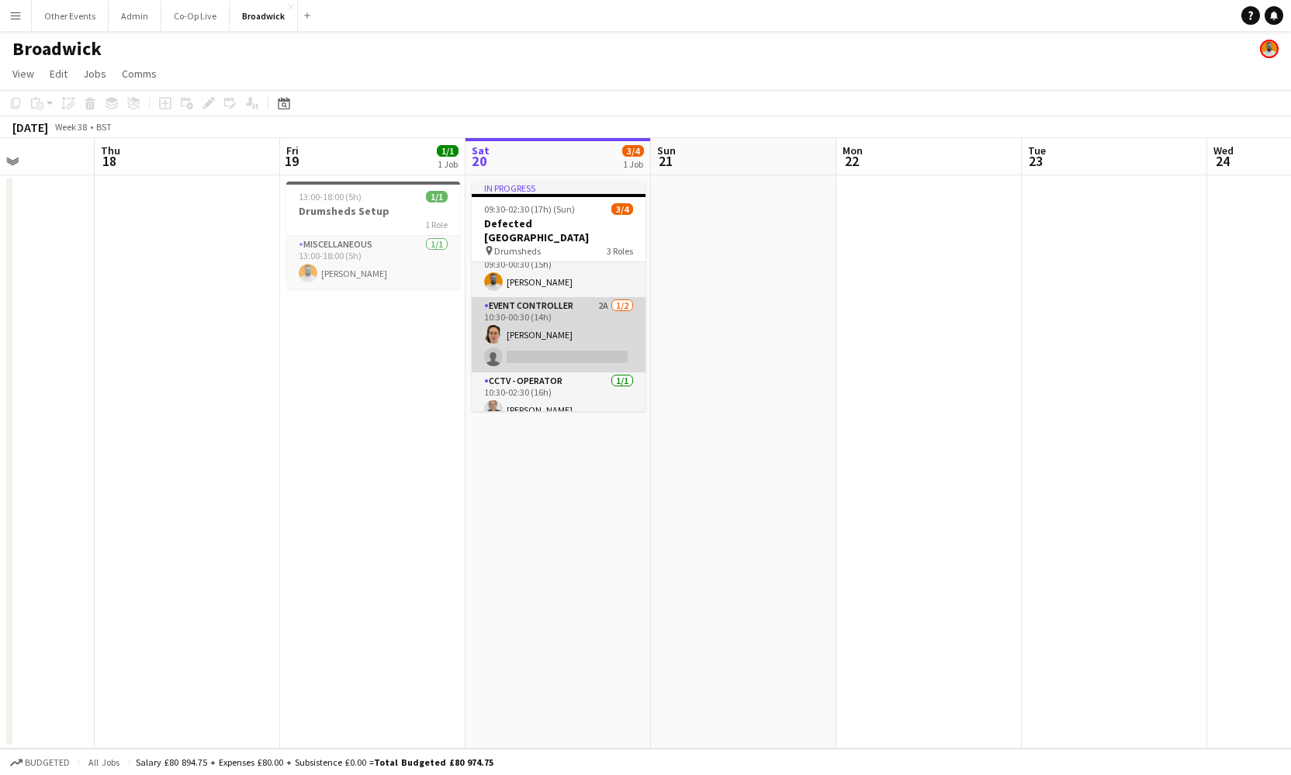
click at [577, 324] on app-card-role "Event Controller 2A [DATE] 10:30-00:30 (14h) [PERSON_NAME] single-neutral-actio…" at bounding box center [559, 334] width 174 height 75
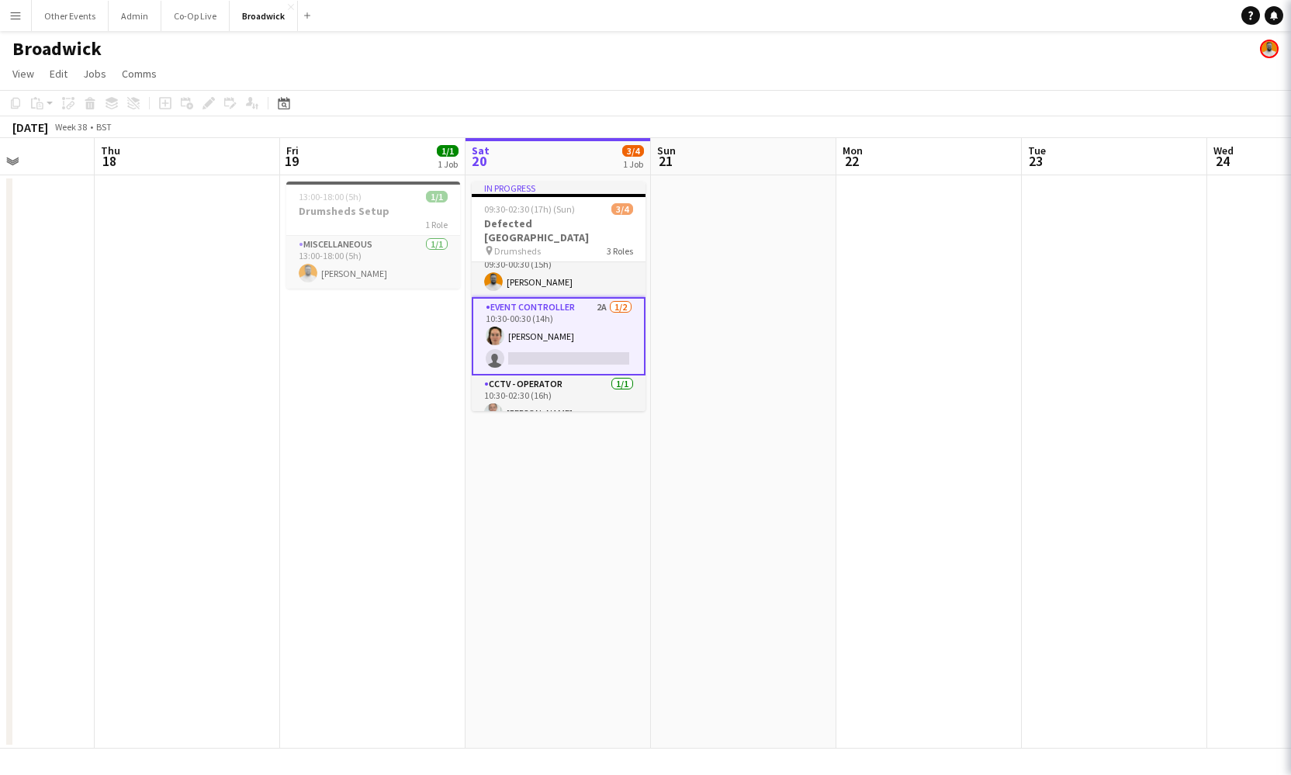
scroll to position [0, 646]
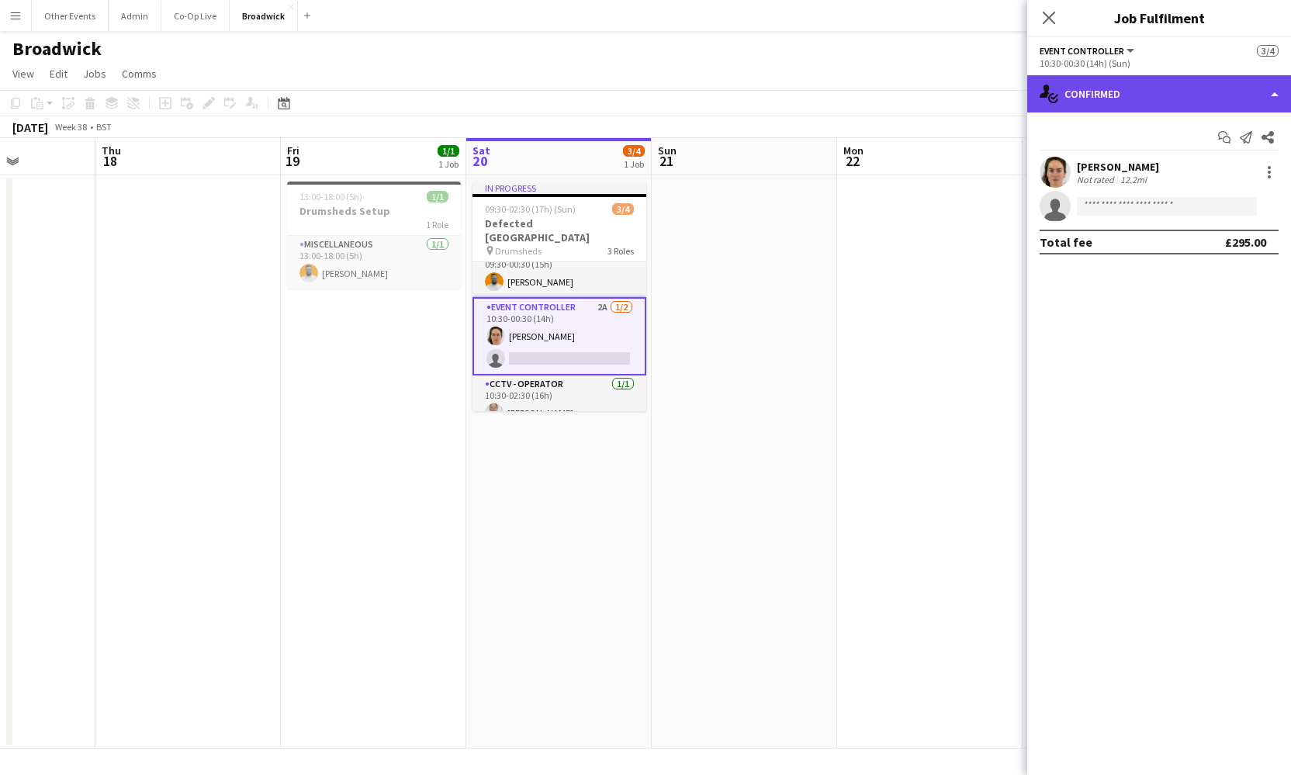
click at [1209, 104] on div "single-neutral-actions-check-2 Confirmed" at bounding box center [1159, 93] width 264 height 37
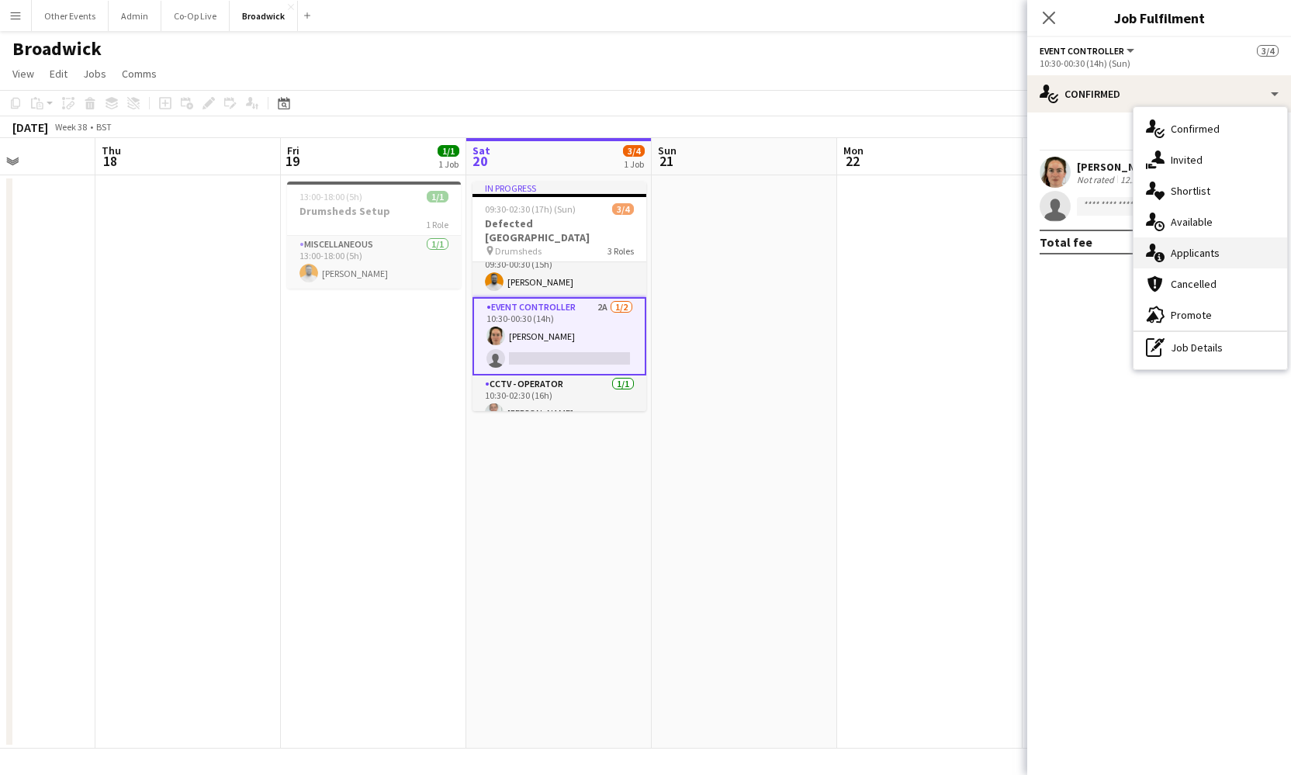
click at [1197, 251] on span "Applicants" at bounding box center [1195, 253] width 49 height 14
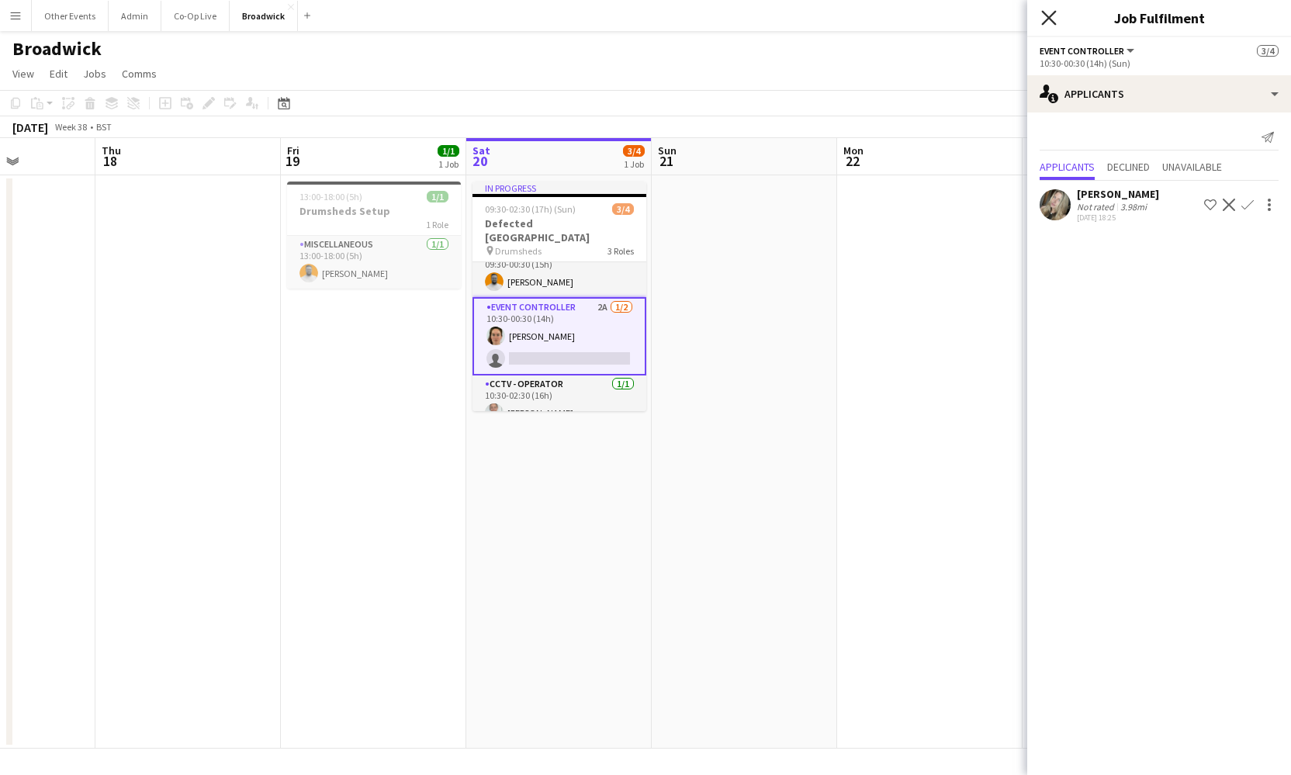
click at [1047, 18] on icon "Close pop-in" at bounding box center [1048, 17] width 15 height 15
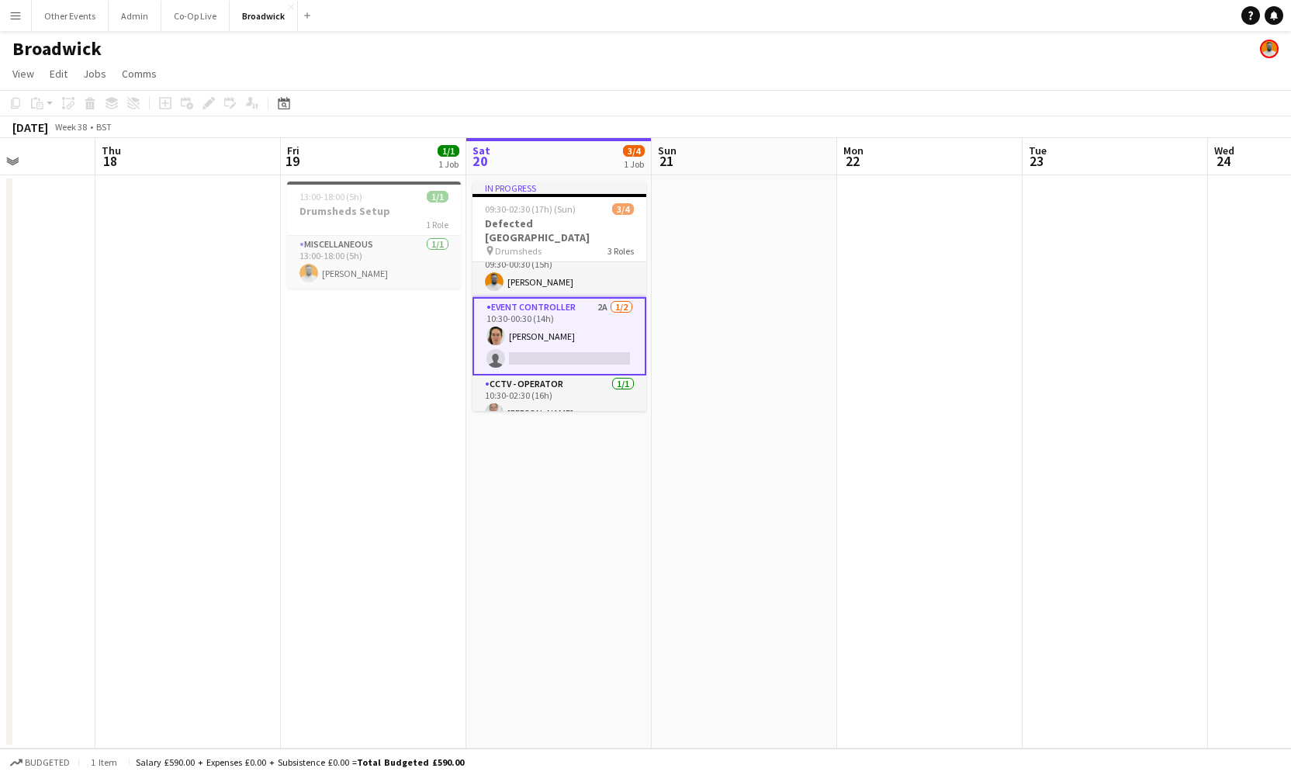
click at [1050, 18] on app-navbar "Menu Boards Boards Boards All jobs Status Workforce Workforce My Workforce Recr…" at bounding box center [645, 15] width 1291 height 31
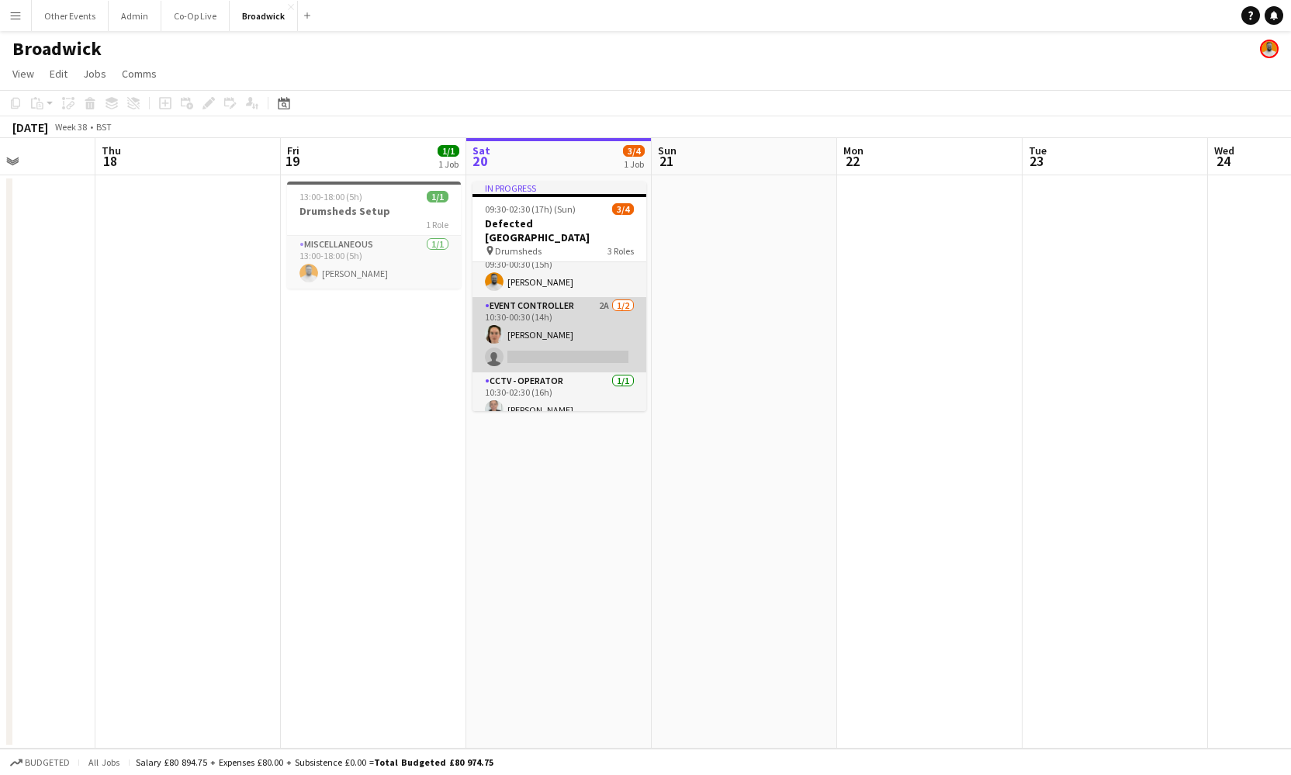
click at [580, 303] on app-card-role "Event Controller 2A [DATE] 10:30-00:30 (14h) [PERSON_NAME] single-neutral-actio…" at bounding box center [560, 334] width 174 height 75
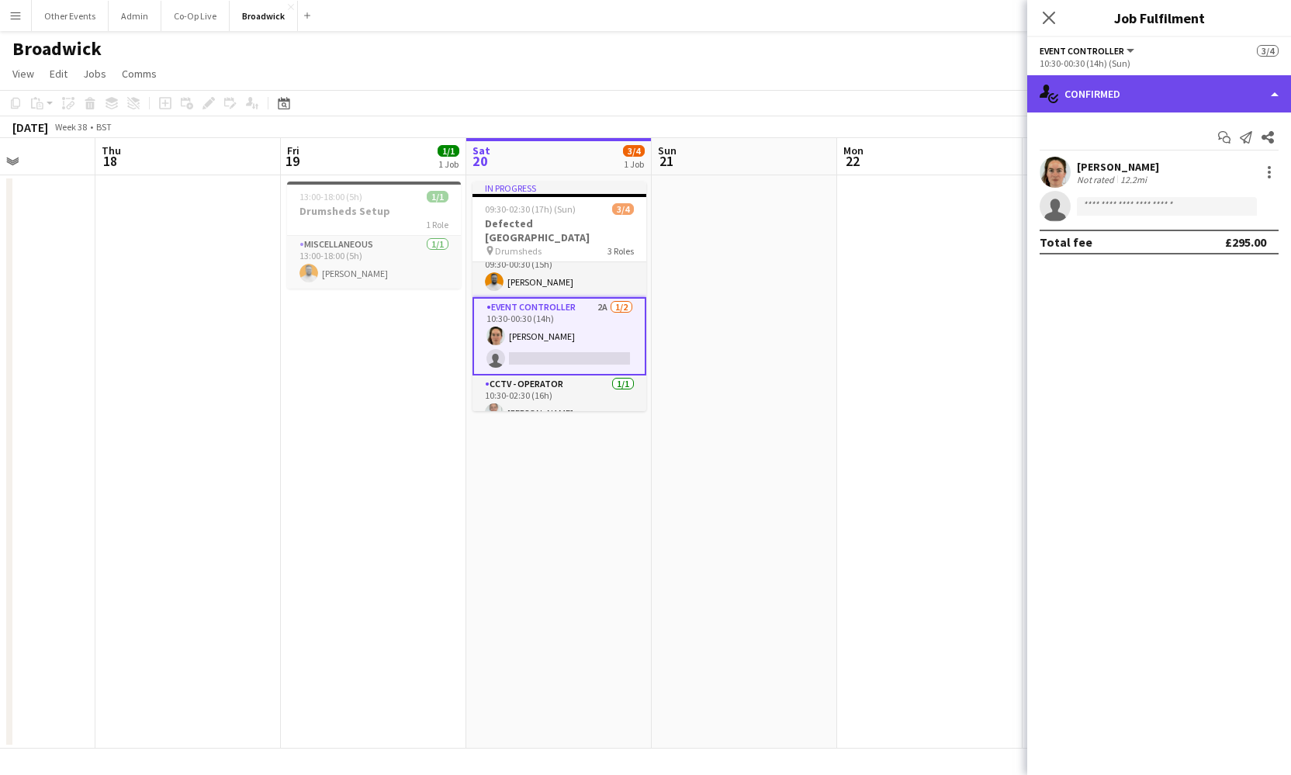
click at [1202, 111] on div "single-neutral-actions-check-2 Confirmed" at bounding box center [1159, 93] width 264 height 37
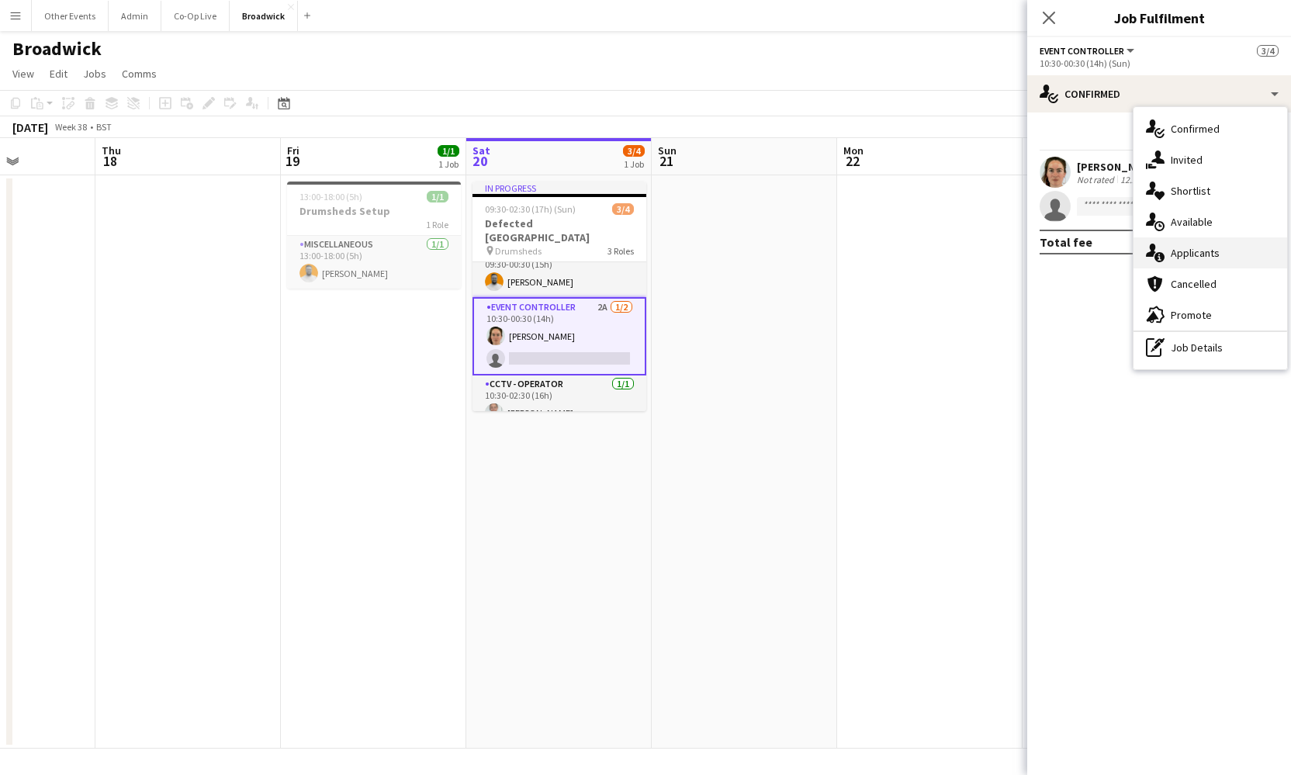
click at [1206, 241] on div "single-neutral-actions-information Applicants" at bounding box center [1211, 252] width 154 height 31
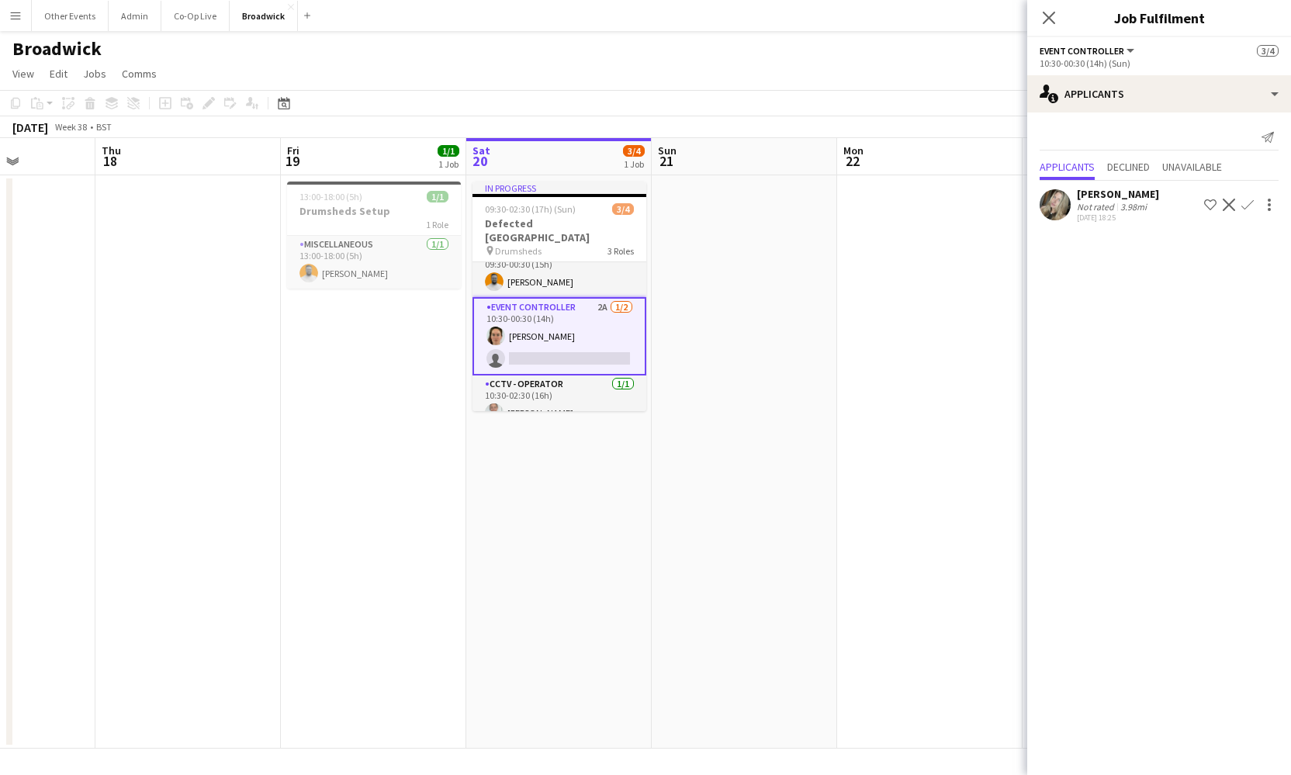
click at [1100, 217] on div "[DATE] 18:25" at bounding box center [1118, 218] width 82 height 10
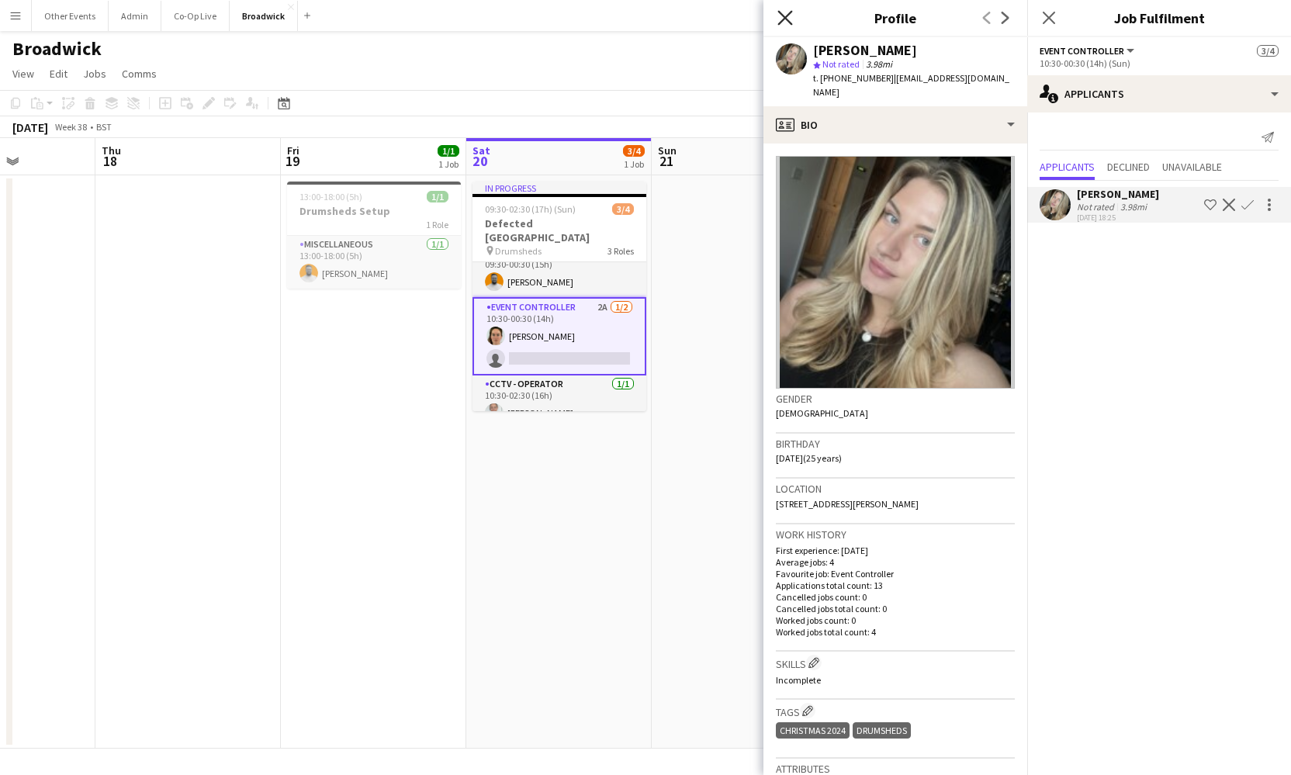
click at [787, 17] on icon at bounding box center [785, 17] width 15 height 15
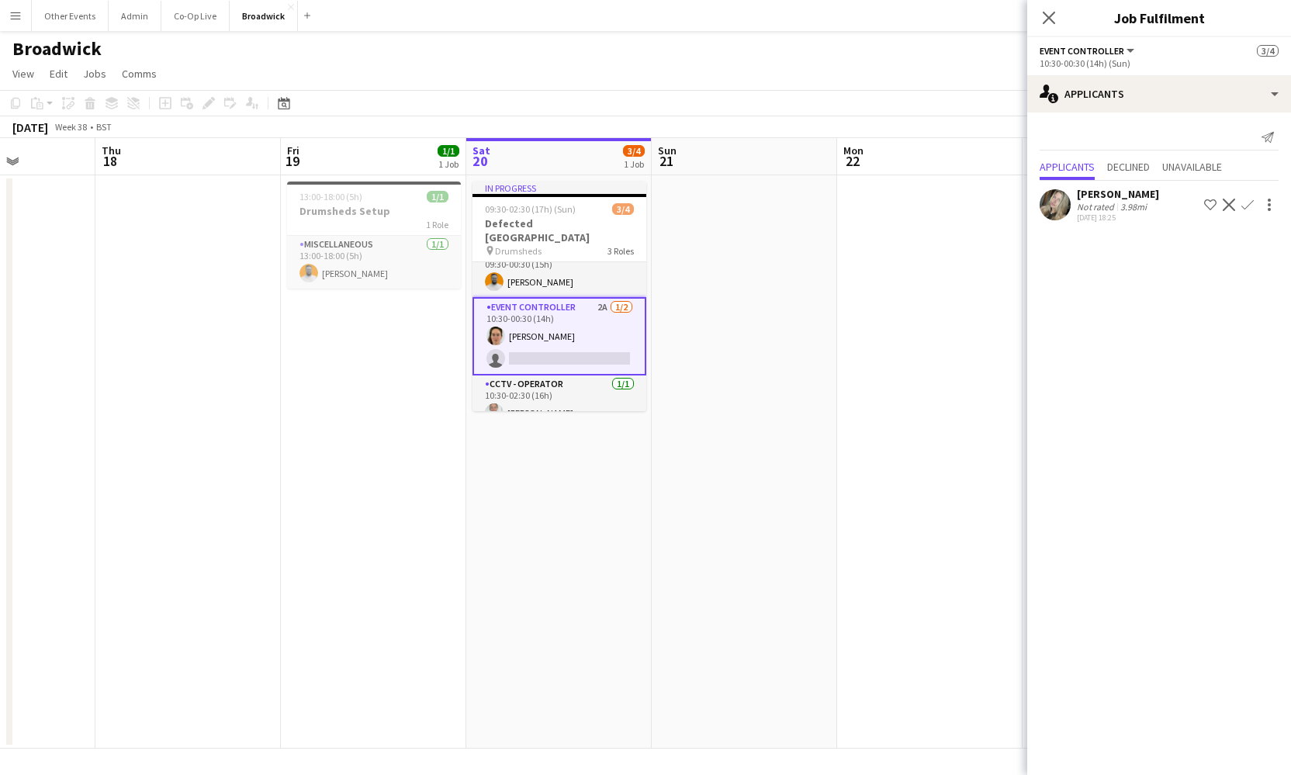
click at [787, 18] on app-navbar "Menu Boards Boards Boards All jobs Status Workforce Workforce My Workforce Recr…" at bounding box center [645, 15] width 1291 height 31
